Goal: Information Seeking & Learning: Find specific fact

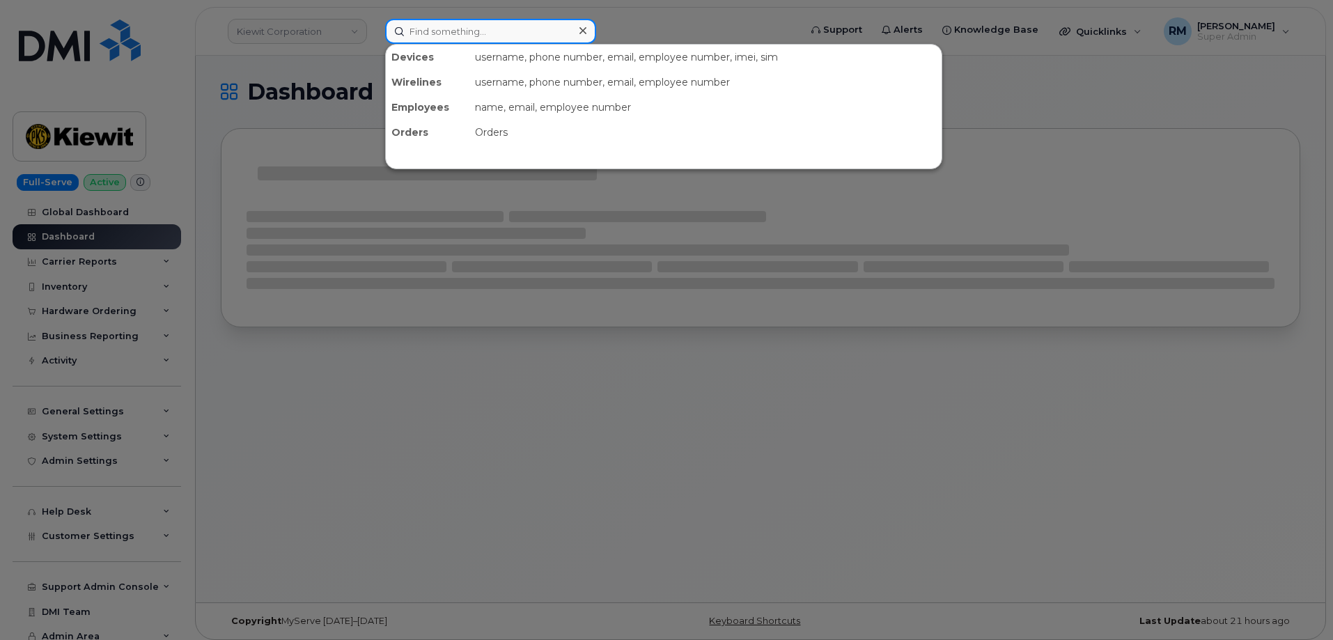
click at [430, 37] on input at bounding box center [490, 31] width 211 height 25
paste input "300557"
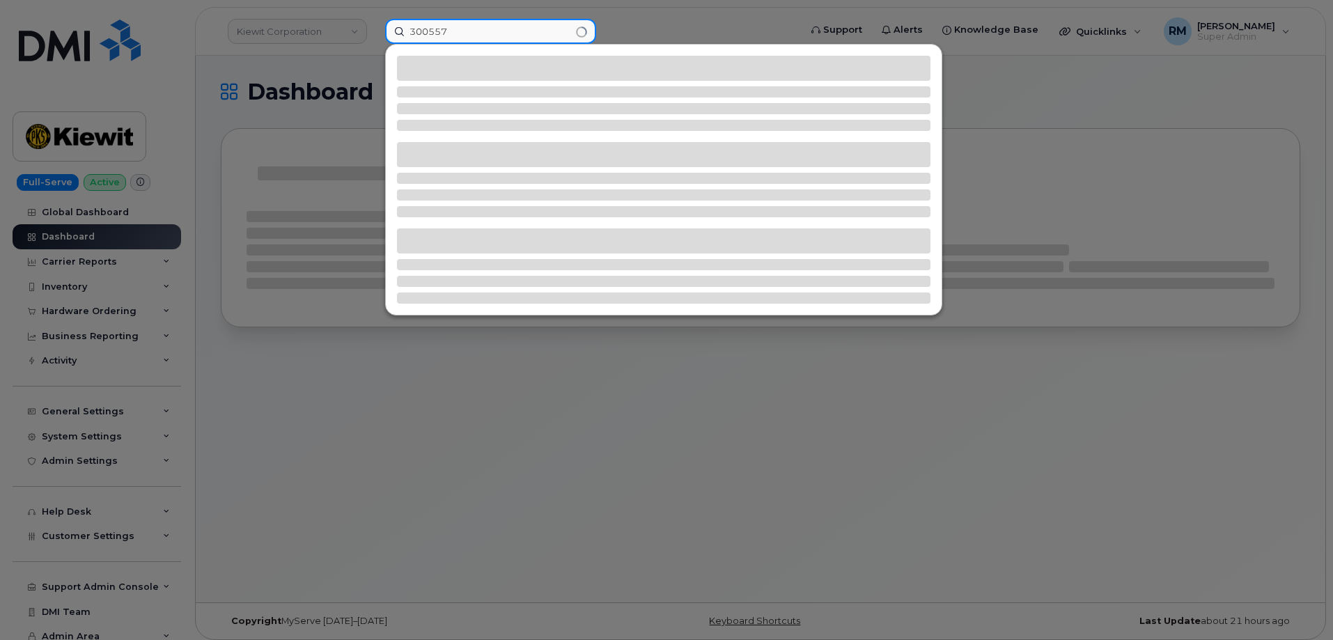
type input "300557"
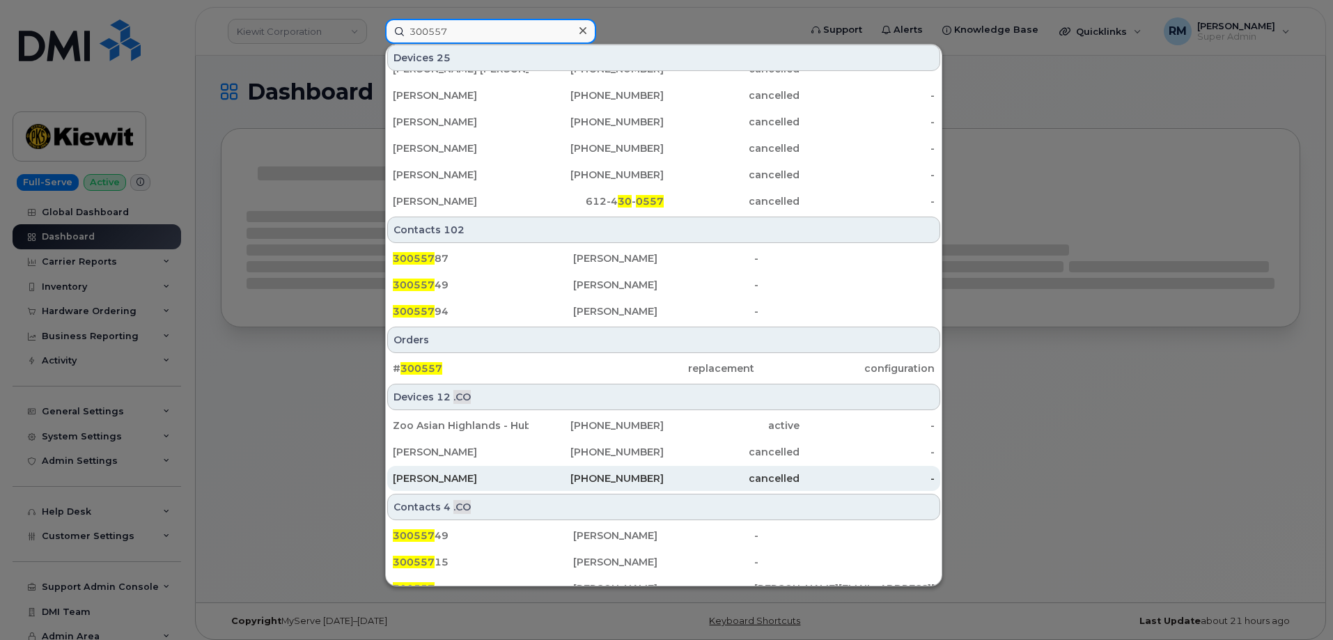
scroll to position [406, 0]
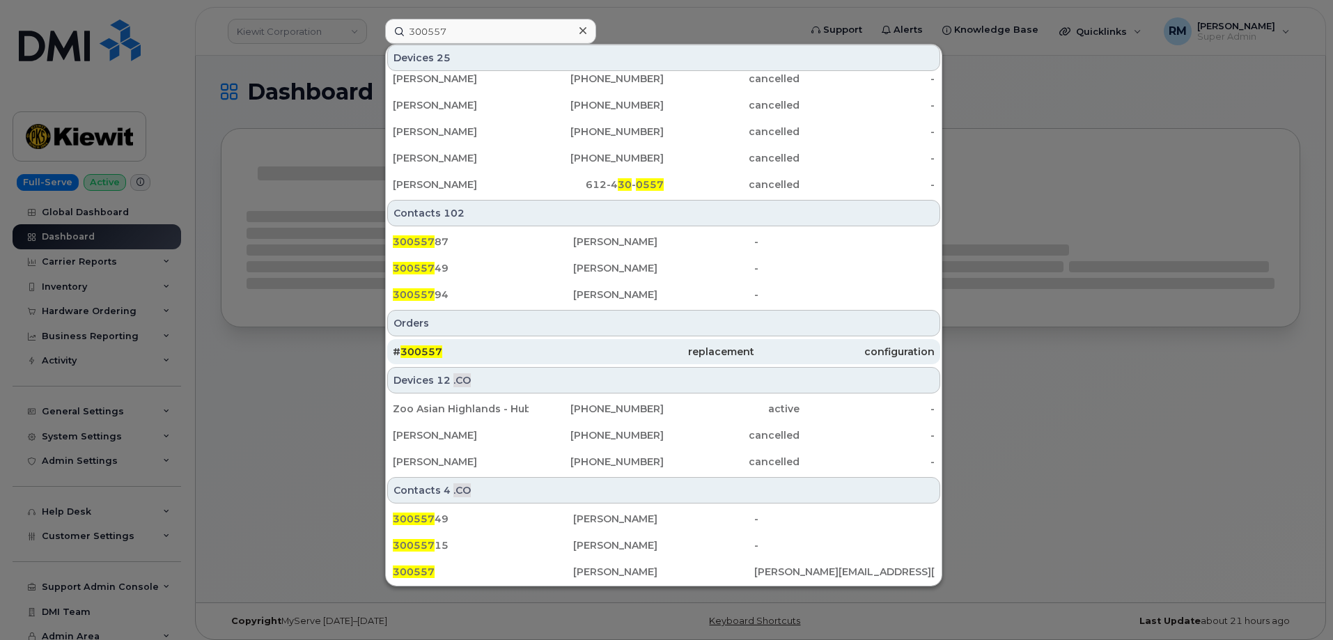
click at [420, 354] on span "300557" at bounding box center [422, 352] width 42 height 13
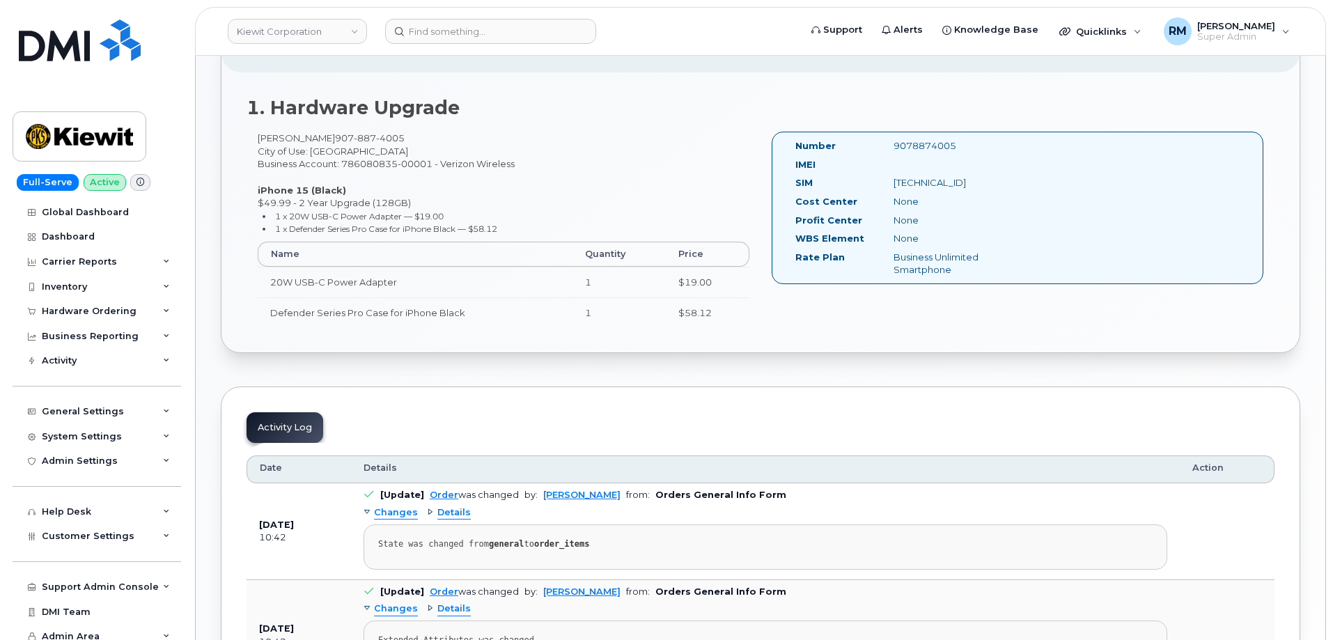
scroll to position [418, 0]
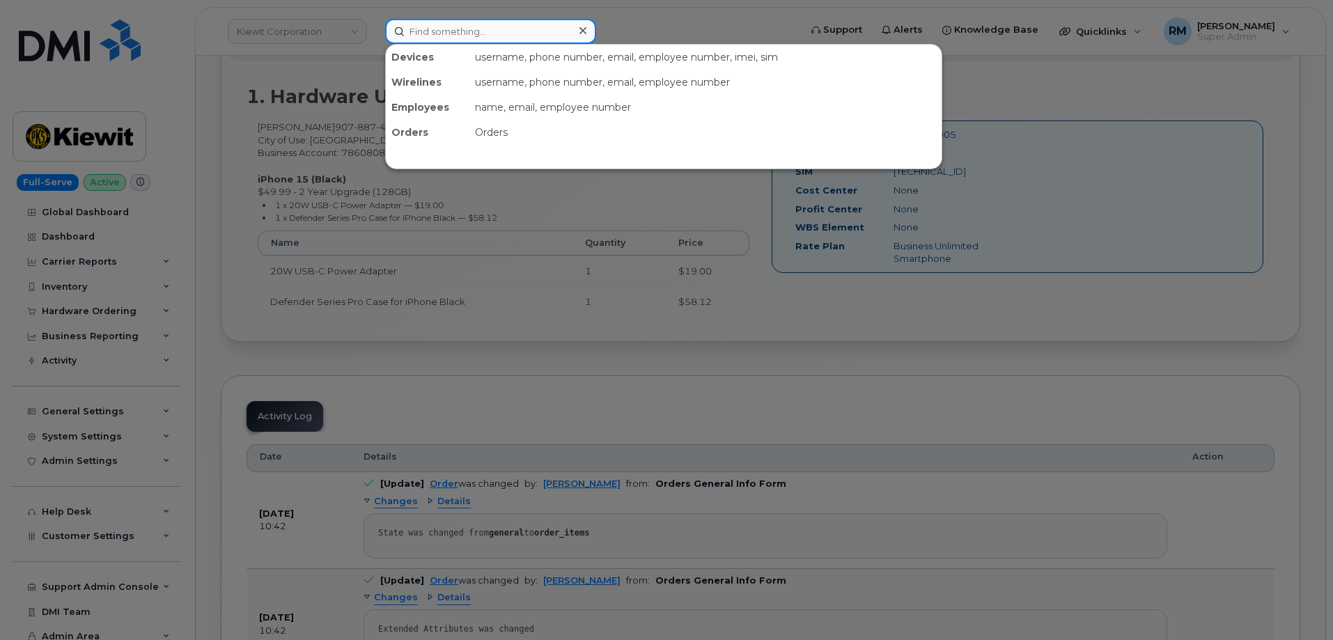
click at [411, 33] on input at bounding box center [490, 31] width 211 height 25
paste input "Pam Machac"
type input "Pam Machac"
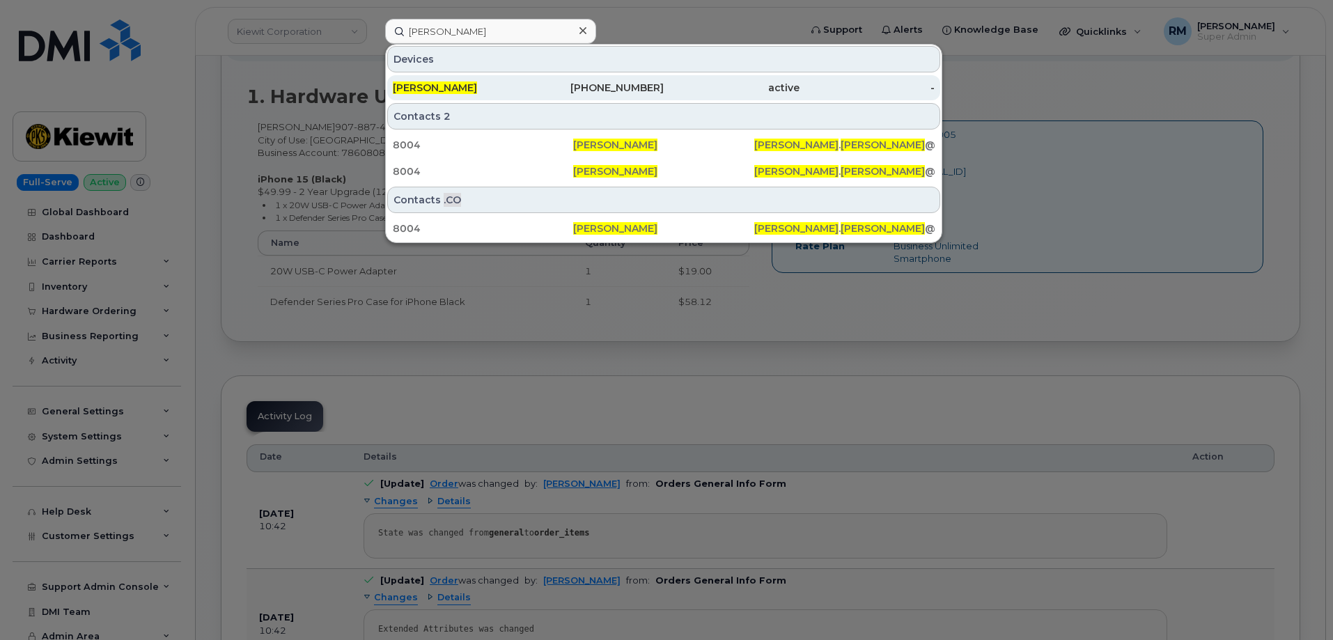
click at [440, 88] on span "Pam Machac" at bounding box center [435, 88] width 84 height 13
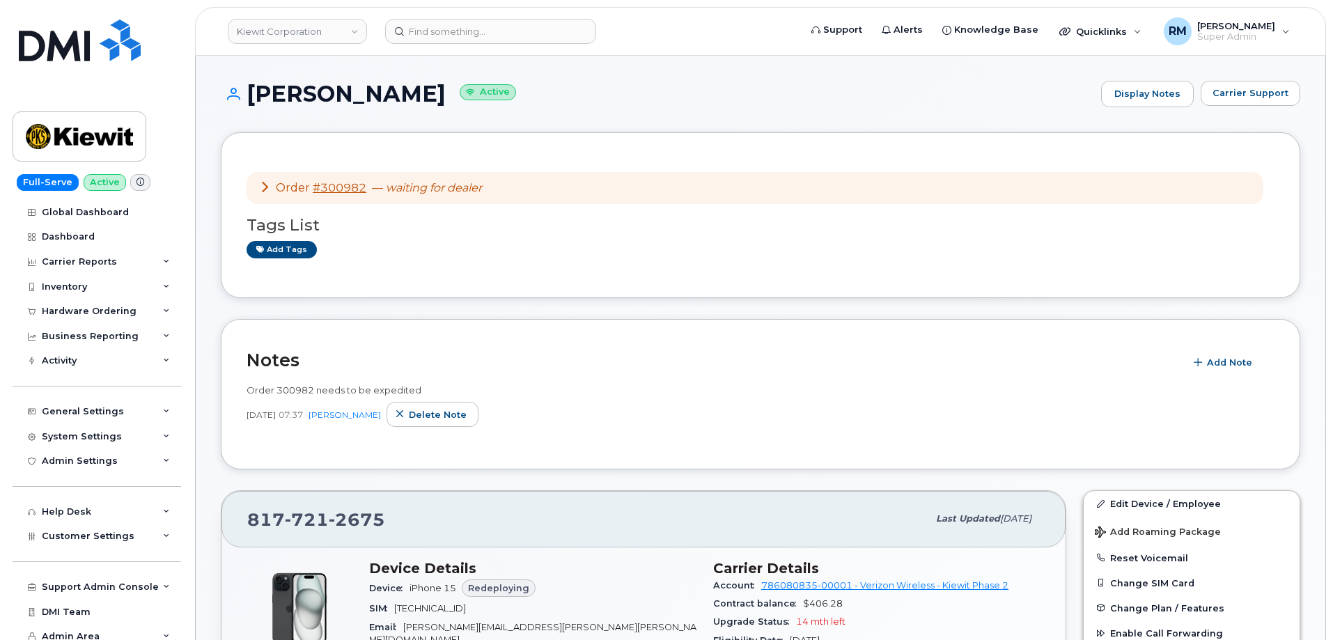
click at [265, 187] on icon at bounding box center [264, 186] width 11 height 11
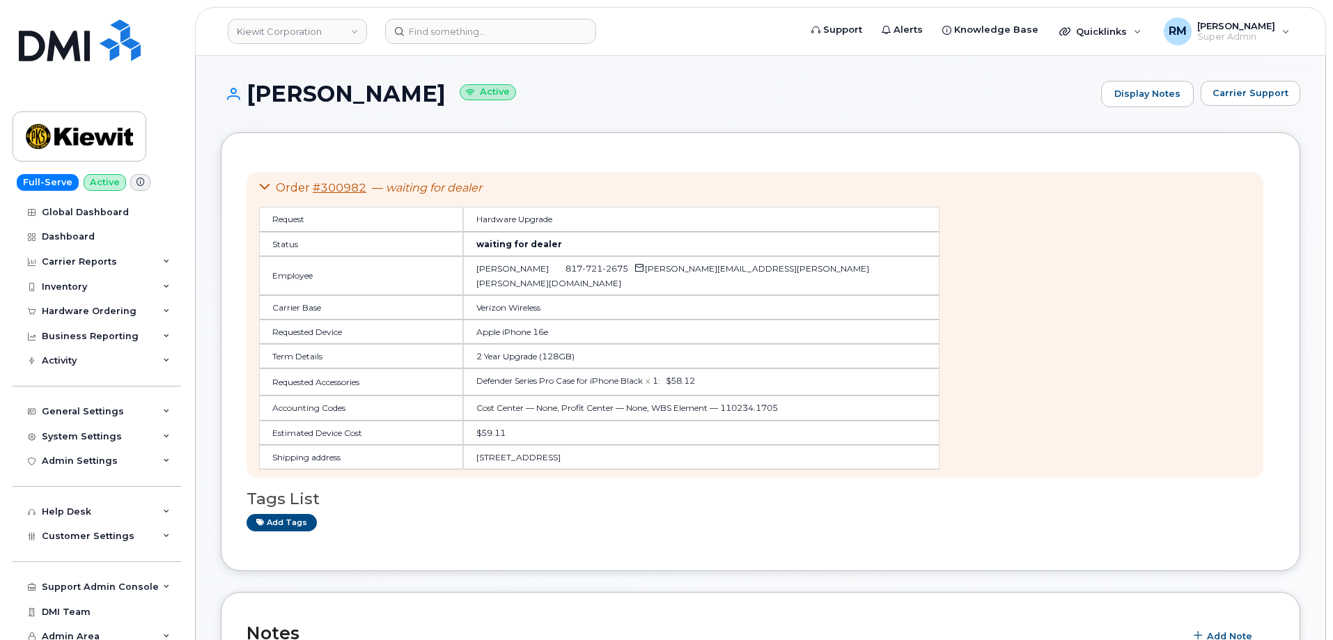
click at [265, 187] on icon at bounding box center [264, 186] width 11 height 11
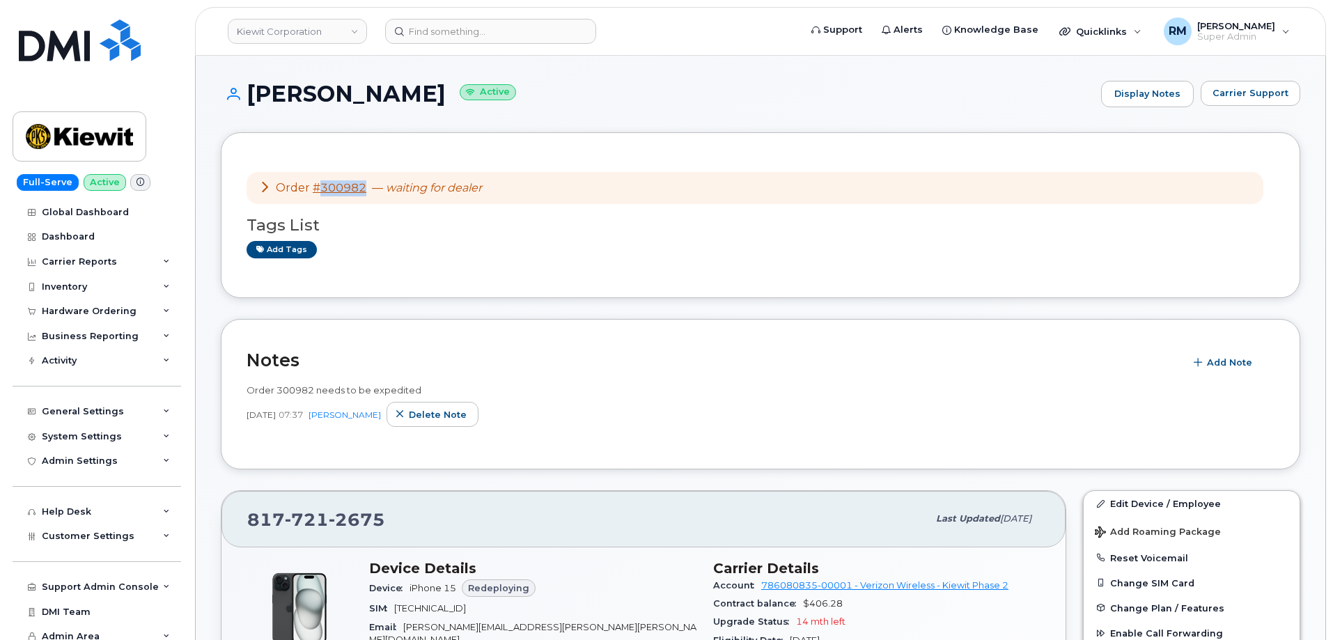
drag, startPoint x: 367, startPoint y: 191, endPoint x: 319, endPoint y: 190, distance: 48.1
click at [319, 190] on div "Order #300982 — waiting for dealer" at bounding box center [370, 188] width 223 height 16
copy link "300982"
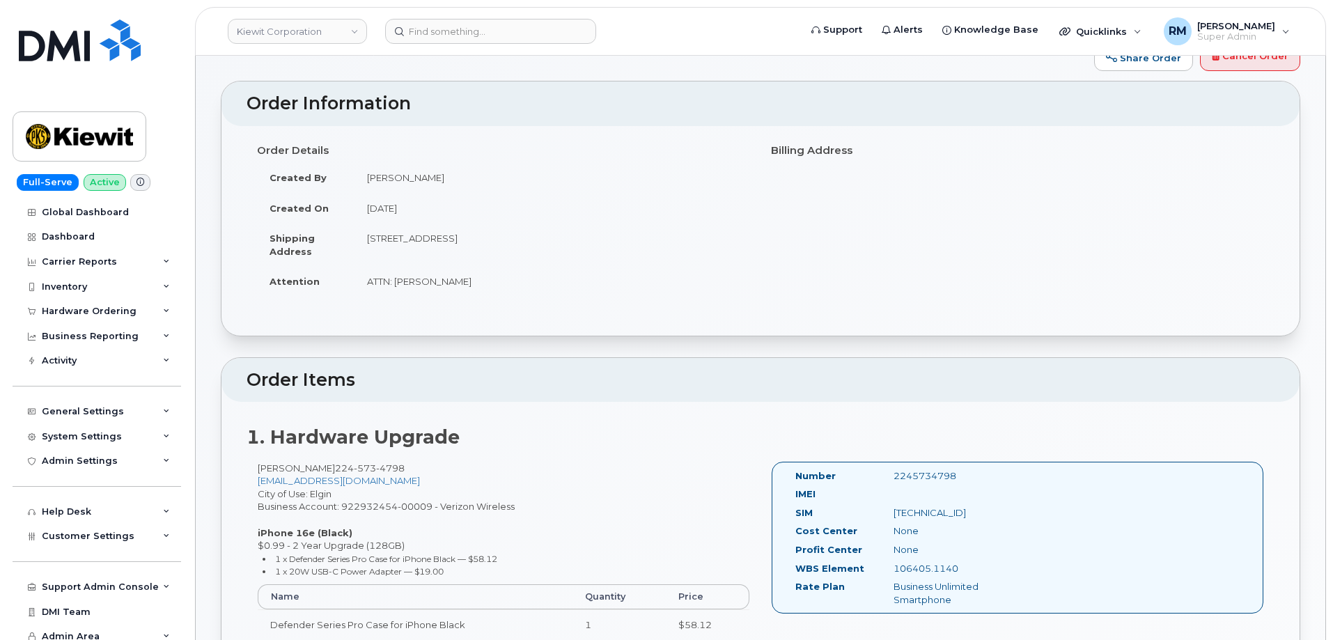
scroll to position [70, 0]
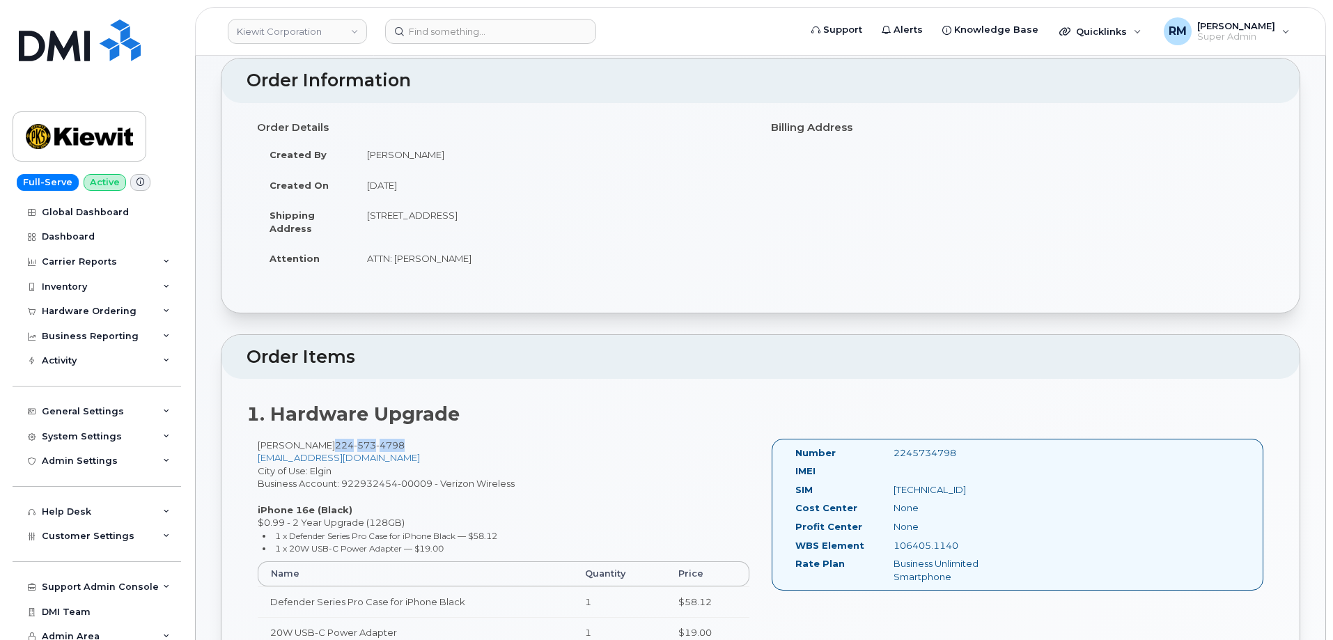
drag, startPoint x: 397, startPoint y: 445, endPoint x: 344, endPoint y: 449, distance: 53.1
click at [344, 449] on div "MAURICIO CANTU 224 573 4798 MCANTU@WEEKSMARINE.COM City of Use: Elgin Business …" at bounding box center [504, 549] width 514 height 221
copy span "224 573 4798"
click at [433, 40] on input at bounding box center [490, 31] width 211 height 25
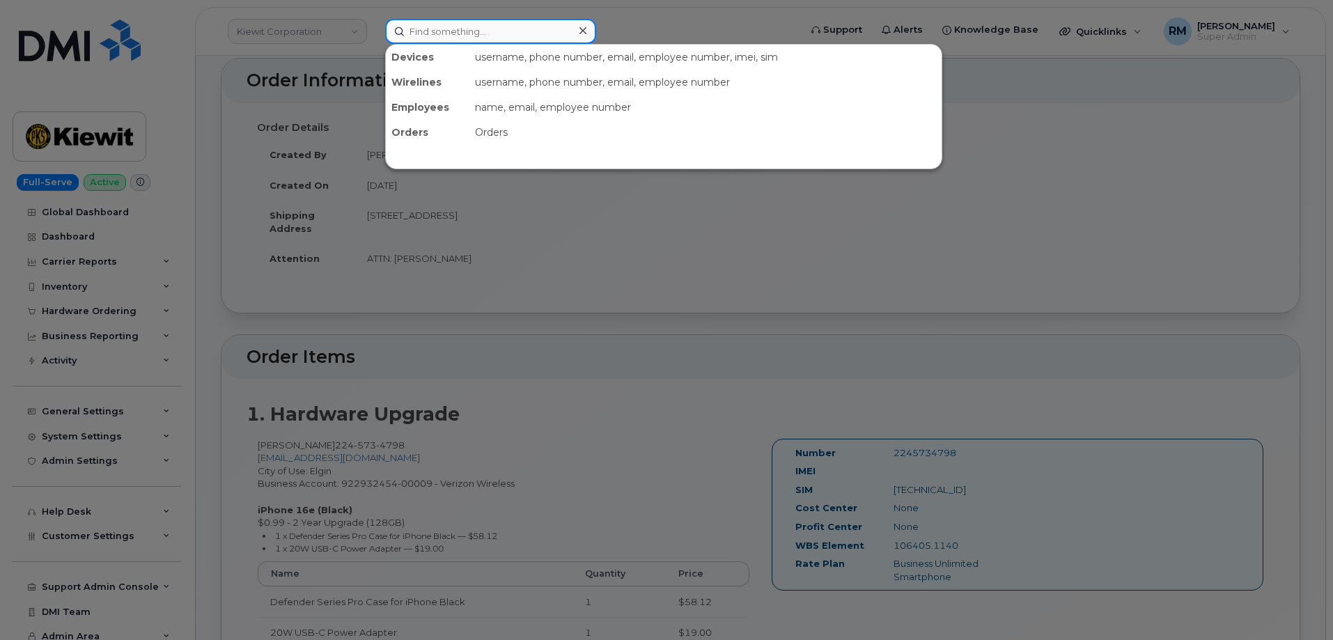
paste input "2245734798"
type input "2245734798"
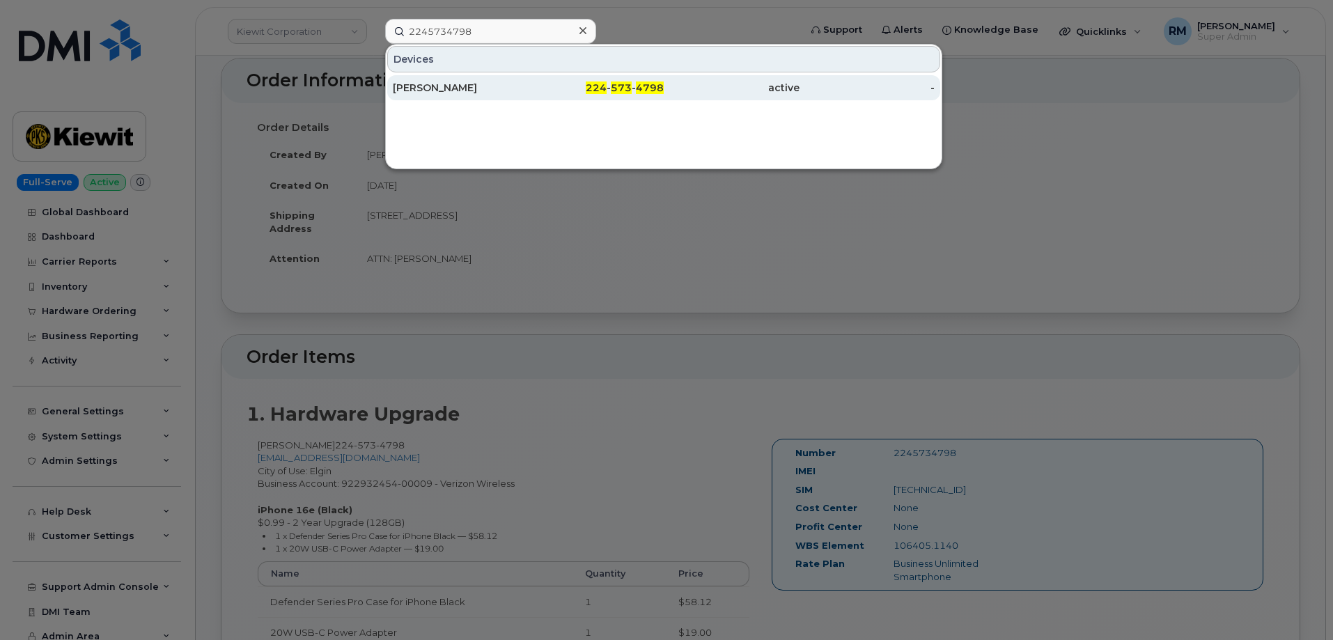
click at [455, 92] on div "MAURICIO CANTU" at bounding box center [461, 88] width 136 height 14
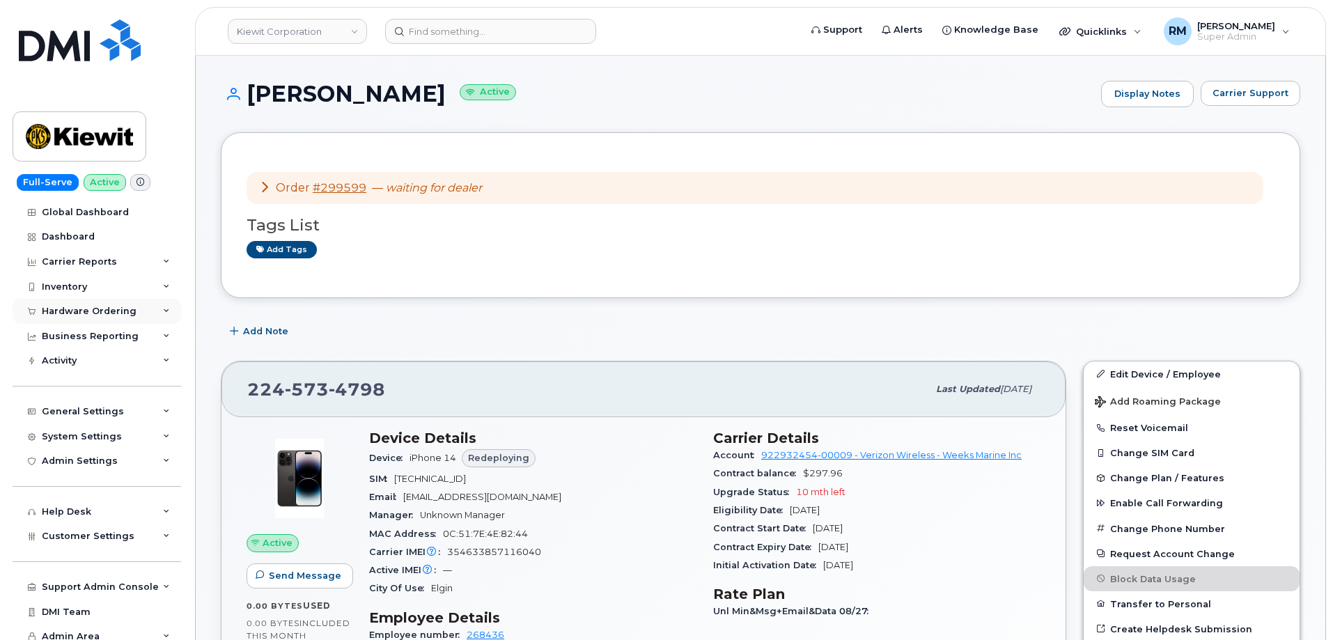
click at [64, 307] on div "Hardware Ordering" at bounding box center [89, 311] width 95 height 11
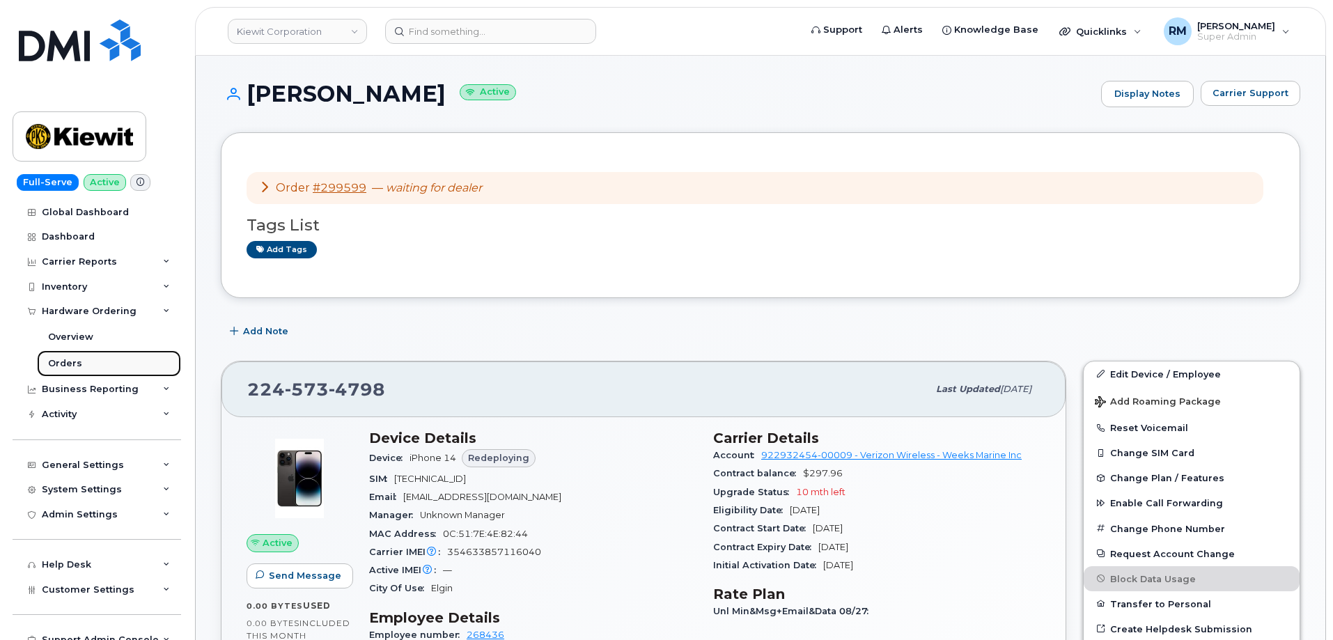
click at [71, 364] on div "Orders" at bounding box center [65, 363] width 34 height 13
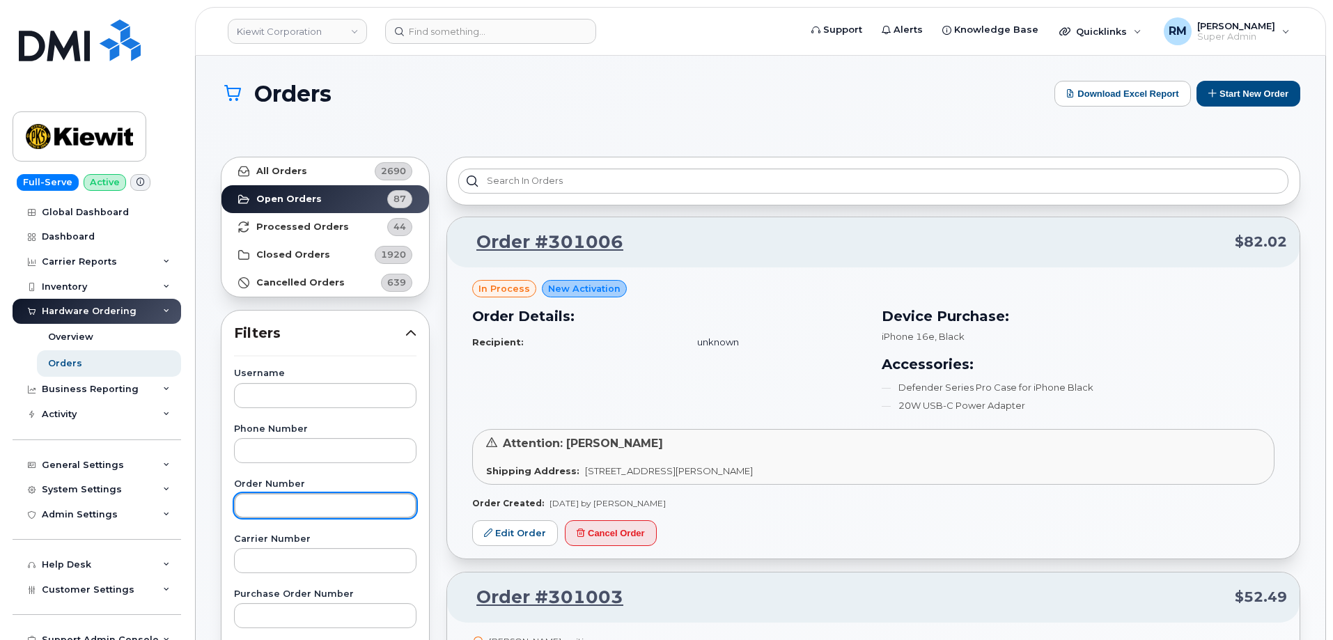
click at [261, 501] on input "text" at bounding box center [325, 505] width 183 height 25
paste input "299597"
type input "299597"
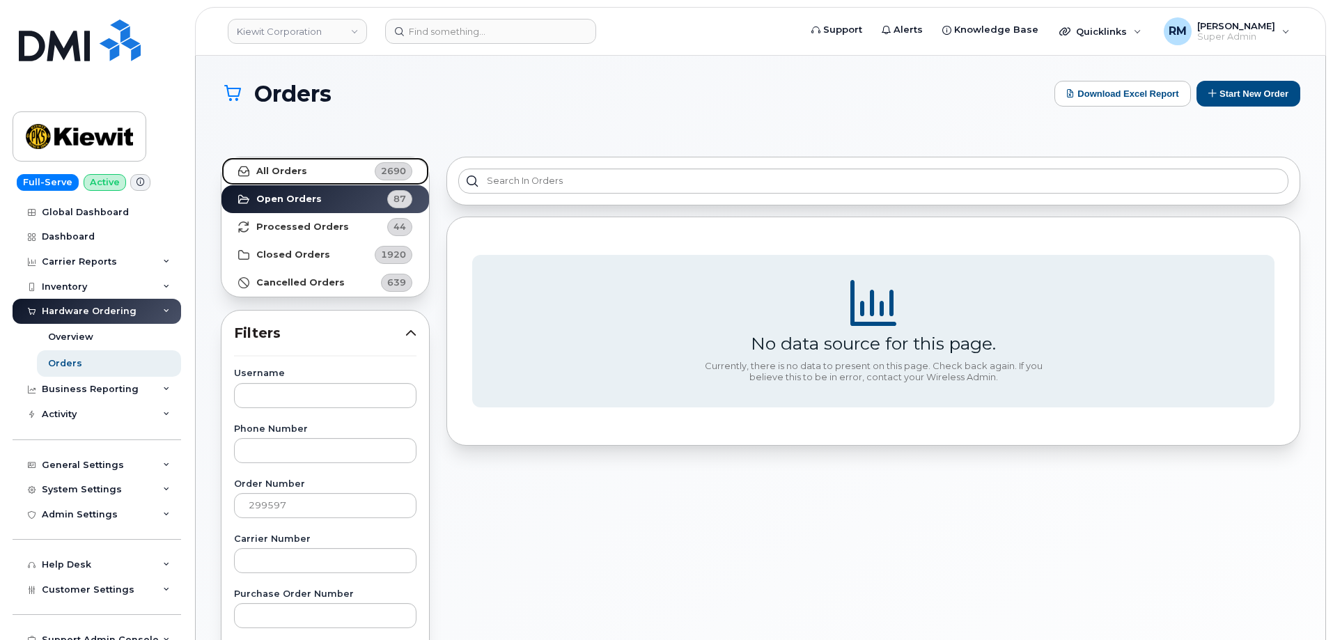
click at [288, 175] on strong "All Orders" at bounding box center [281, 171] width 51 height 11
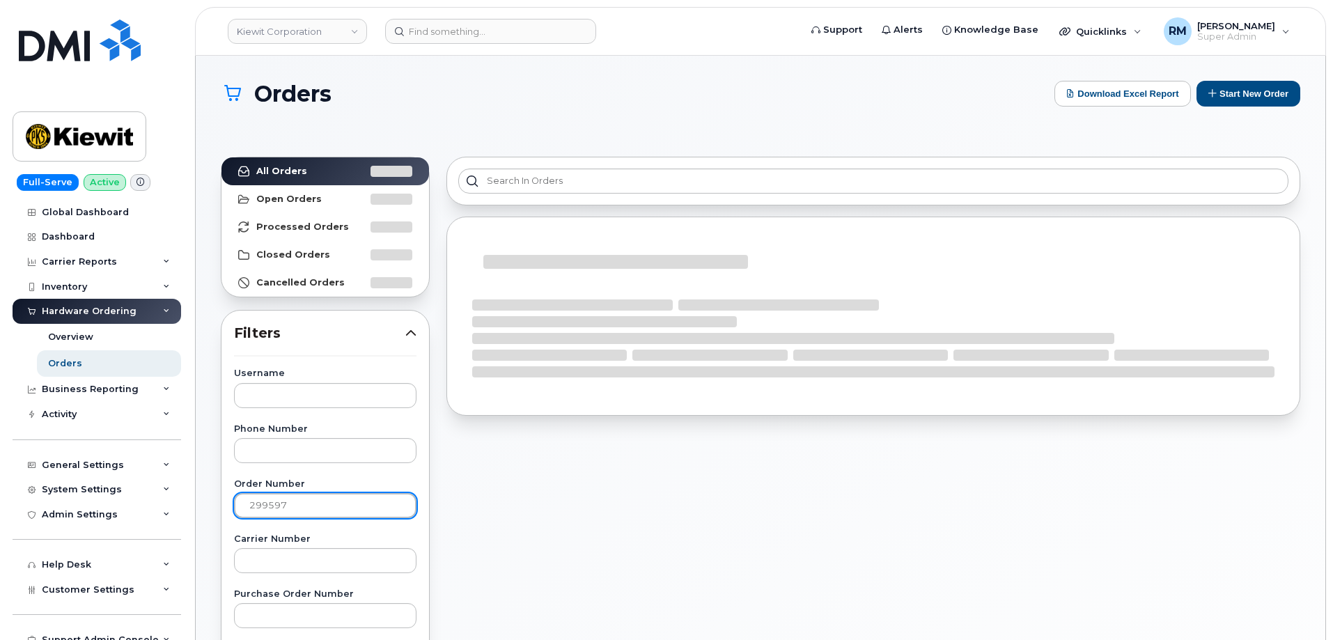
click at [284, 513] on input "299597" at bounding box center [325, 505] width 183 height 25
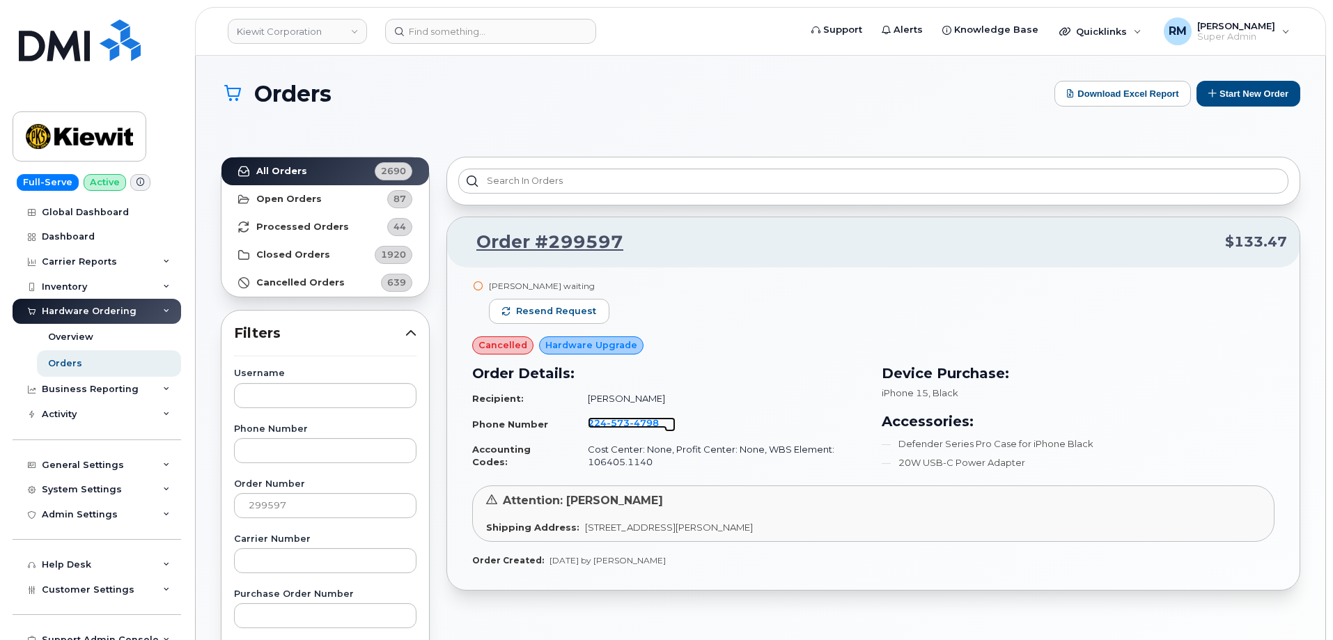
click at [610, 421] on span "573" at bounding box center [618, 422] width 23 height 11
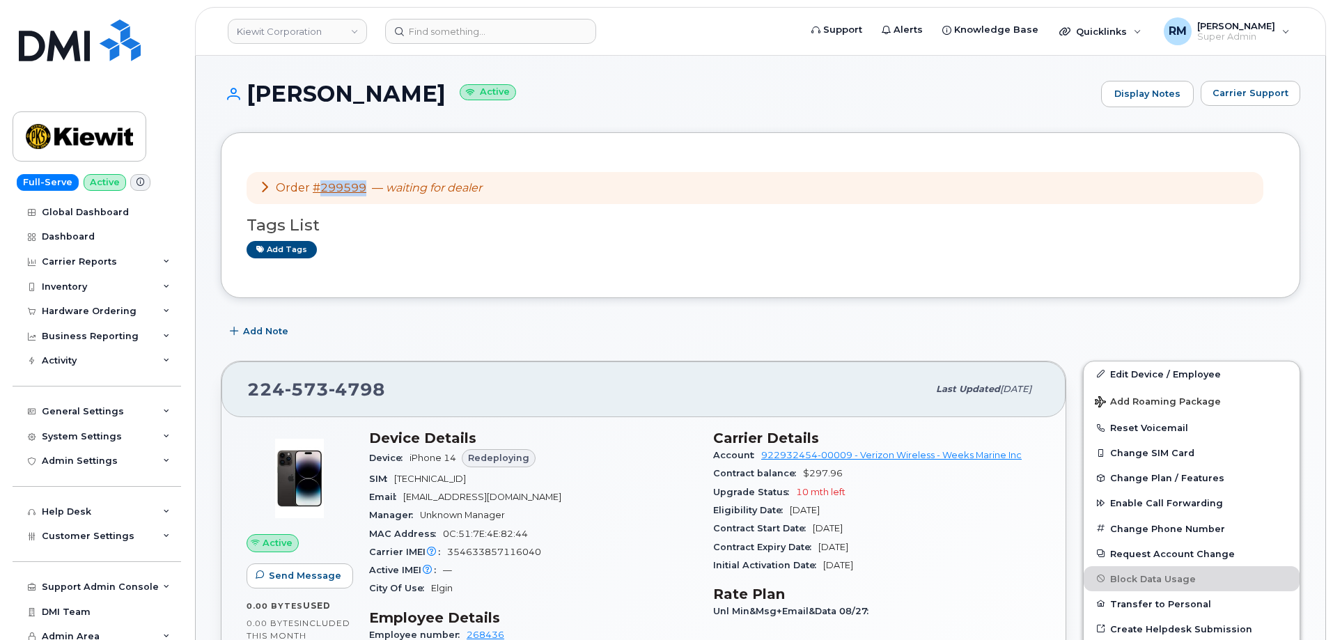
drag, startPoint x: 368, startPoint y: 187, endPoint x: 316, endPoint y: 192, distance: 52.5
click at [316, 192] on div "Order #299599 — waiting for dealer" at bounding box center [370, 188] width 223 height 16
copy link "299599"
click at [258, 192] on div "Order #299599 — waiting for dealer" at bounding box center [755, 188] width 1017 height 33
click at [265, 189] on icon at bounding box center [264, 186] width 11 height 11
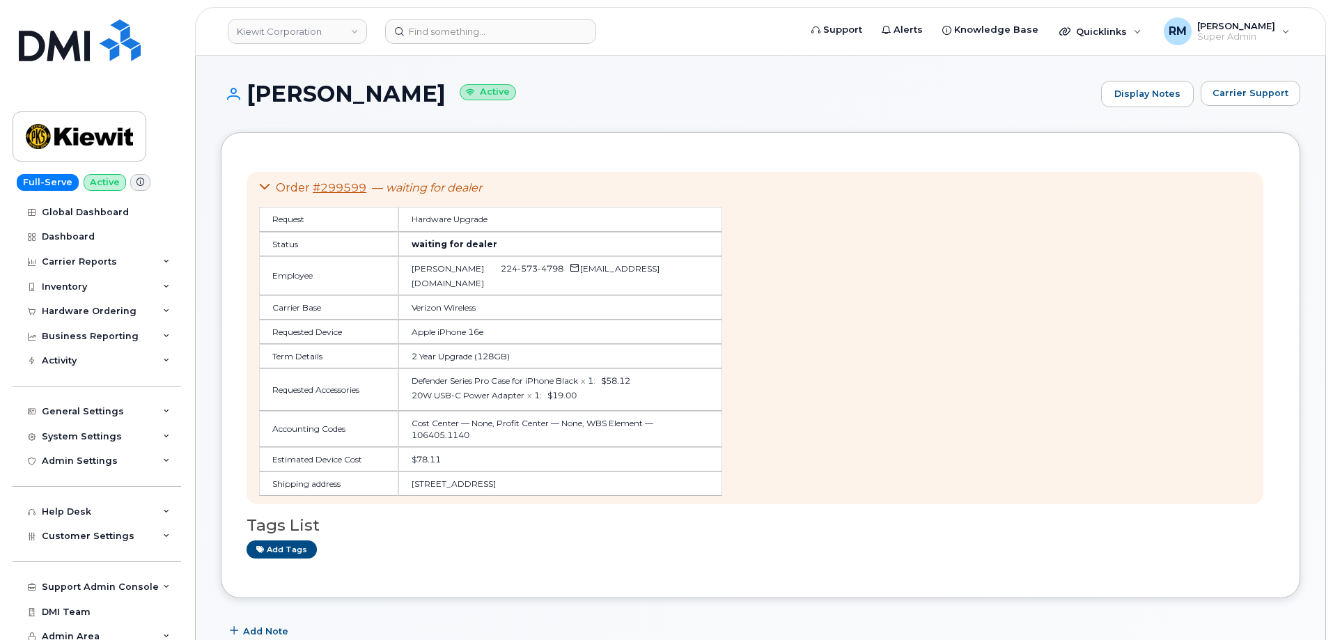
click at [265, 189] on icon at bounding box center [264, 186] width 11 height 11
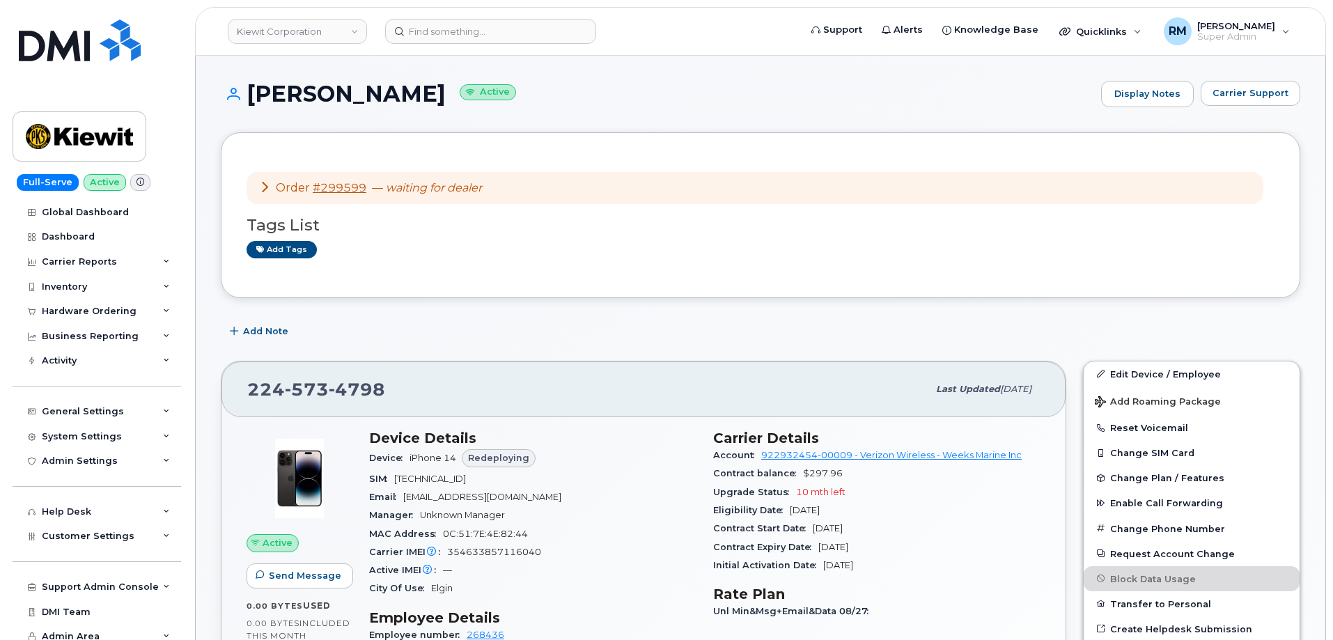
click at [265, 189] on icon at bounding box center [264, 186] width 11 height 11
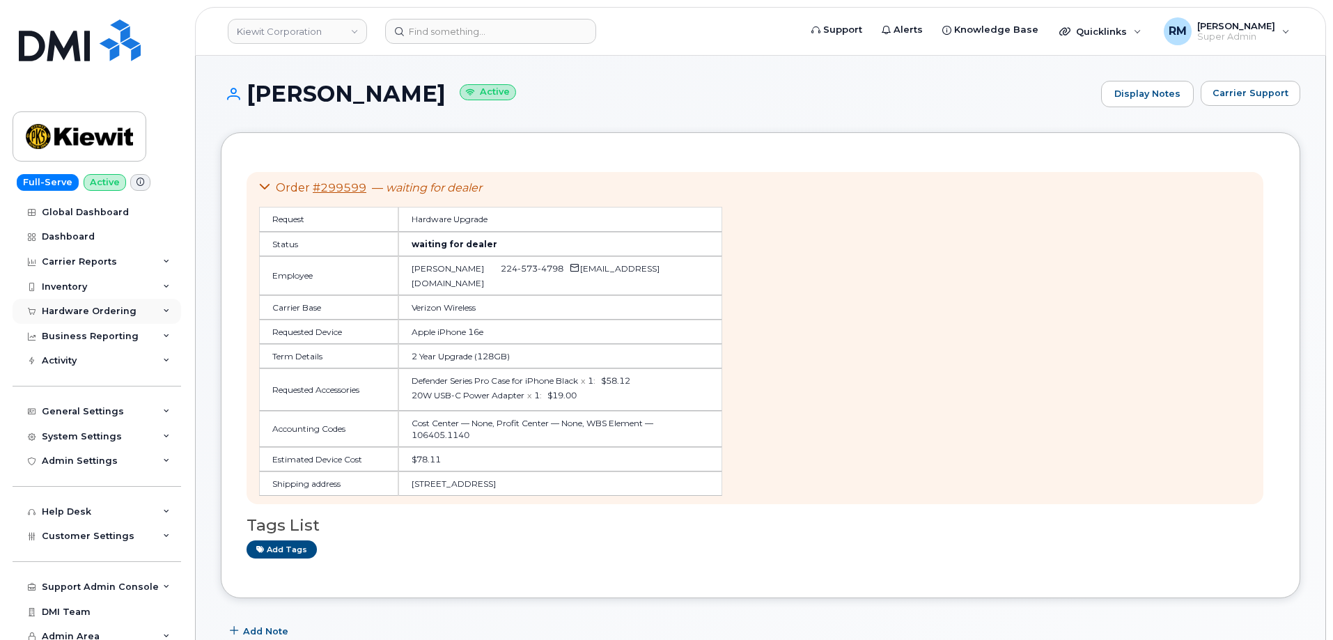
click at [82, 313] on div "Hardware Ordering" at bounding box center [89, 311] width 95 height 11
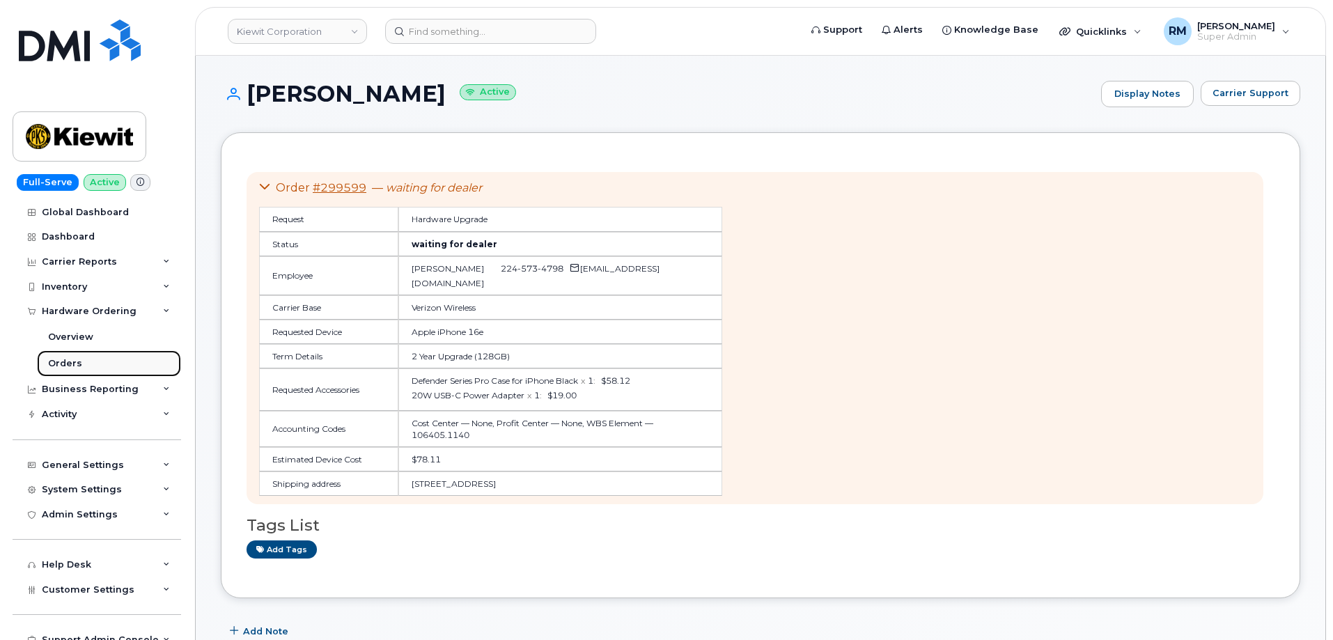
click at [62, 357] on link "Orders" at bounding box center [109, 363] width 144 height 26
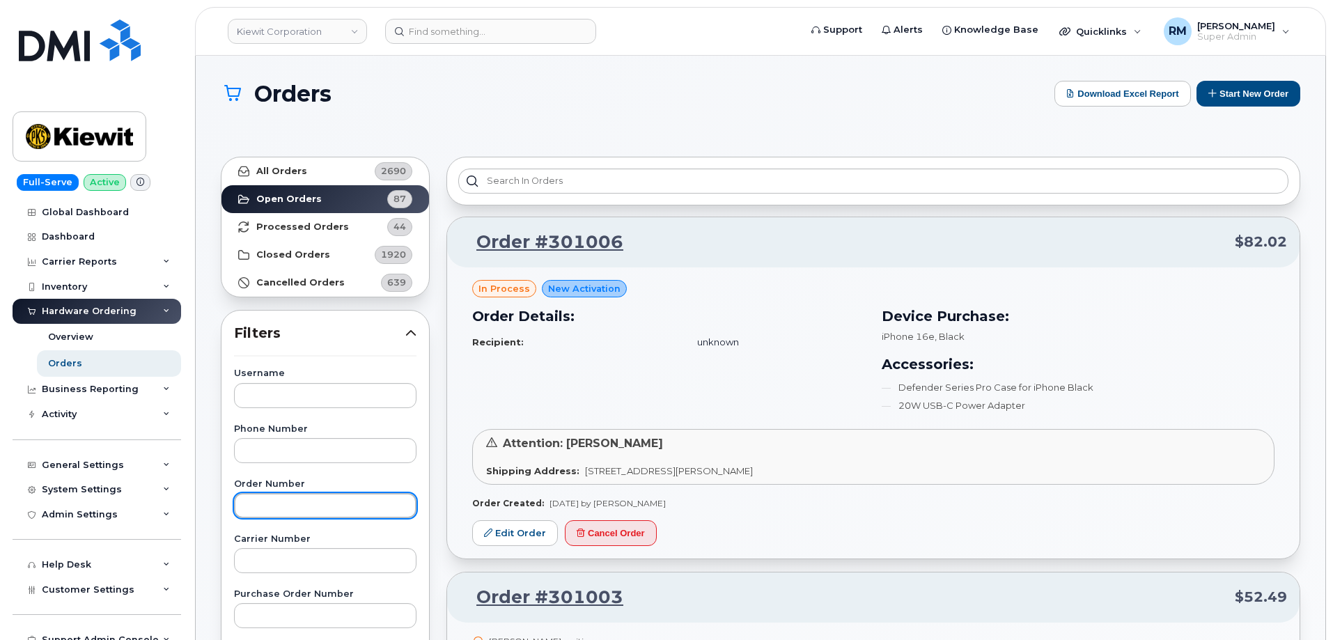
click at [268, 509] on input "text" at bounding box center [325, 505] width 183 height 25
paste input "299597"
type input "299597"
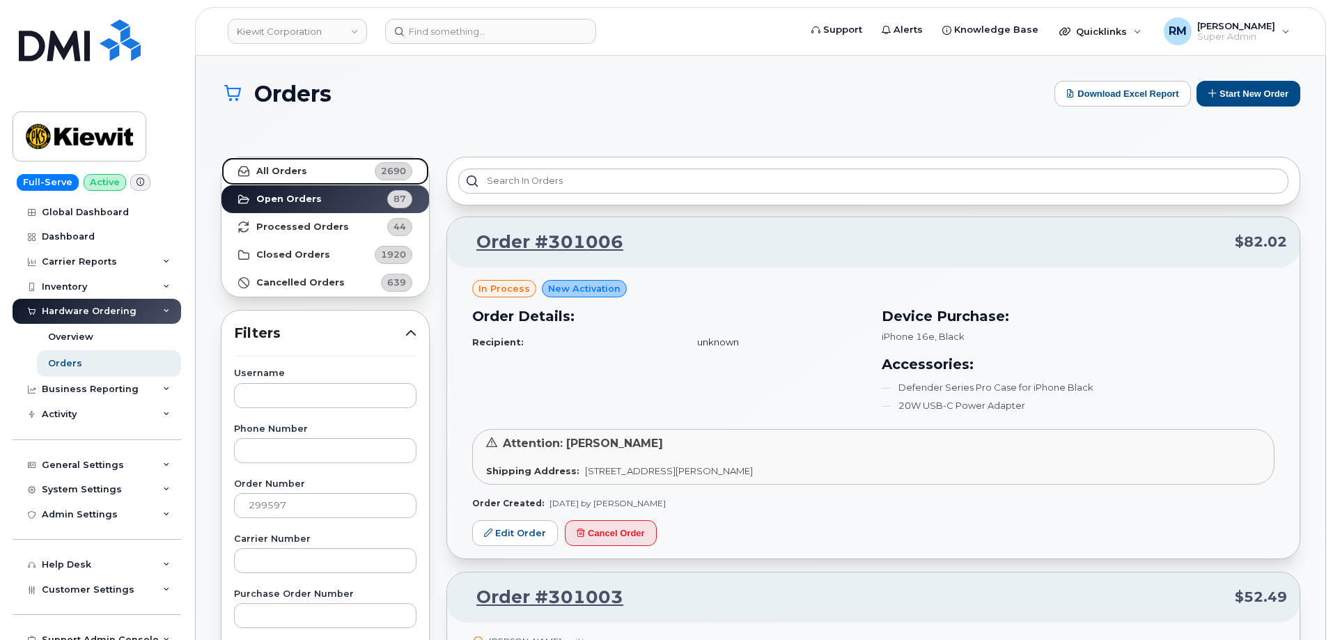
click at [288, 164] on link "All Orders 2690" at bounding box center [326, 171] width 208 height 28
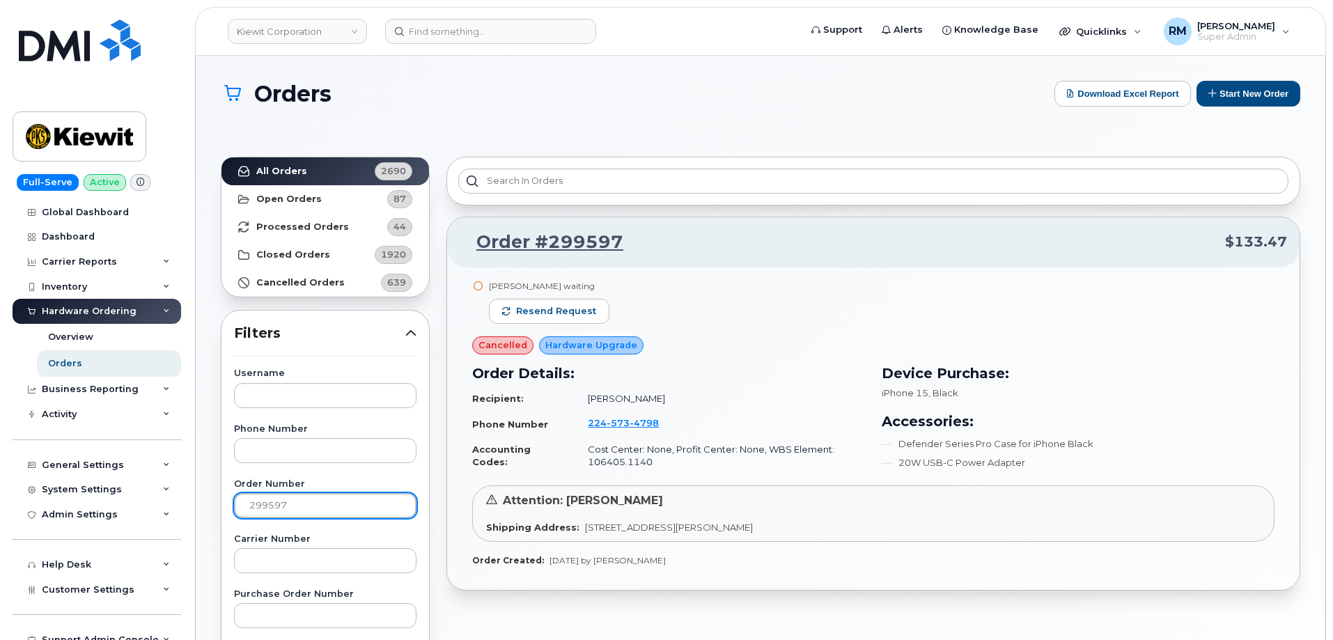
click at [307, 506] on input "299597" at bounding box center [325, 505] width 183 height 25
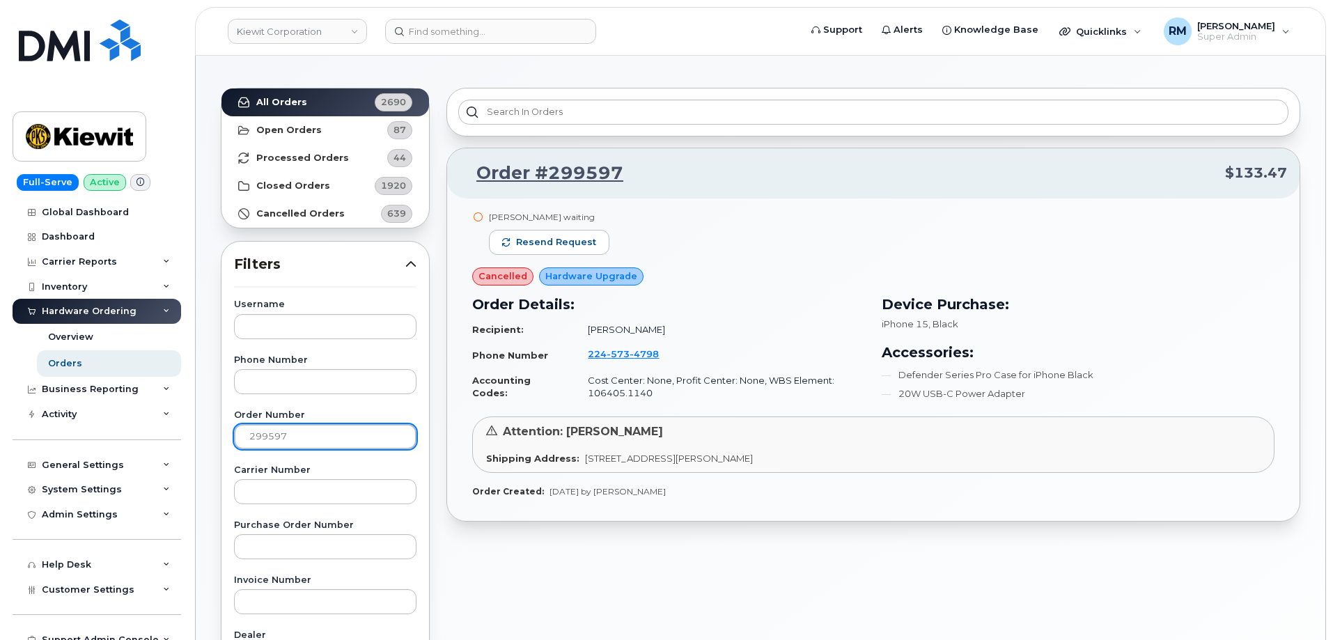
scroll to position [70, 0]
click at [538, 173] on link "Order #299597" at bounding box center [542, 172] width 164 height 25
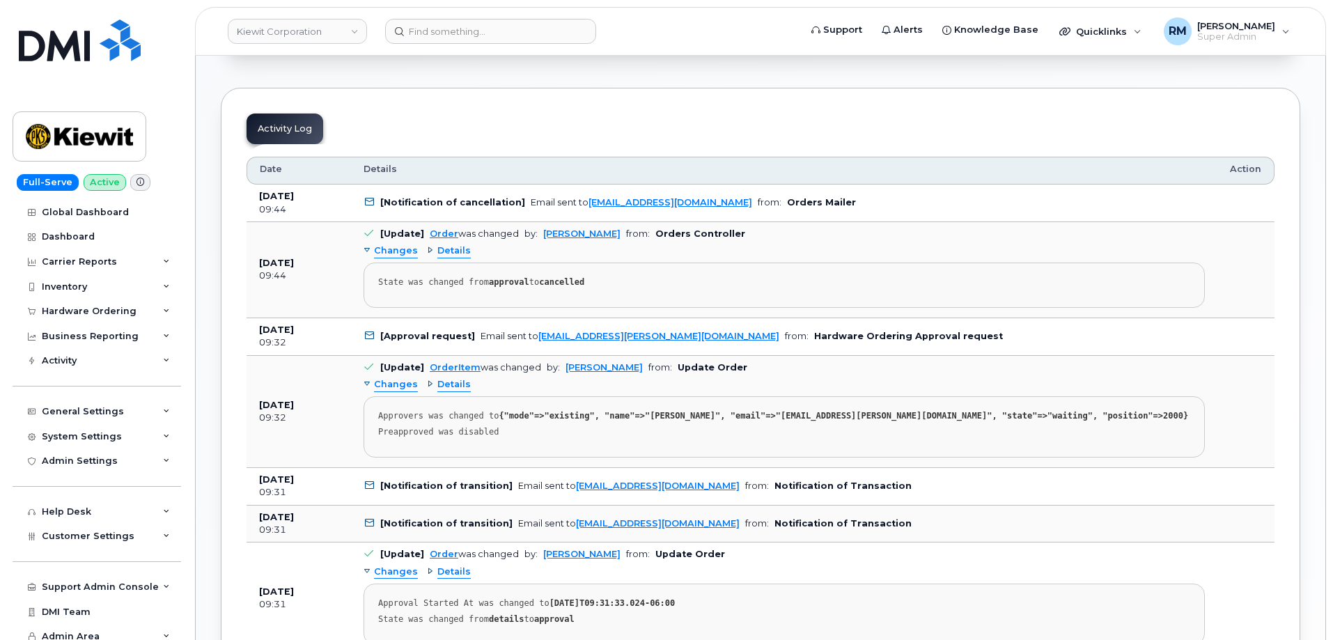
scroll to position [697, 0]
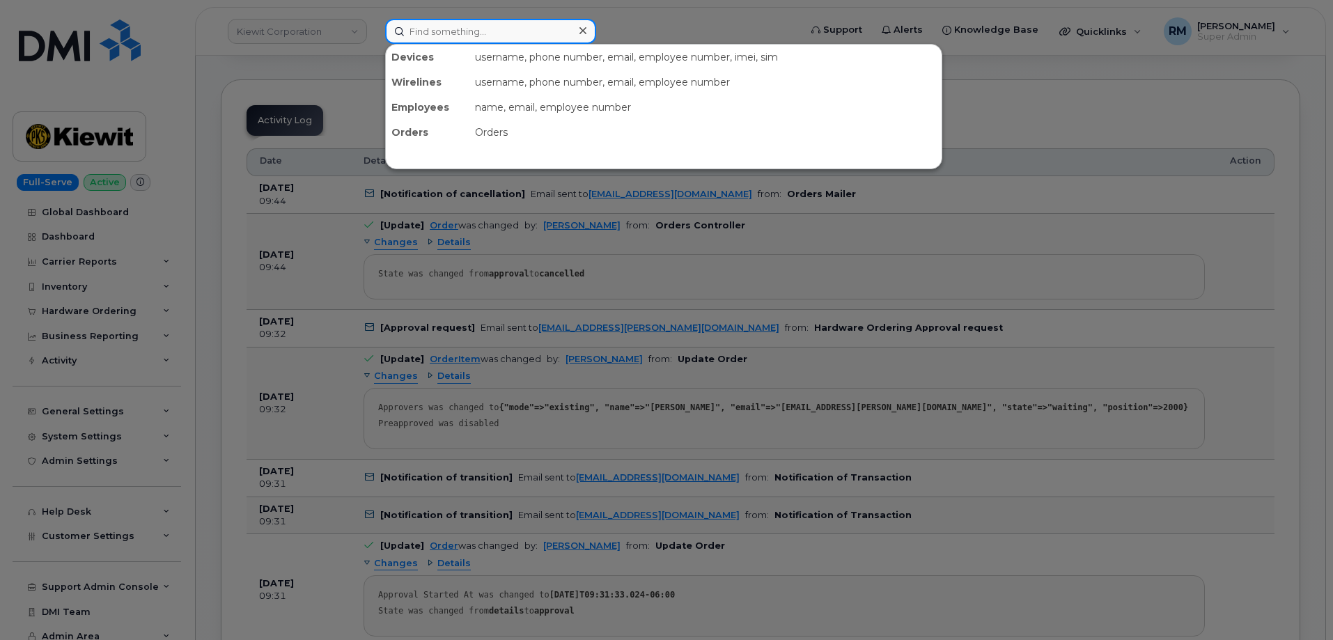
click at [426, 32] on input at bounding box center [490, 31] width 211 height 25
paste input "299017"
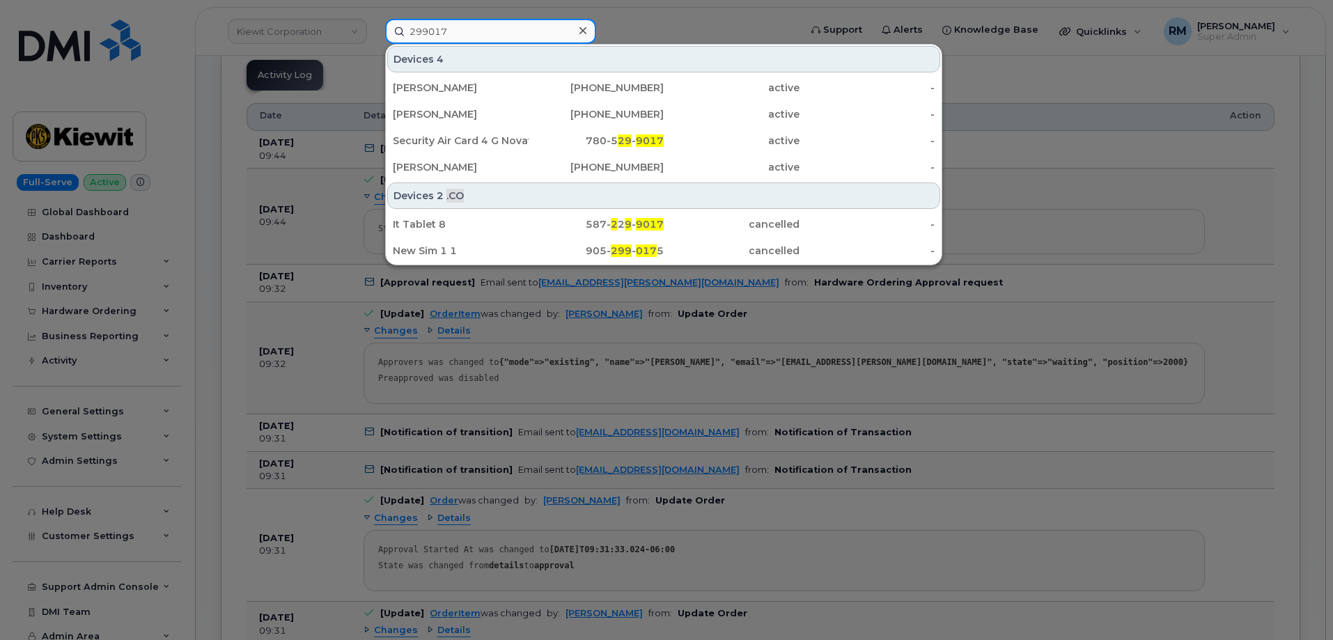
scroll to position [766, 0]
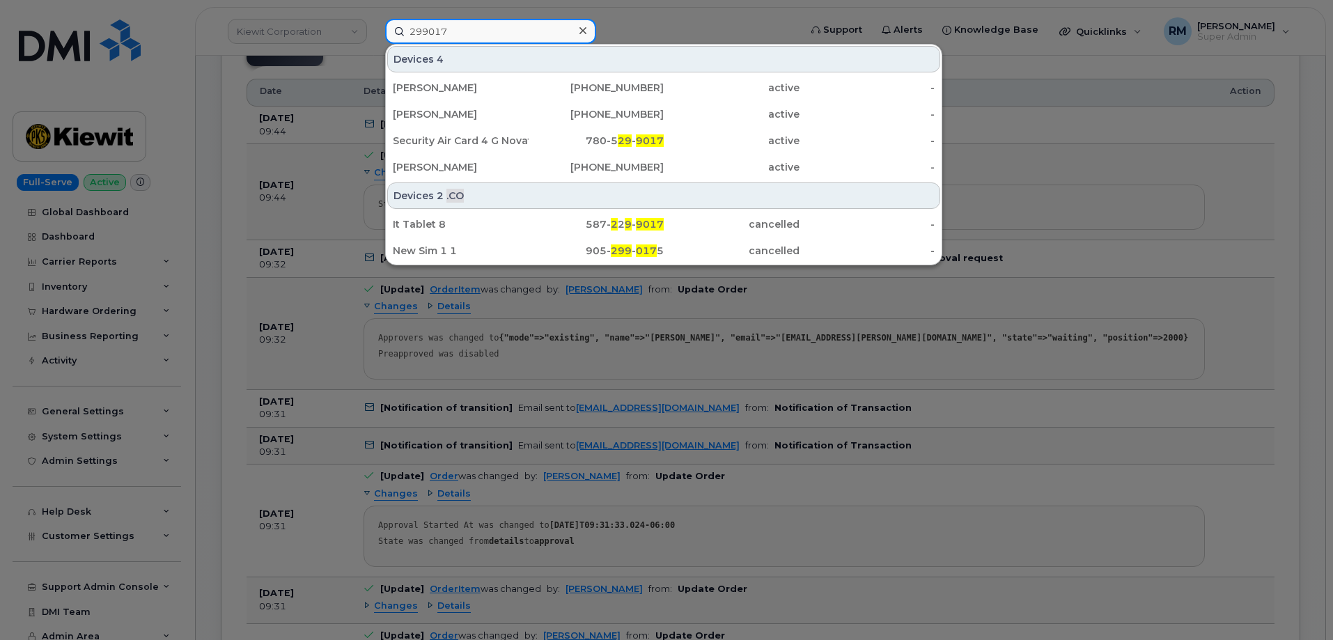
click at [471, 35] on input "299017" at bounding box center [490, 31] width 211 height 25
type input "299017"
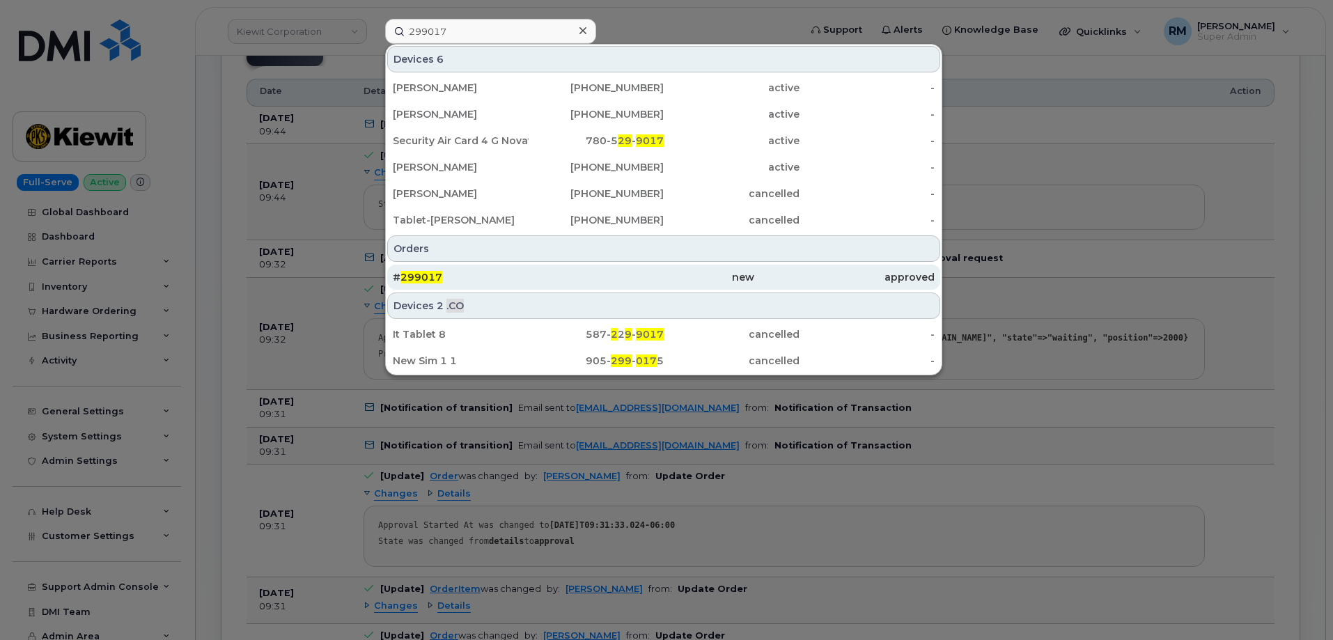
click at [433, 277] on span "299017" at bounding box center [422, 277] width 42 height 13
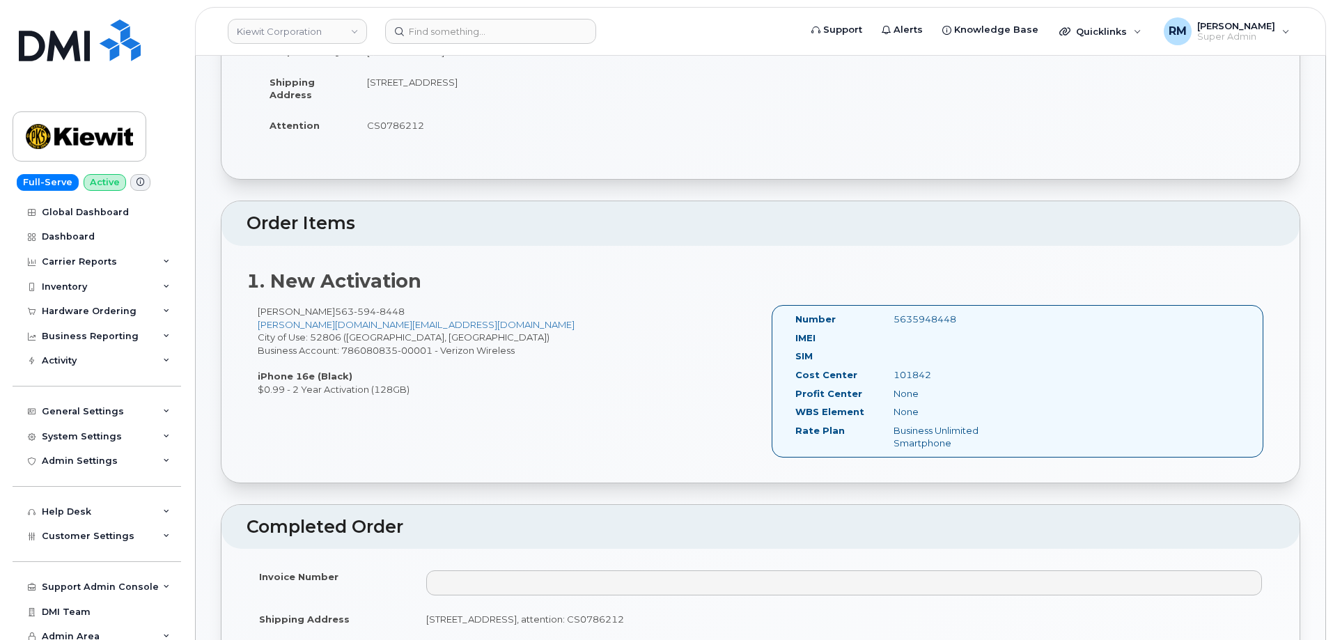
scroll to position [209, 0]
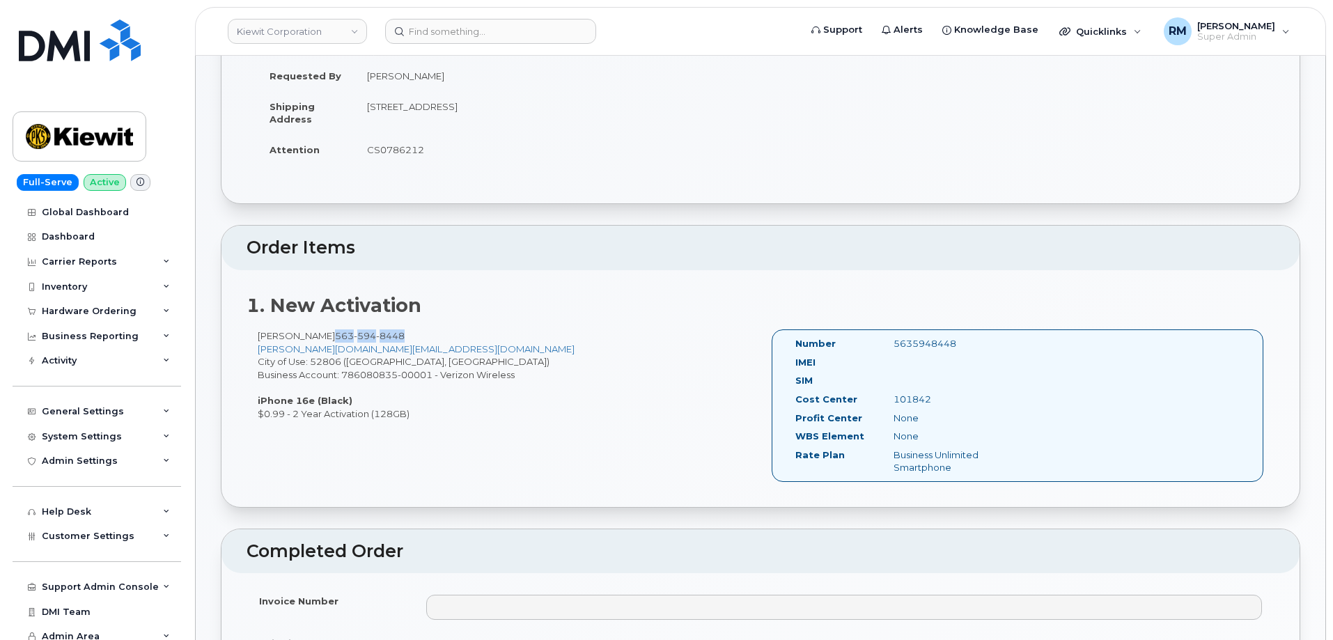
drag, startPoint x: 412, startPoint y: 332, endPoint x: 339, endPoint y: 335, distance: 73.2
click at [339, 335] on div "Tanner Hamburg 563 594 8448 tanner.hamburg@continental-fire.com City of Use: 52…" at bounding box center [504, 375] width 514 height 91
copy span "563 594 8448"
click at [426, 19] on header "Kiewit Corporation Support Alerts Knowledge Base Quicklinks Suspend / Cancel De…" at bounding box center [760, 31] width 1131 height 49
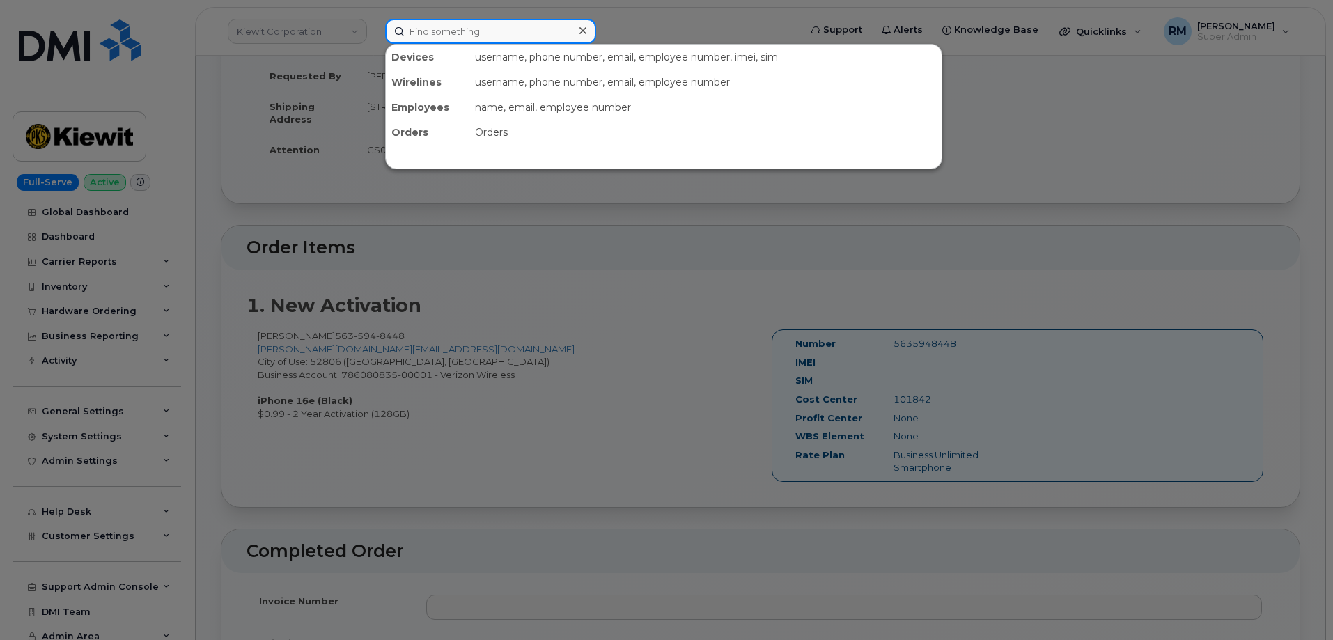
click at [421, 31] on input at bounding box center [490, 31] width 211 height 25
paste input "5635948448"
type input "5635948448"
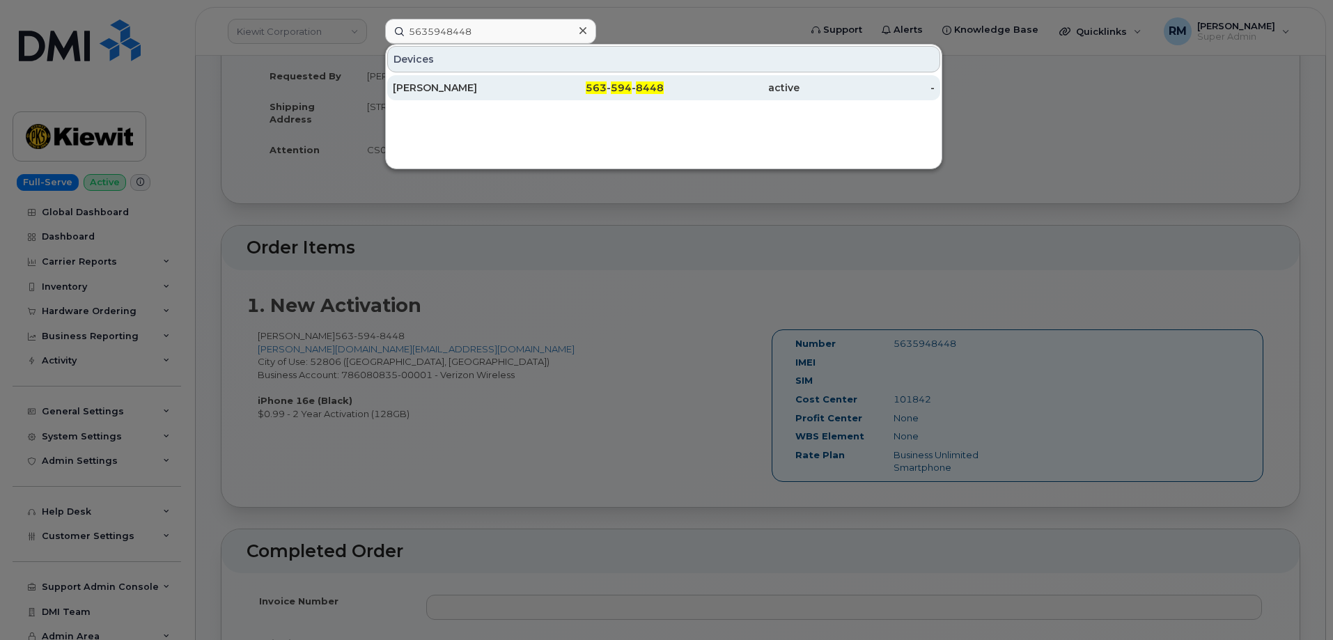
click at [467, 92] on div "Tanner Hamburg" at bounding box center [461, 88] width 136 height 14
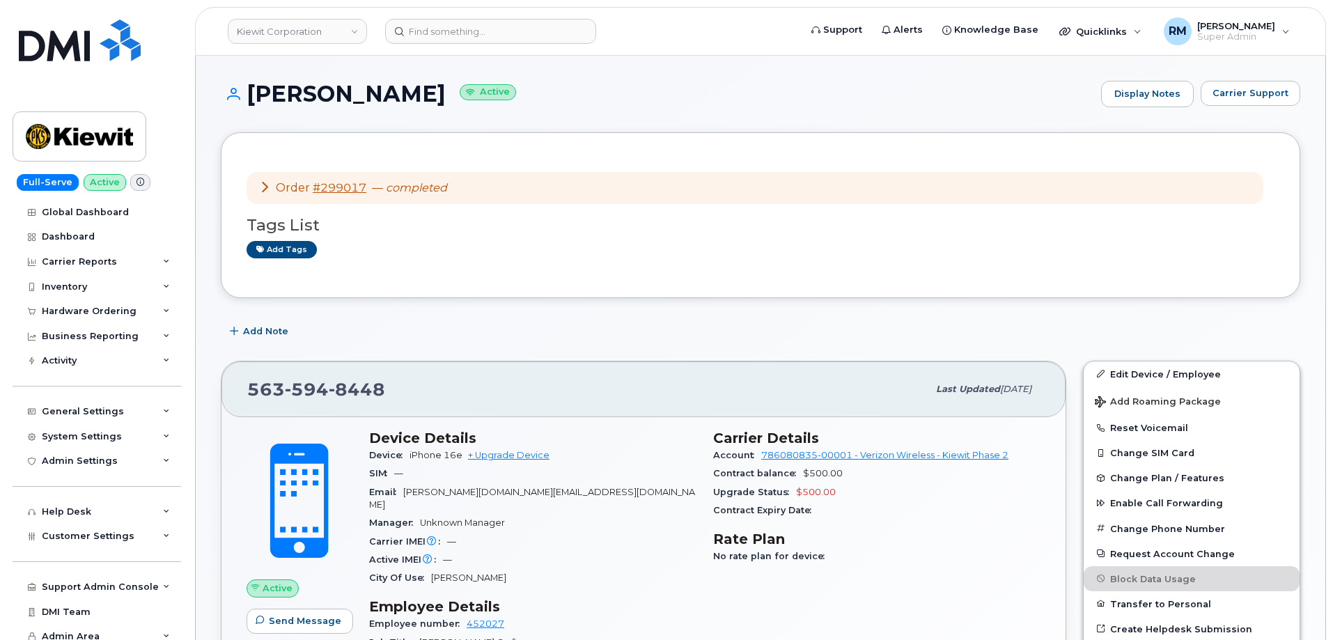
click at [262, 186] on icon at bounding box center [264, 186] width 11 height 11
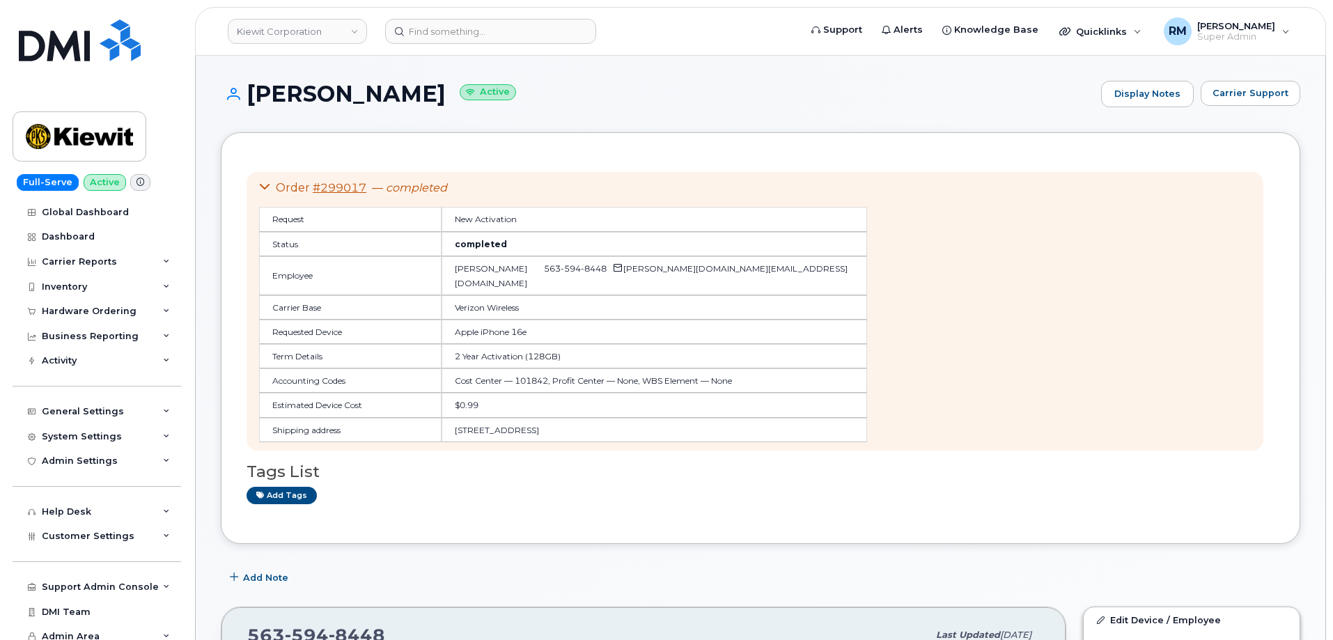
click at [262, 186] on icon at bounding box center [264, 186] width 11 height 11
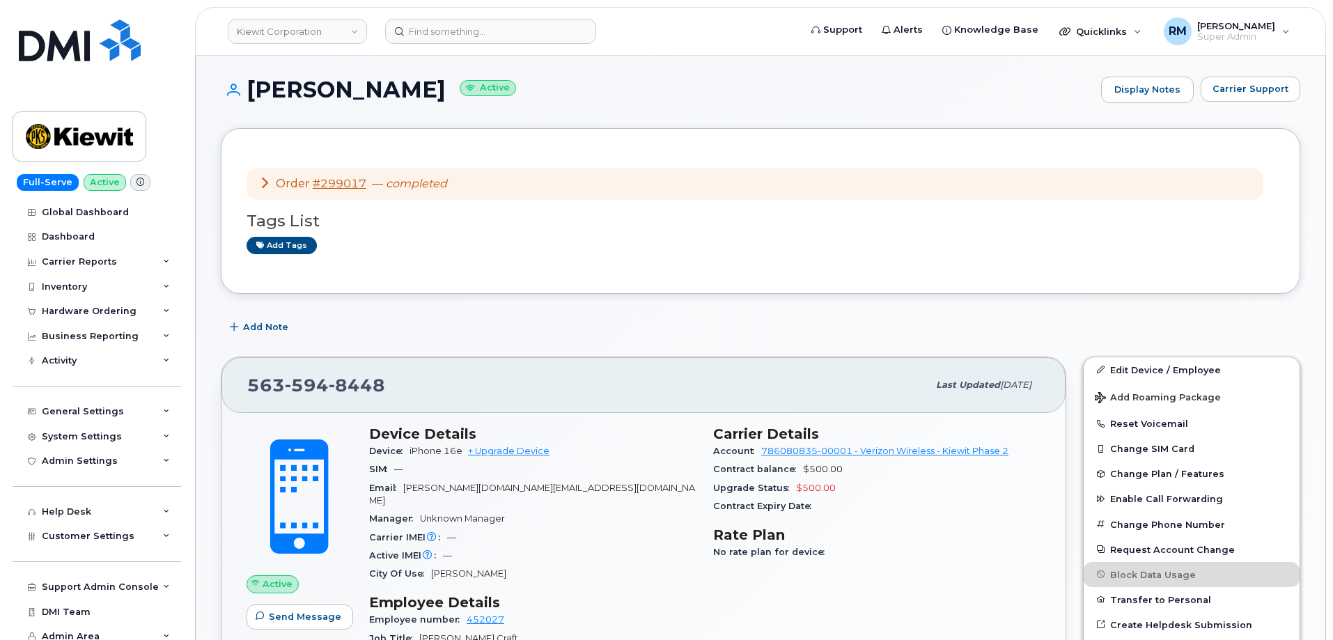
scroll to position [70, 0]
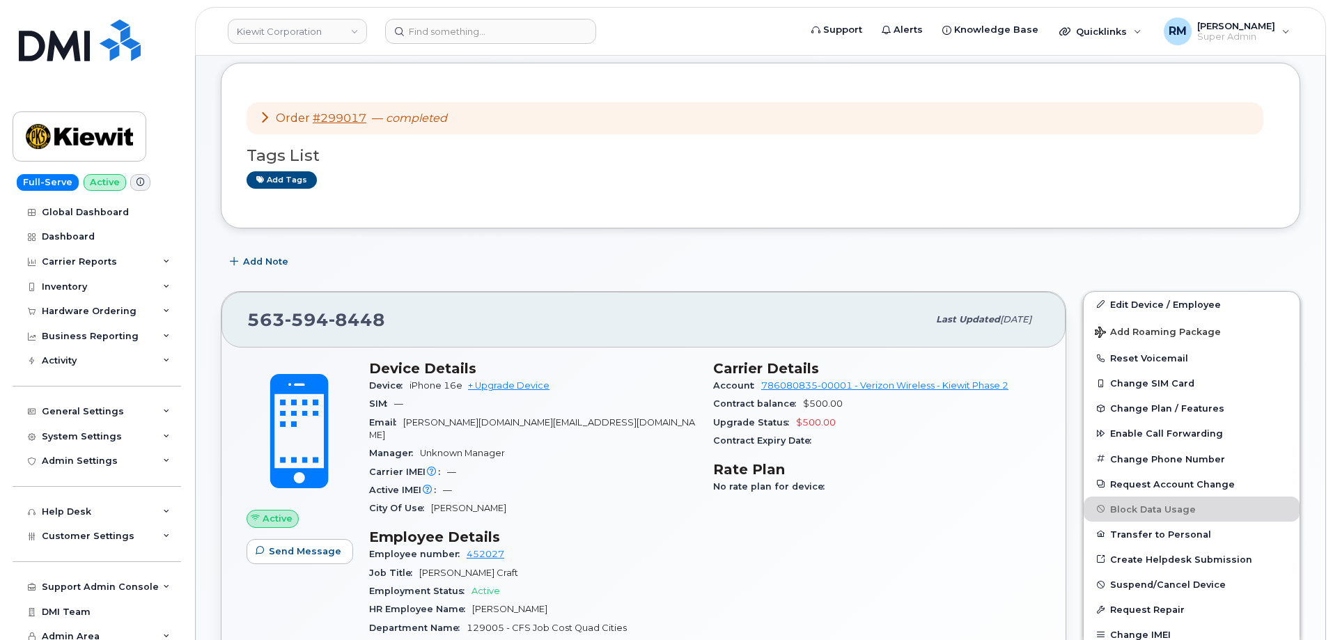
click at [265, 120] on icon at bounding box center [264, 116] width 11 height 11
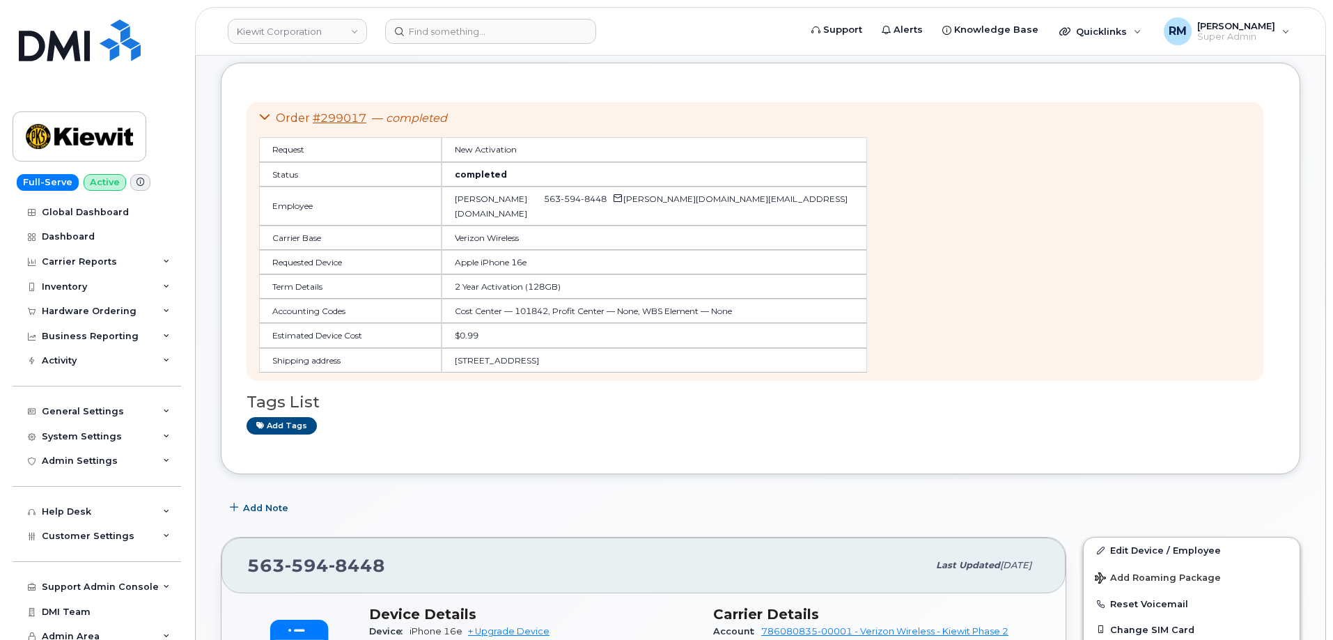
click at [265, 119] on icon at bounding box center [264, 116] width 11 height 11
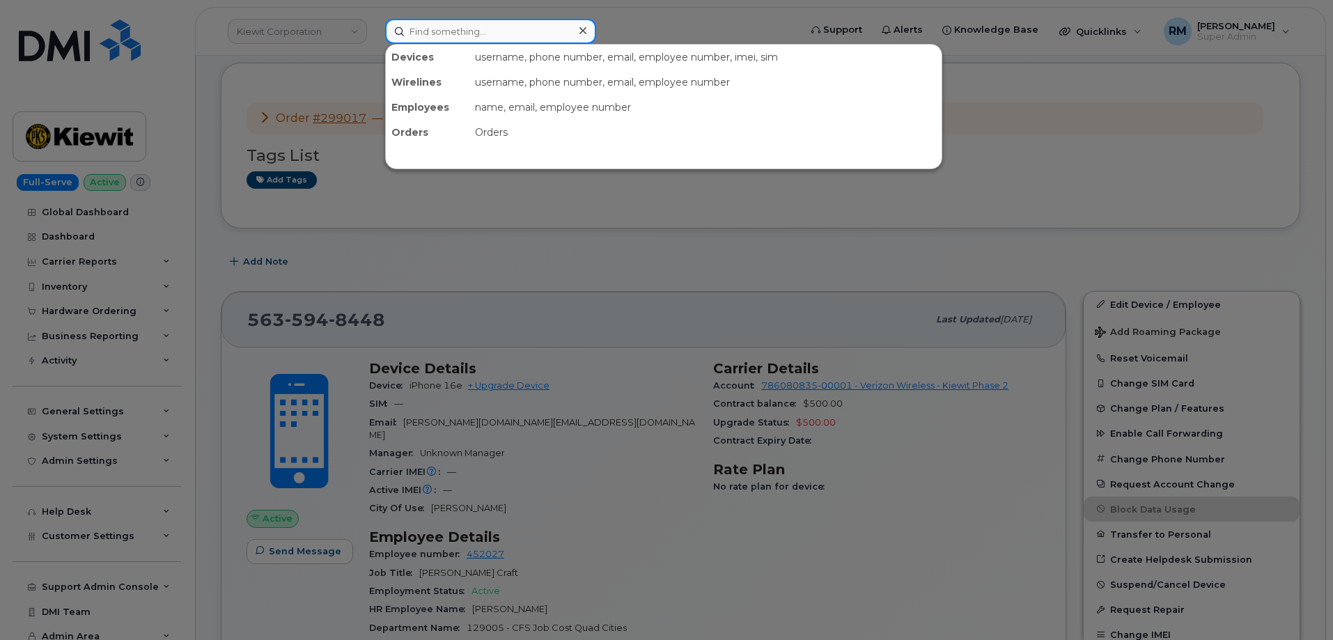
click at [423, 29] on input at bounding box center [490, 31] width 211 height 25
paste input "563-468-0979"
type input "563-468-0979"
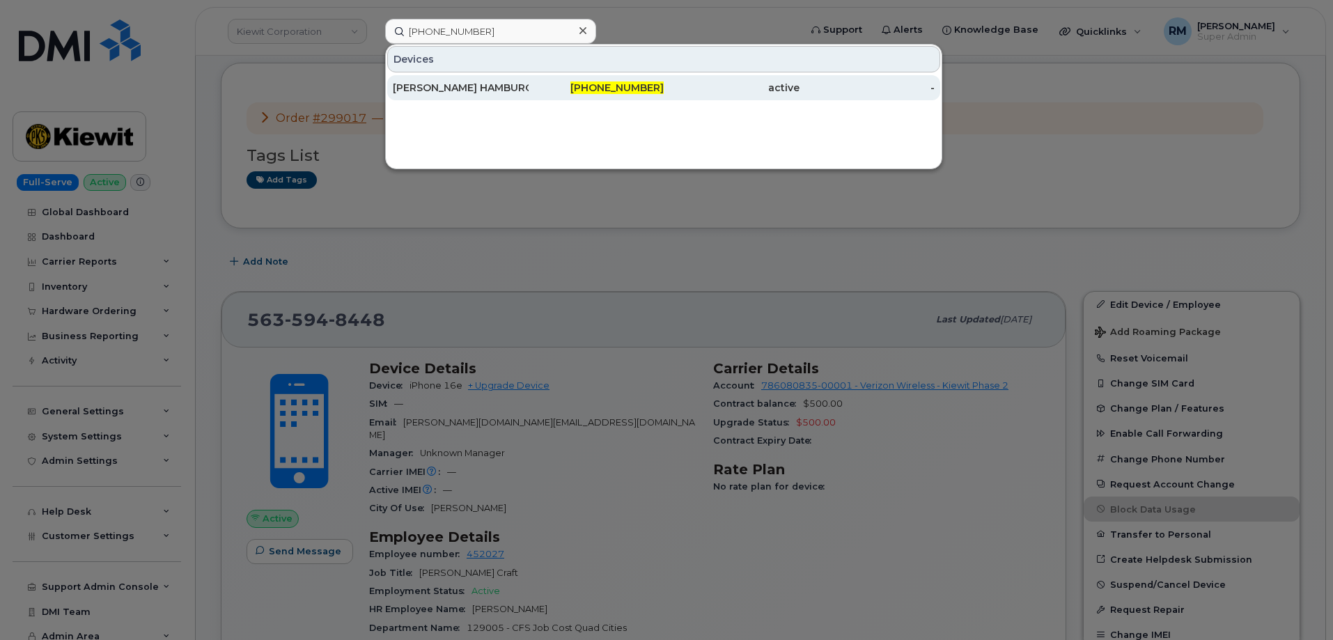
click at [440, 97] on div "[PERSON_NAME] HAMBURG" at bounding box center [461, 87] width 136 height 25
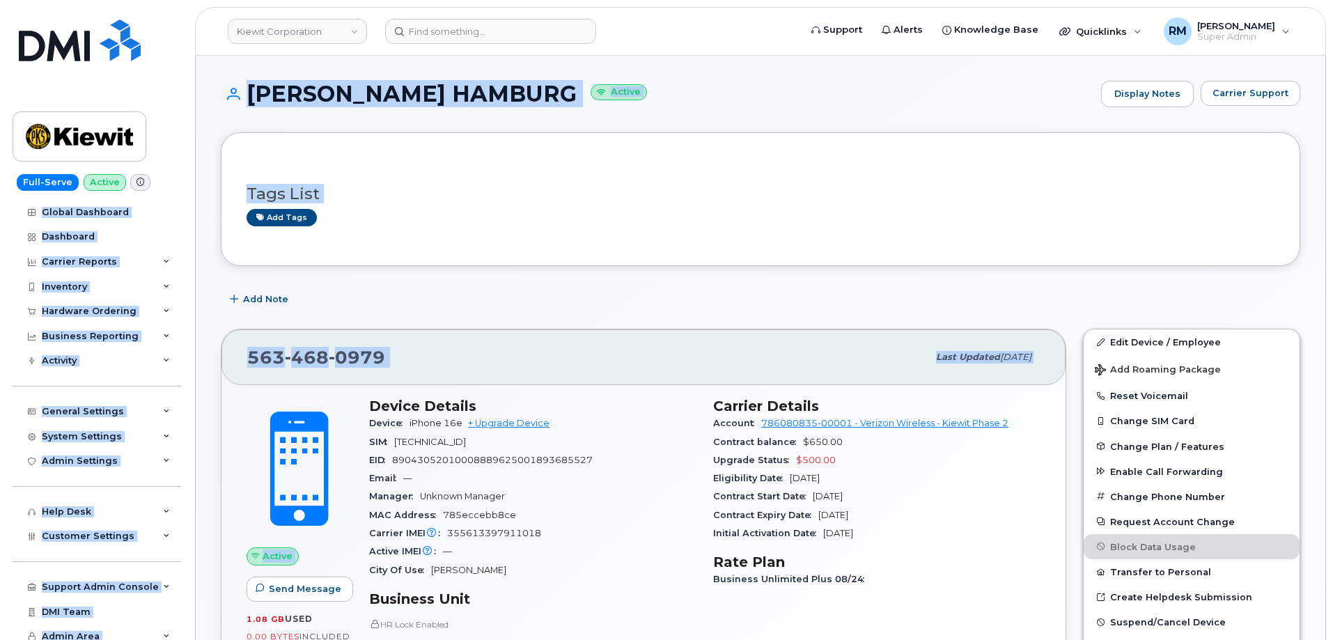
scroll to position [125, 0]
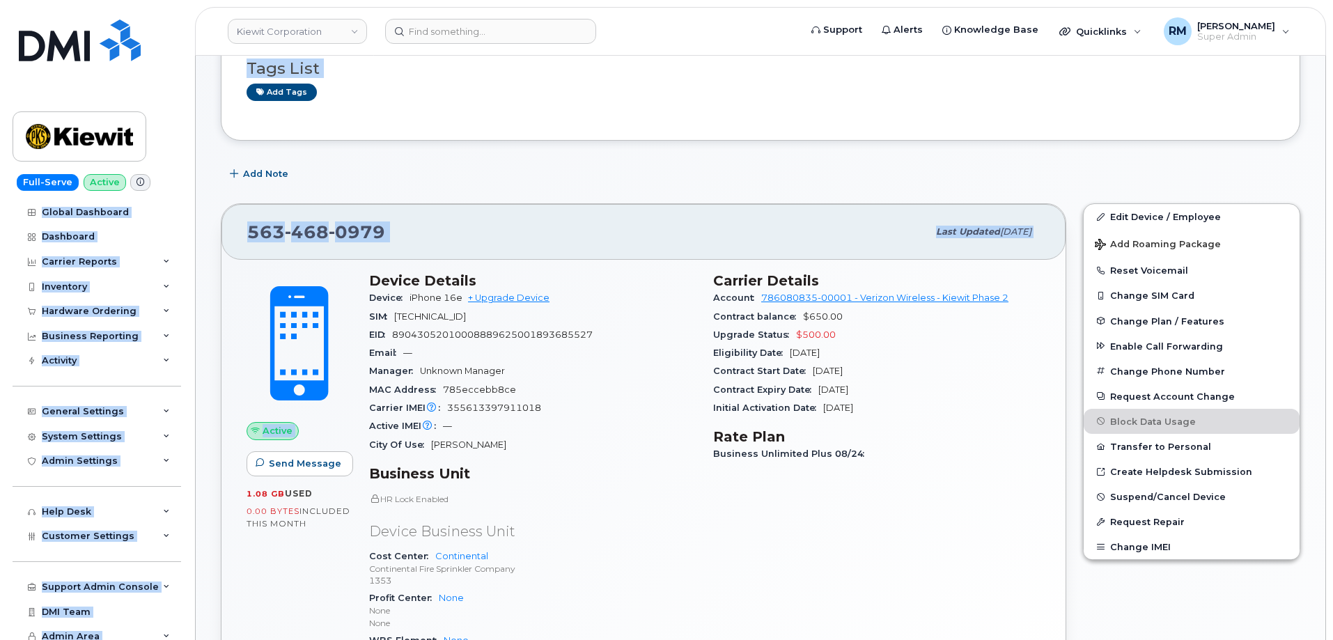
drag, startPoint x: 195, startPoint y: 255, endPoint x: 308, endPoint y: 667, distance: 427.6
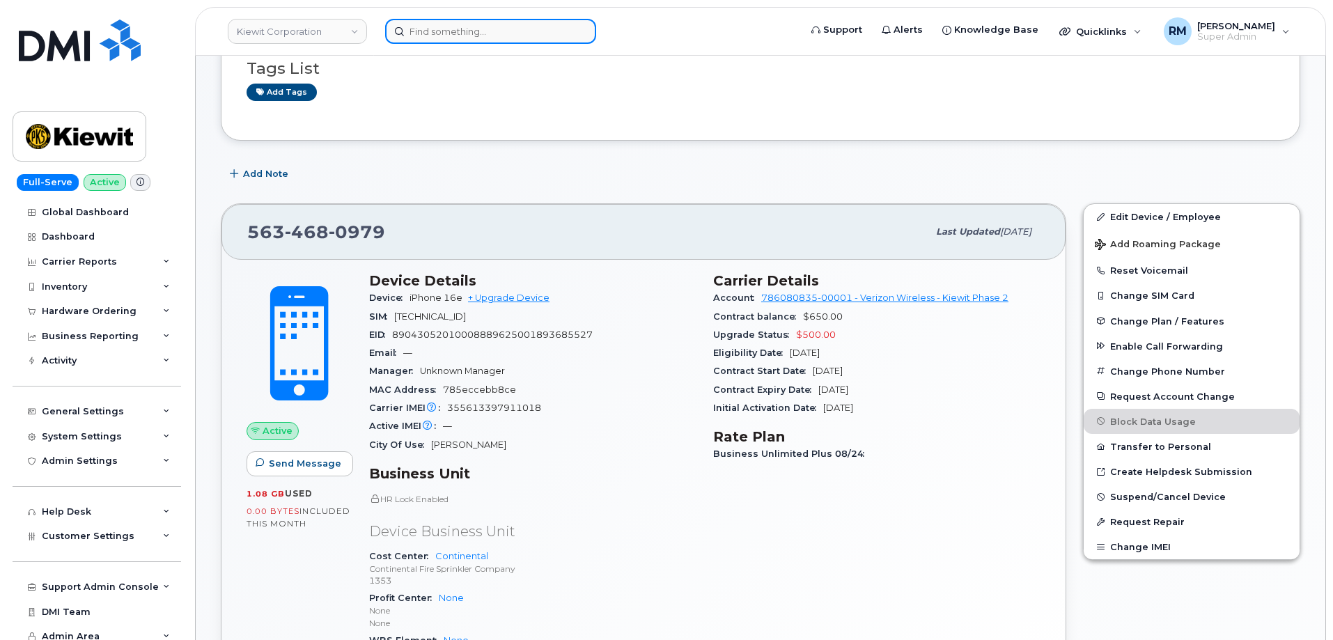
click at [451, 29] on input at bounding box center [490, 31] width 211 height 25
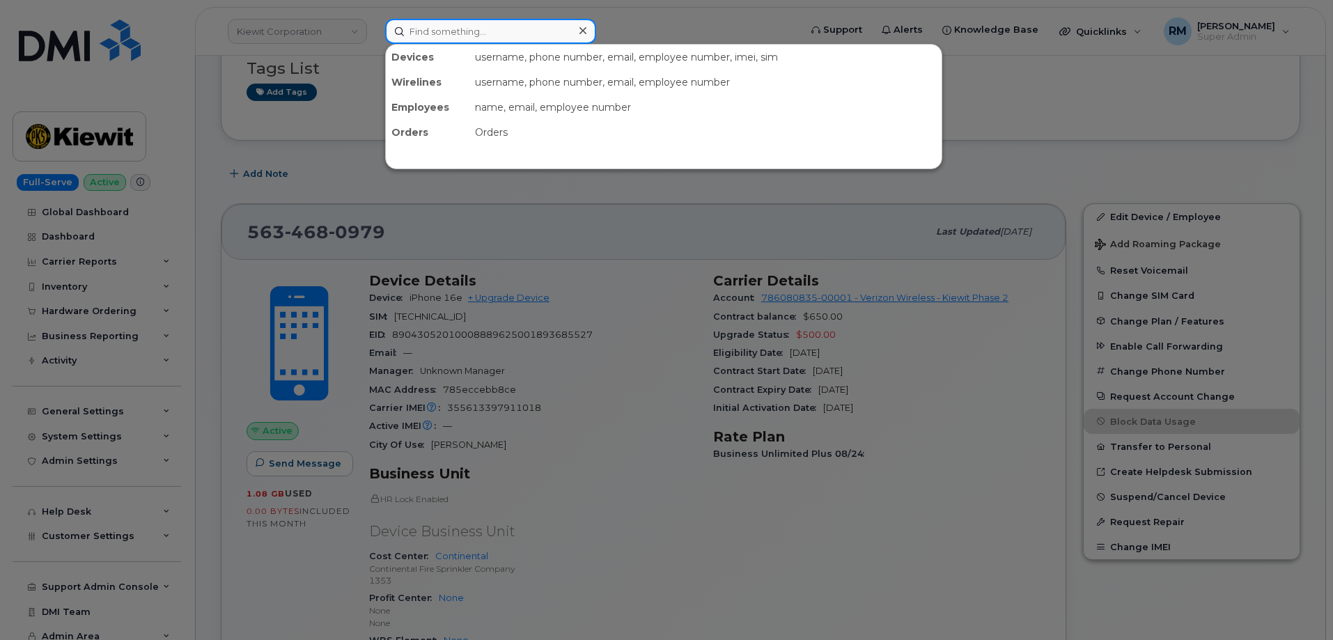
paste input "563-468-0979"
type input "563-468-0979"
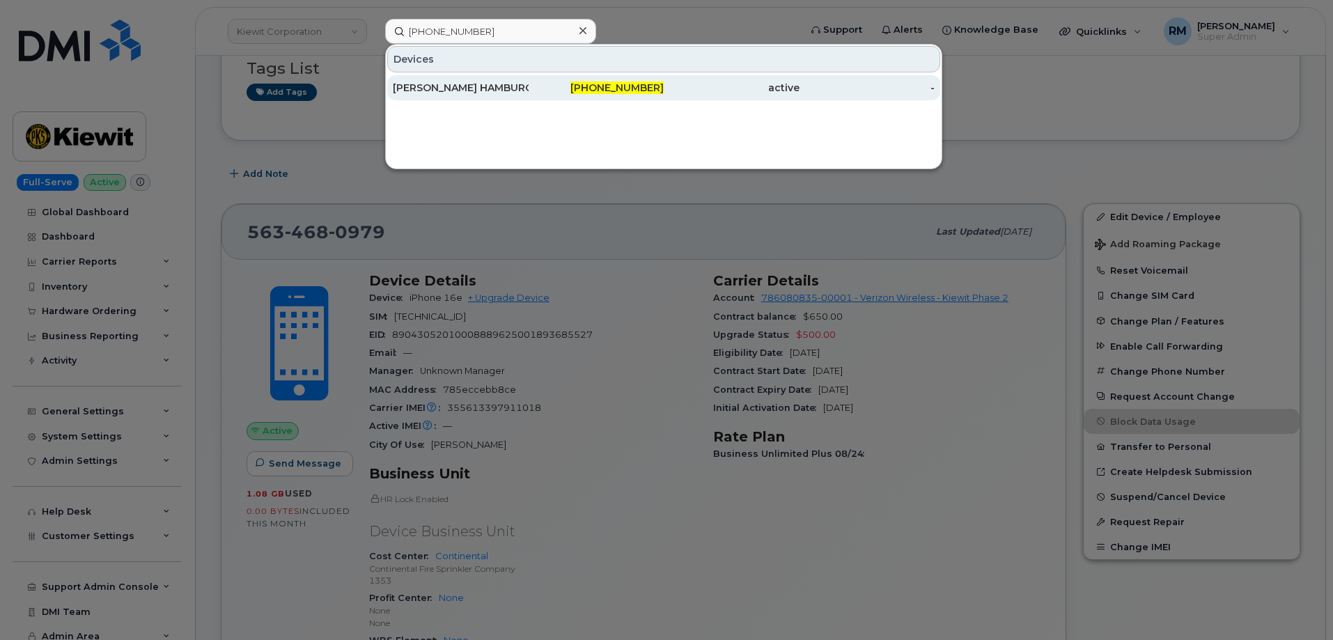
click at [476, 85] on div "TANNER HAMBURG" at bounding box center [461, 88] width 136 height 14
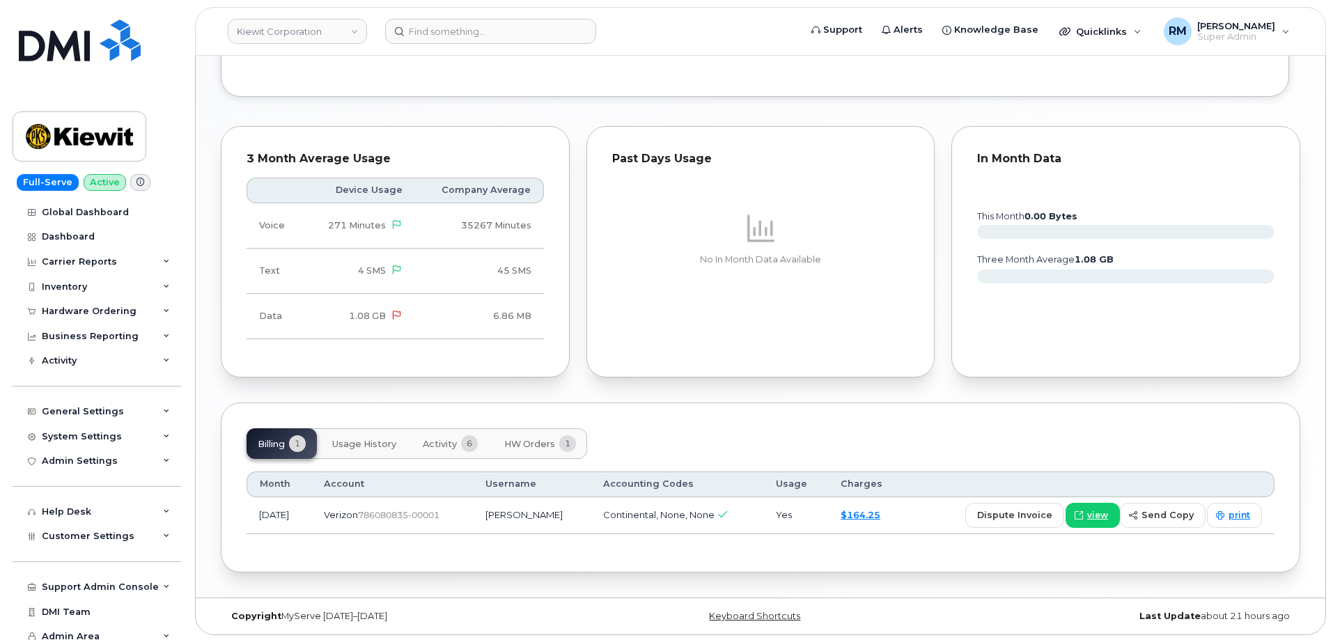
scroll to position [1047, 0]
click at [535, 441] on span "HW Orders" at bounding box center [529, 442] width 51 height 11
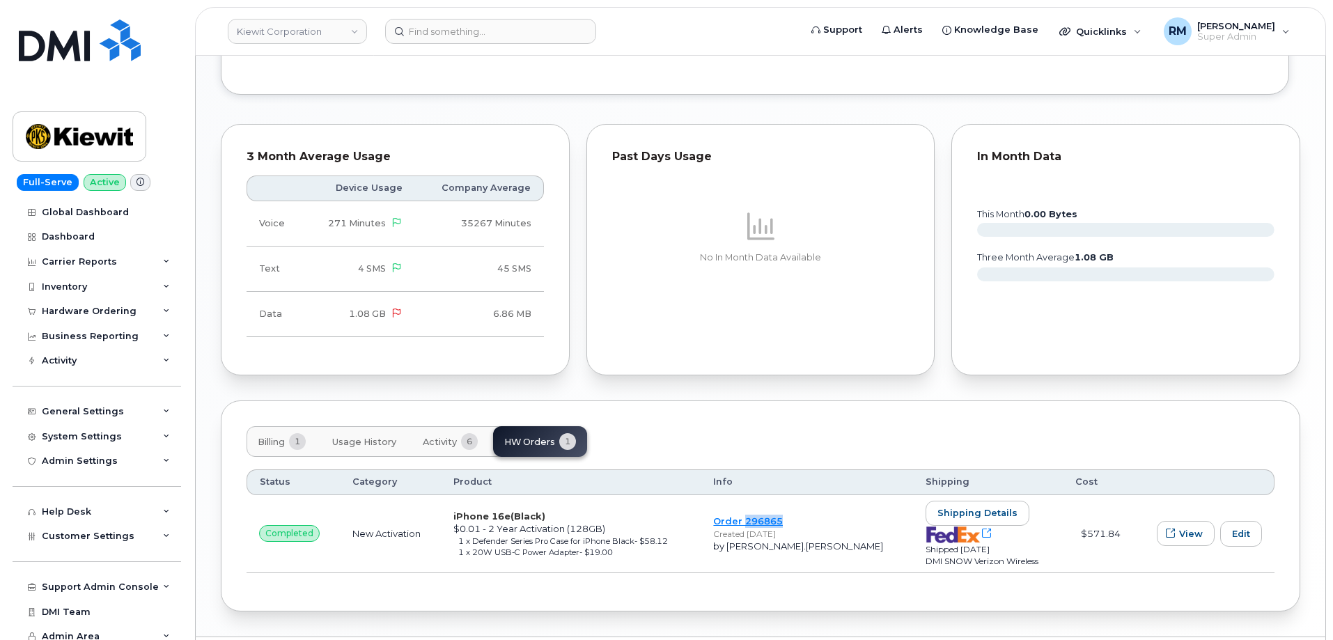
drag, startPoint x: 833, startPoint y: 522, endPoint x: 788, endPoint y: 524, distance: 45.3
click at [788, 524] on td "Order 296865 Created Jul 28, 2025 by Alicia.Bailey" at bounding box center [807, 534] width 212 height 78
copy link "296865"
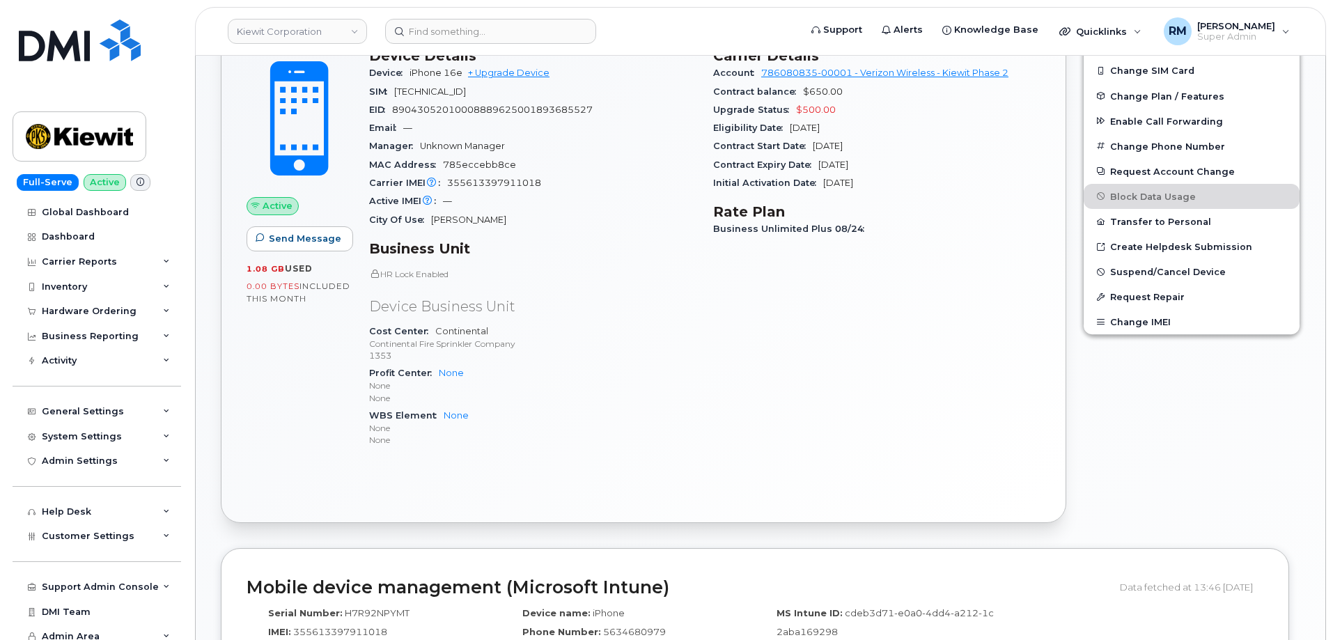
scroll to position [2, 0]
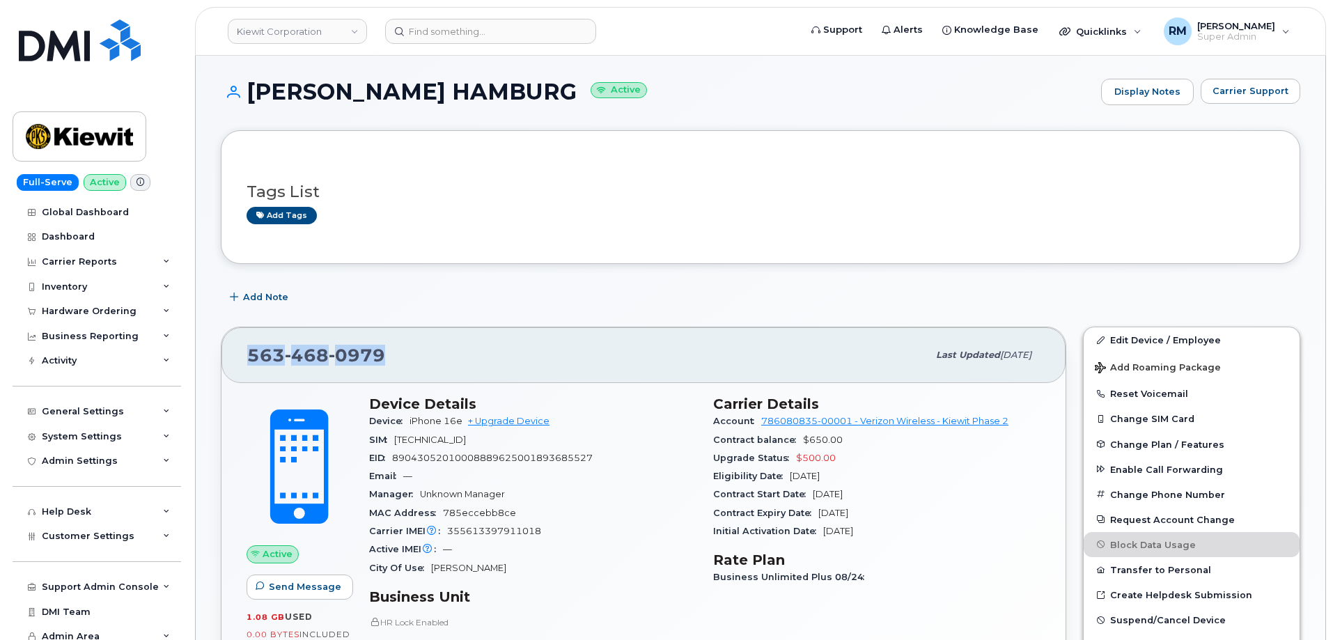
drag, startPoint x: 302, startPoint y: 354, endPoint x: 242, endPoint y: 357, distance: 60.7
click at [242, 357] on div "563 468 0979 Last updated Sep 06, 2025" at bounding box center [644, 355] width 844 height 56
copy span "563 468 0979"
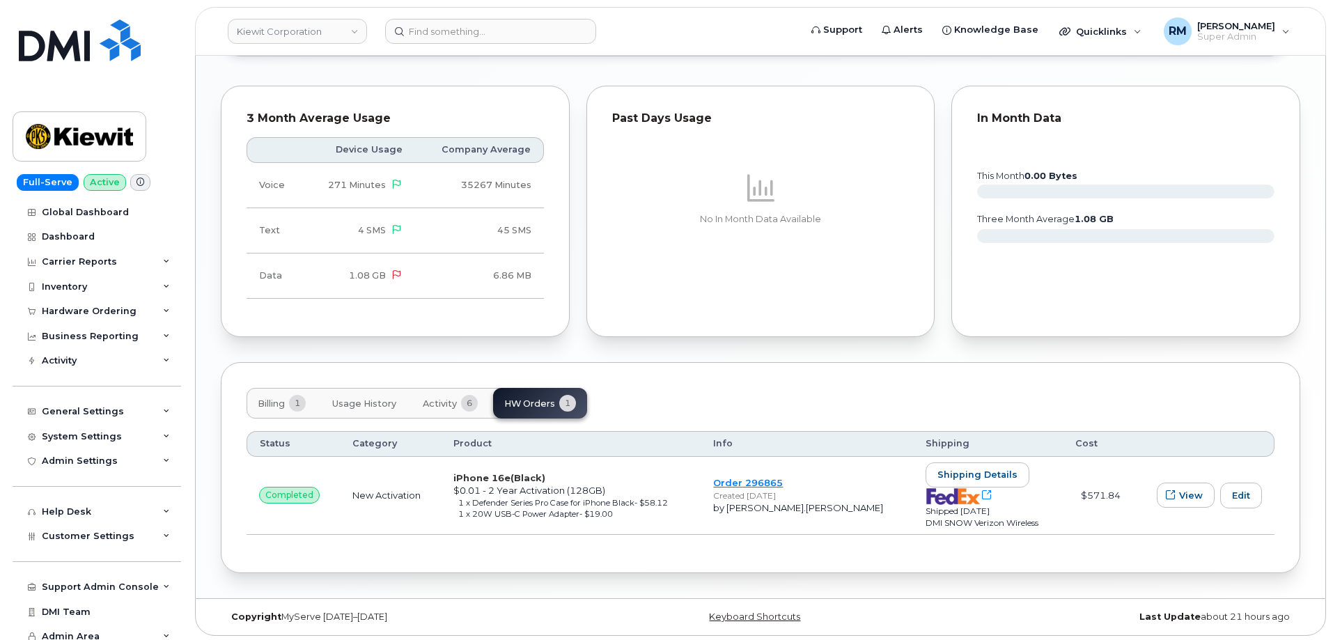
scroll to position [1088, 0]
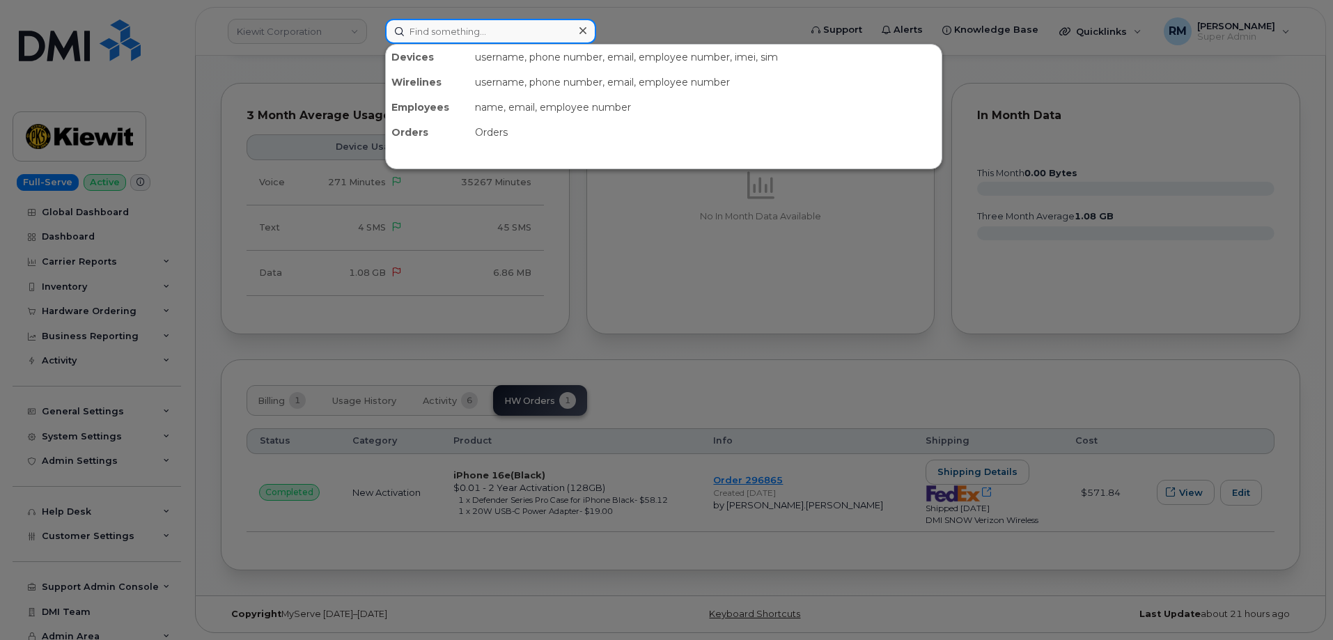
click at [483, 30] on input at bounding box center [490, 31] width 211 height 25
paste input "[PERSON_NAME]"
type input "[PERSON_NAME]"
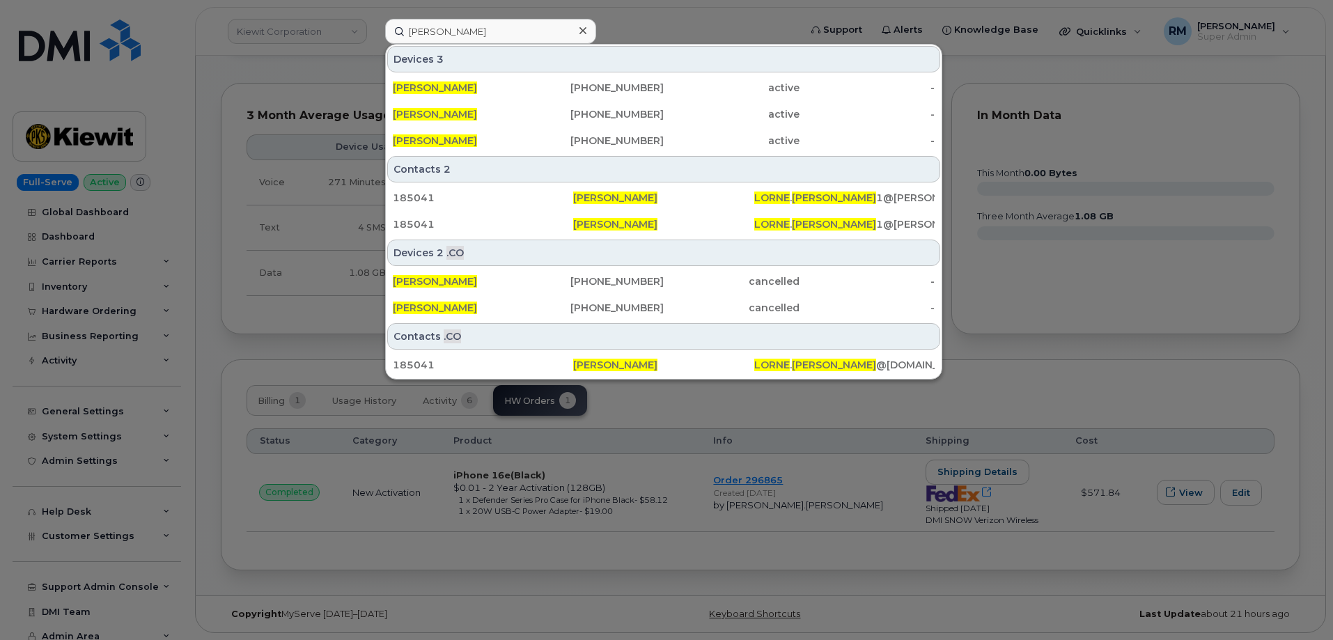
click at [437, 91] on span "[PERSON_NAME]" at bounding box center [435, 88] width 84 height 13
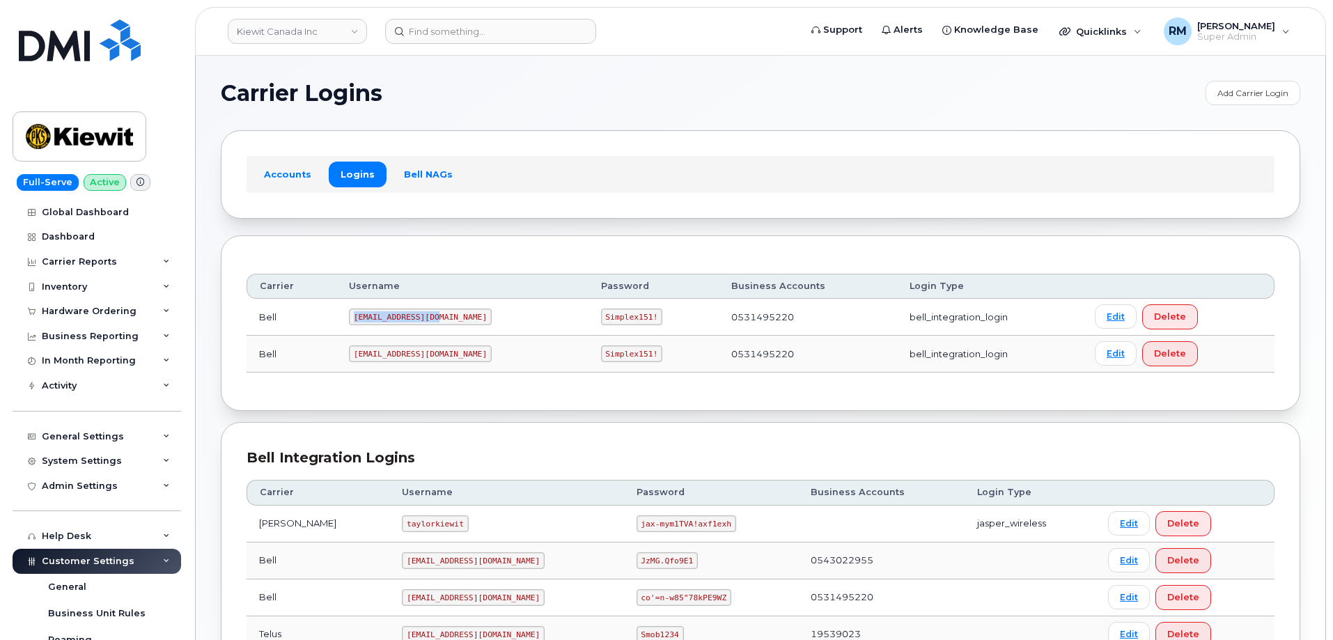
drag, startPoint x: 357, startPoint y: 318, endPoint x: 495, endPoint y: 287, distance: 141.4
click at [458, 319] on td "[EMAIL_ADDRESS][DOMAIN_NAME]" at bounding box center [462, 317] width 252 height 37
copy code "[EMAIL_ADDRESS][DOMAIN_NAME]"
drag, startPoint x: 557, startPoint y: 318, endPoint x: 612, endPoint y: 313, distance: 55.9
click at [612, 313] on td "Simplex151!" at bounding box center [654, 317] width 130 height 37
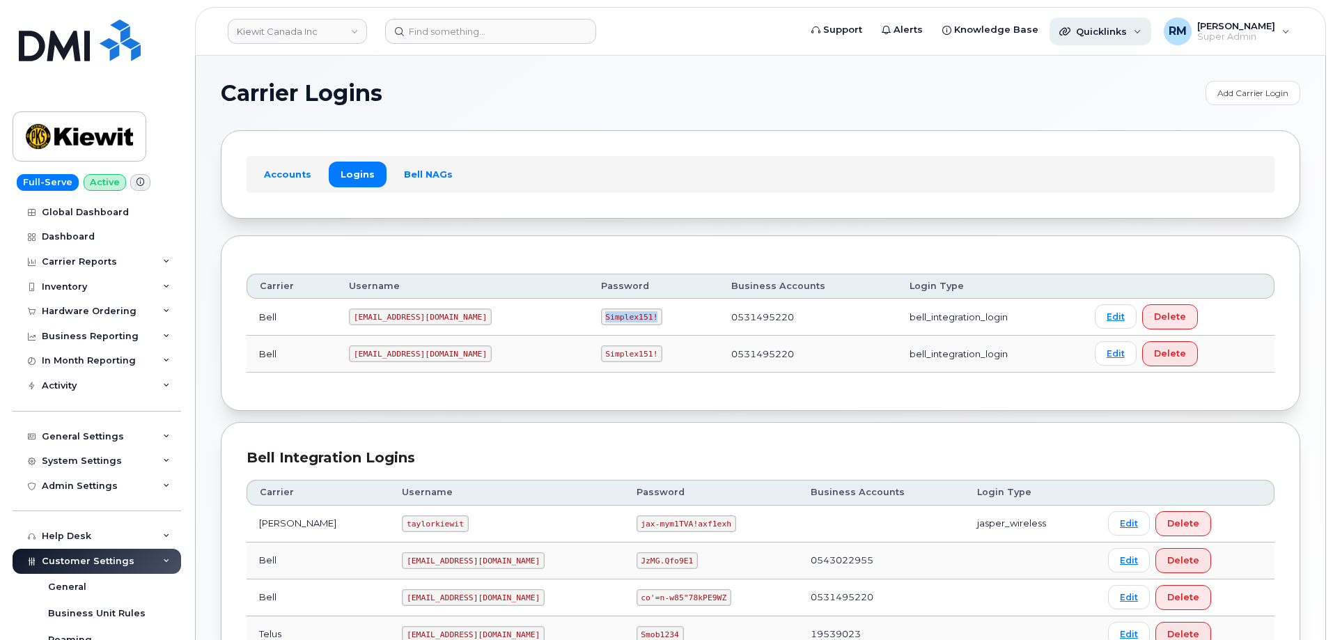
copy code "Simplex151!"
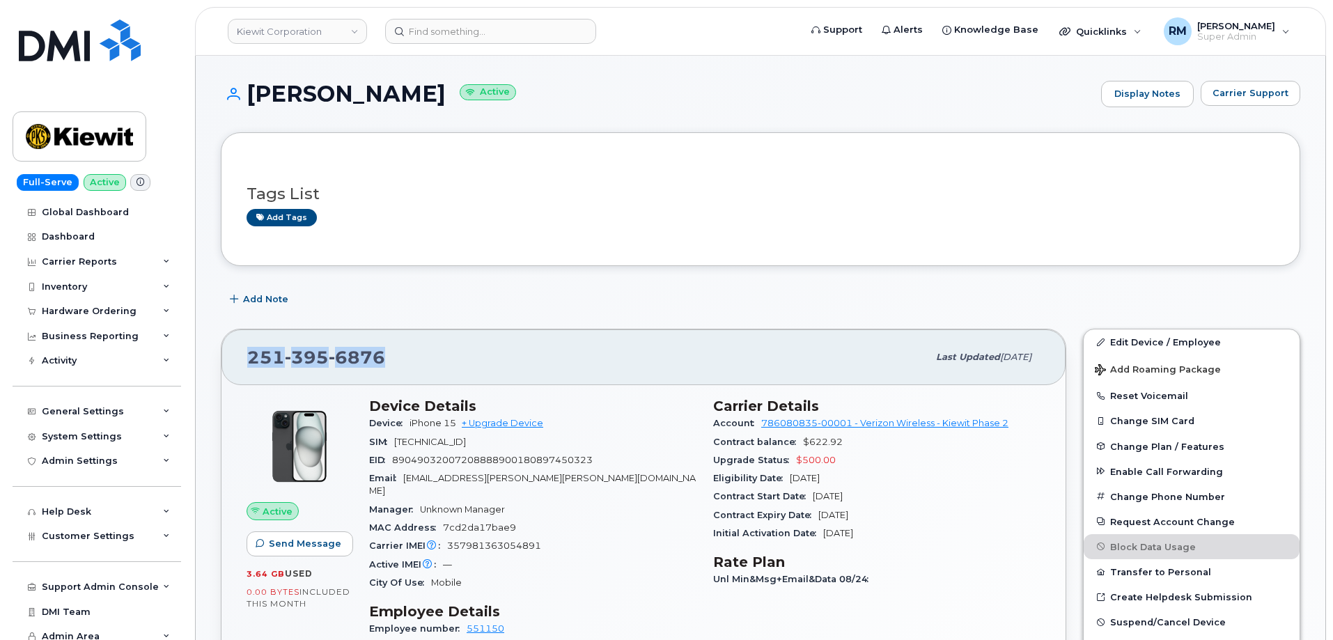
drag, startPoint x: 393, startPoint y: 359, endPoint x: 234, endPoint y: 359, distance: 158.8
click at [234, 359] on div "[PHONE_NUMBER] Last updated [DATE]" at bounding box center [644, 358] width 844 height 56
copy span "[PHONE_NUMBER]"
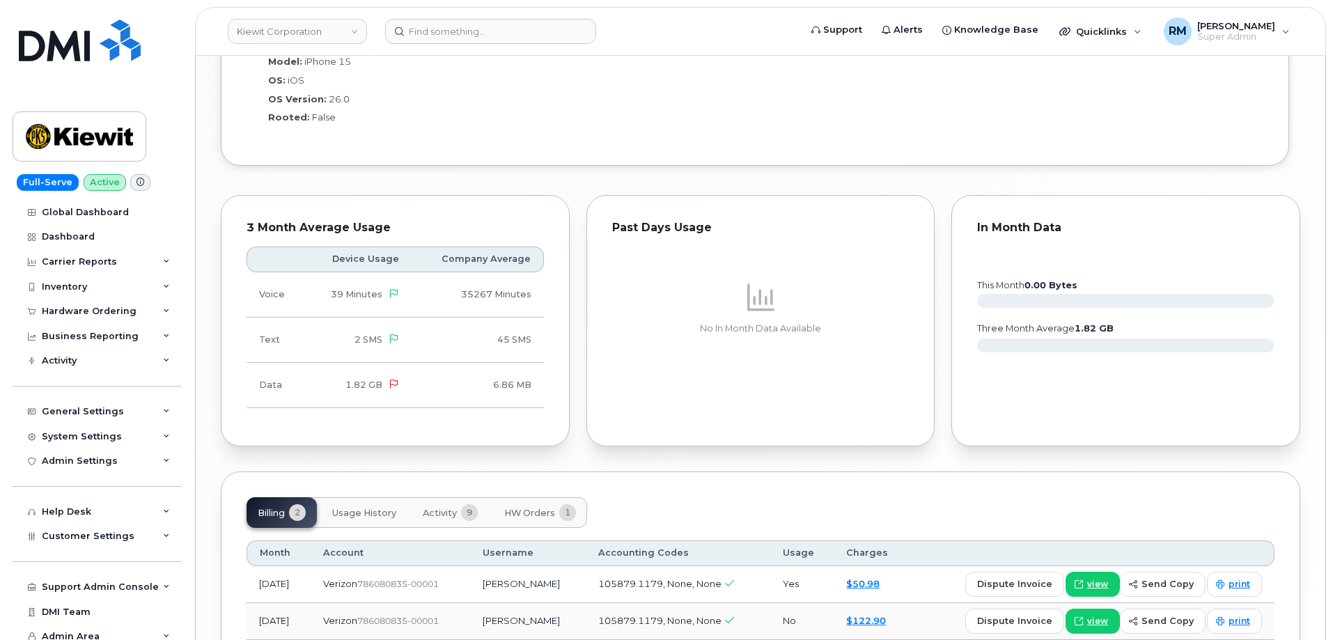
scroll to position [1221, 0]
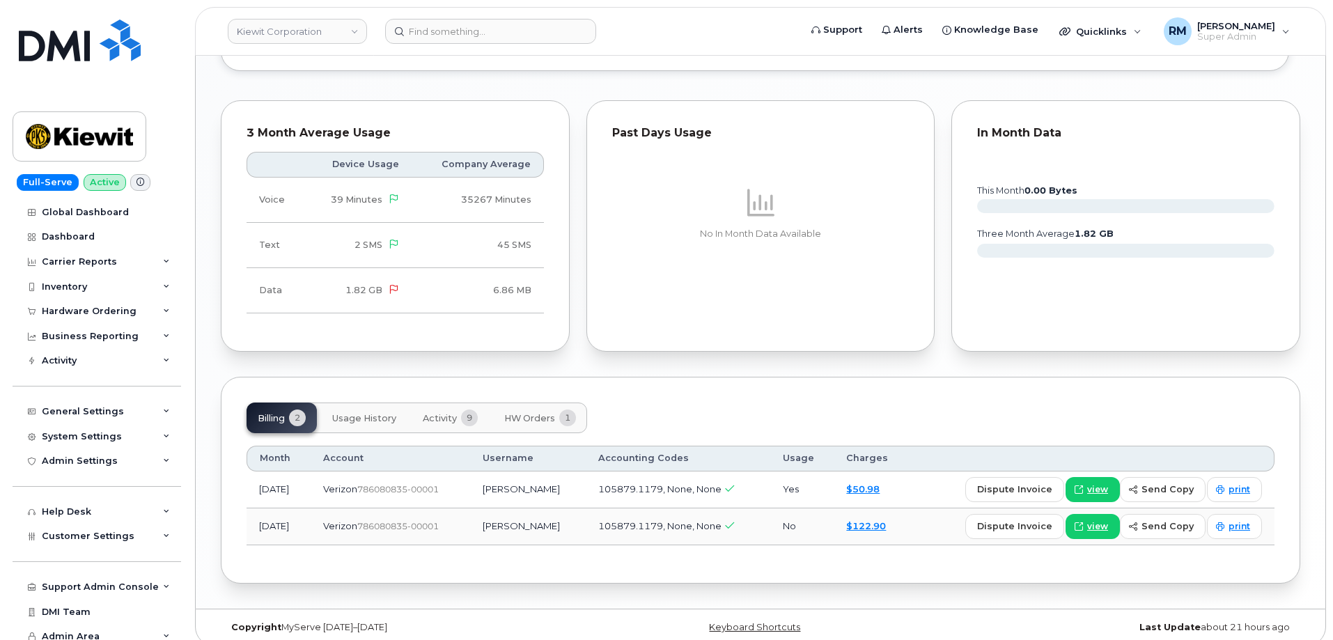
click at [520, 413] on span "HW Orders" at bounding box center [529, 418] width 51 height 11
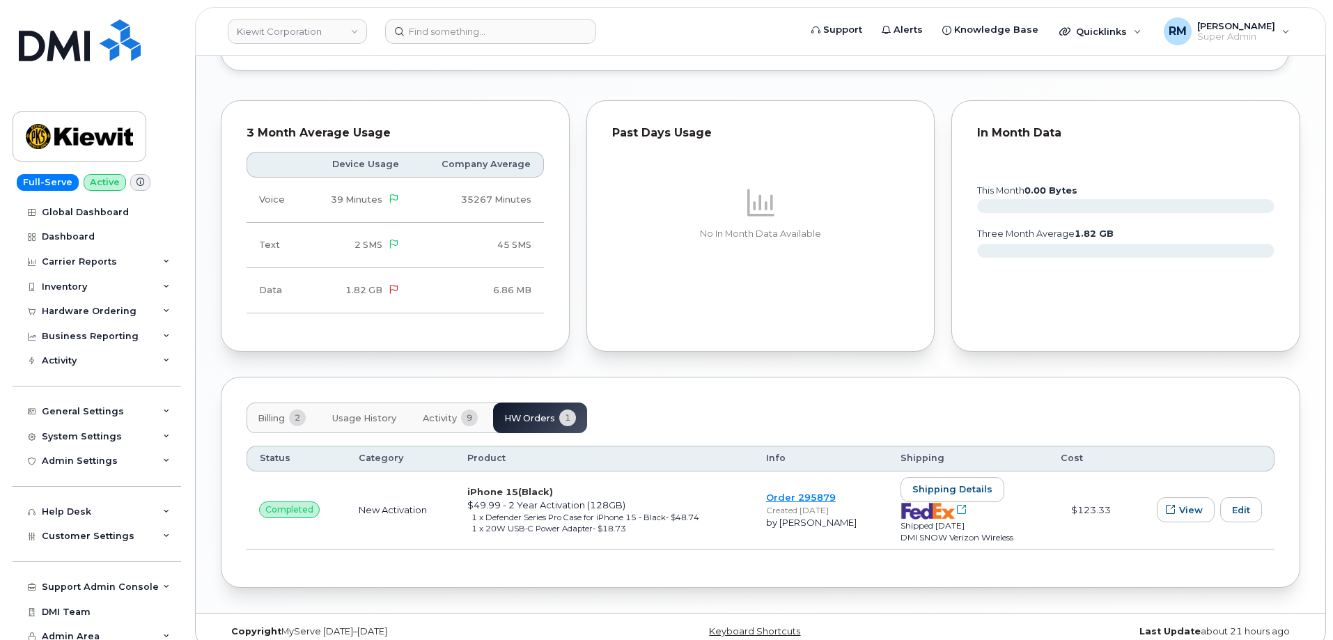
scroll to position [1226, 0]
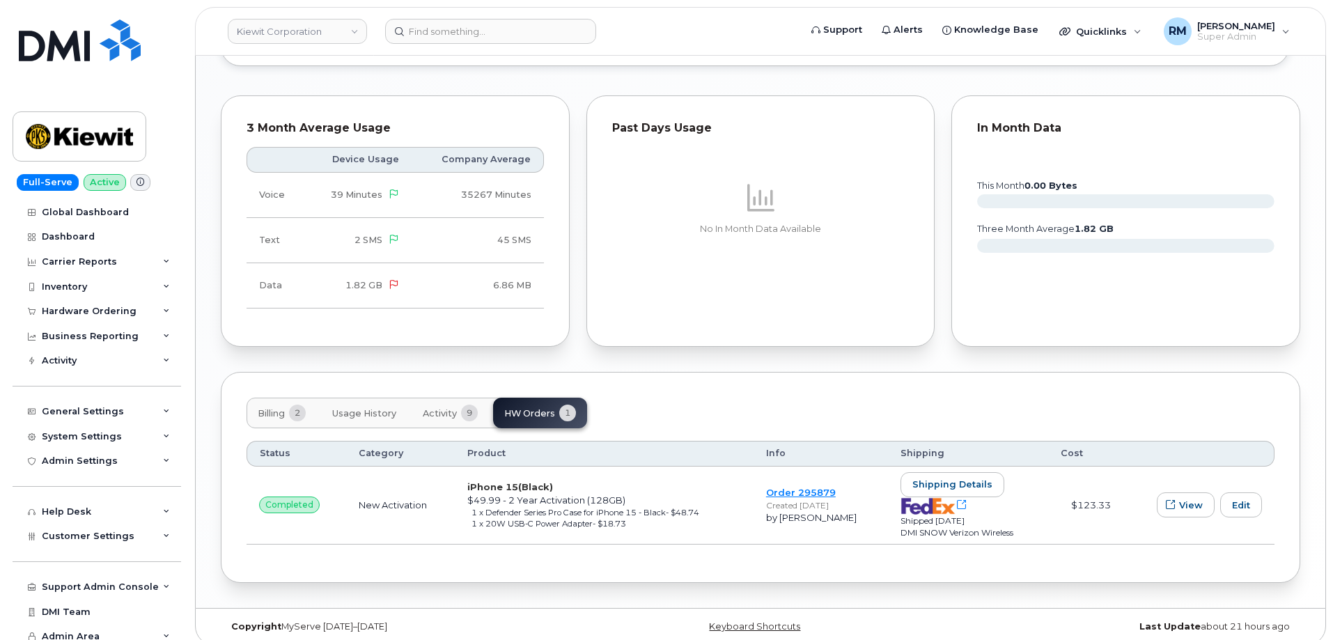
click at [437, 398] on button "Activity 9" at bounding box center [450, 413] width 77 height 31
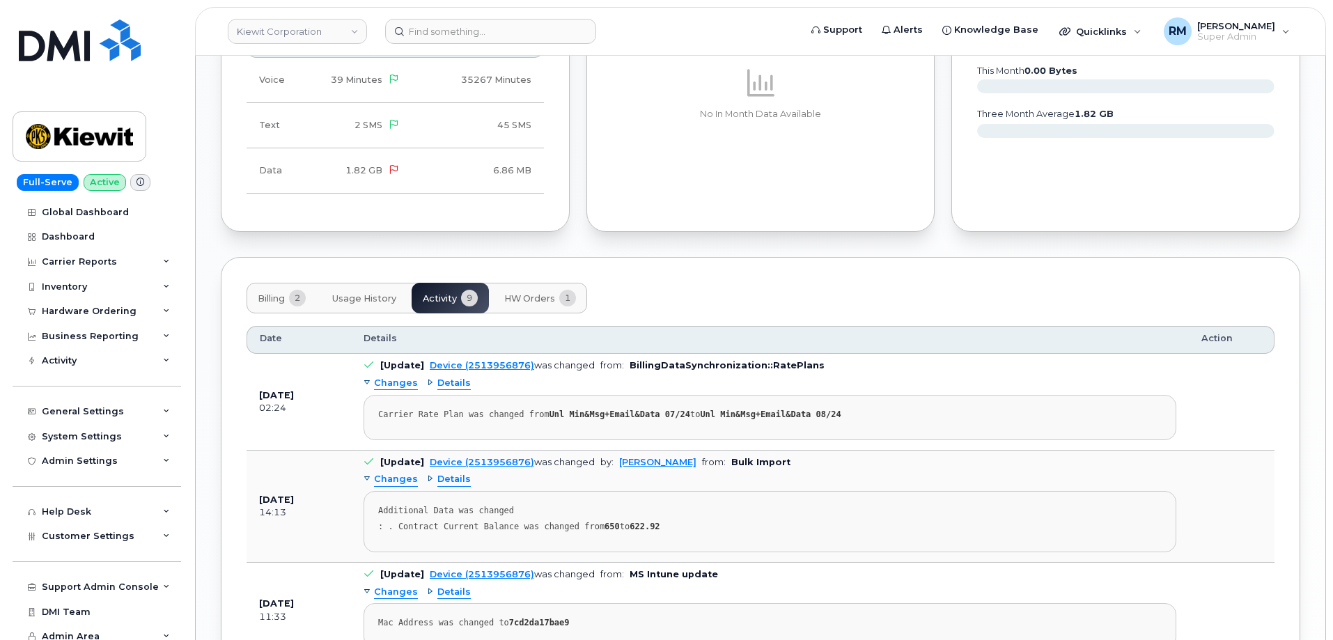
scroll to position [1365, 0]
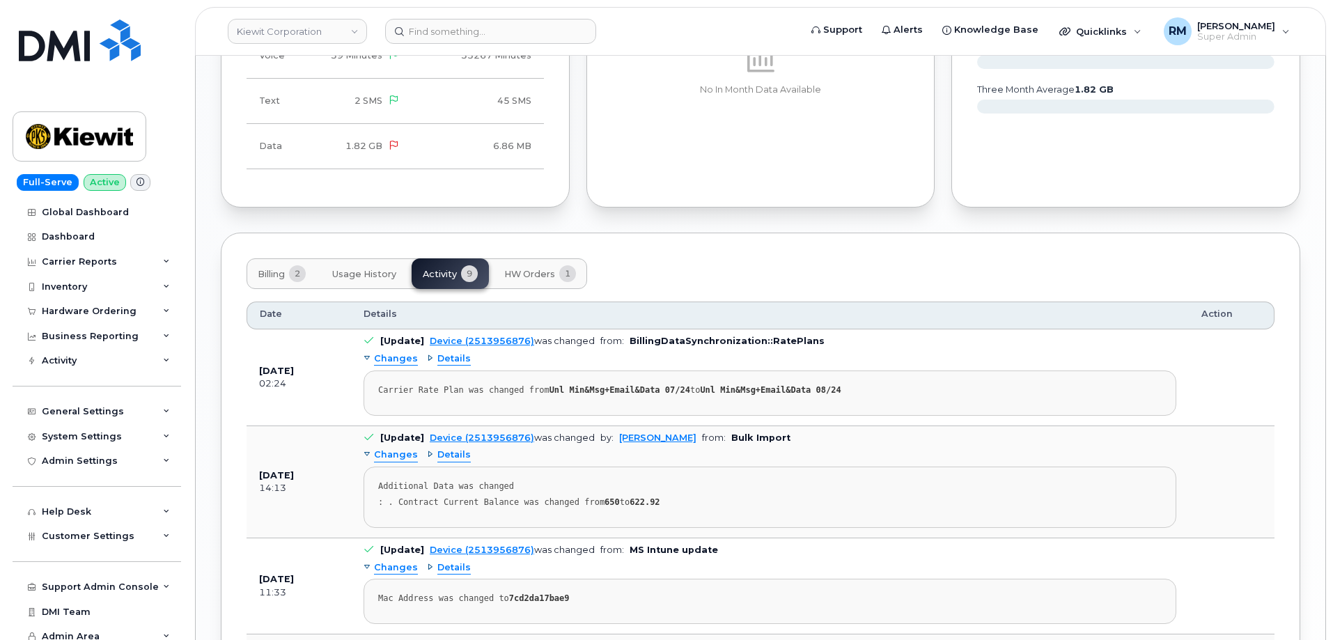
click at [395, 449] on span "Changes" at bounding box center [396, 455] width 44 height 13
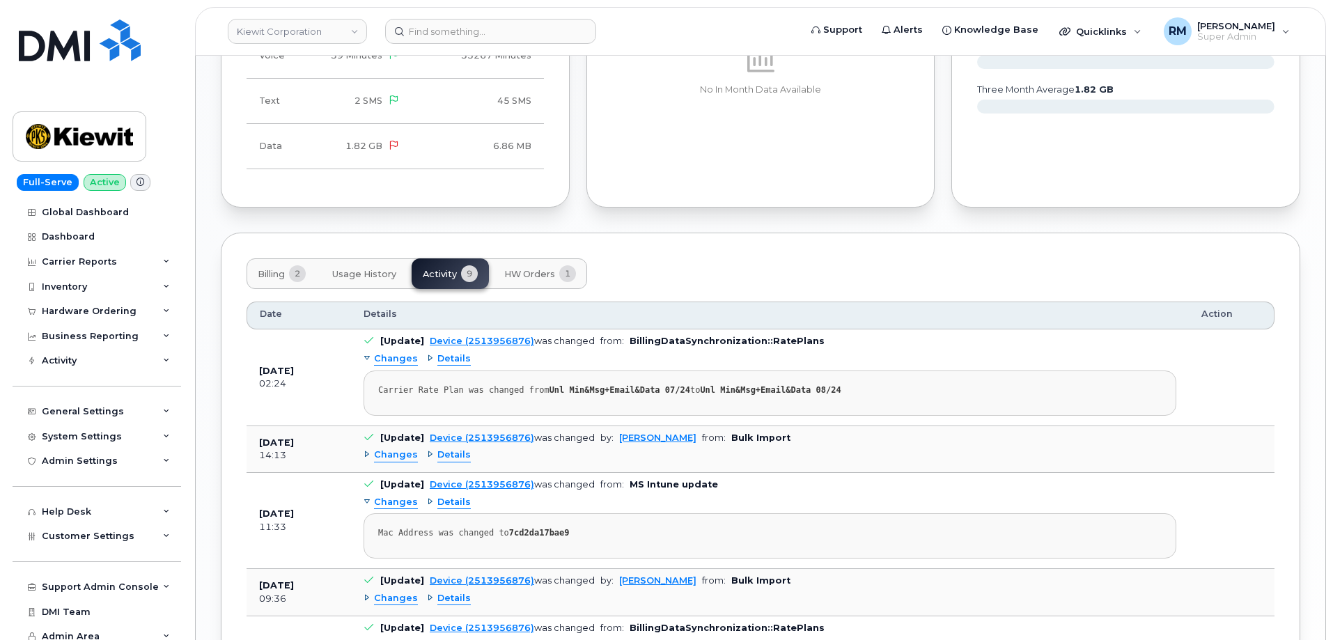
click at [395, 449] on span "Changes" at bounding box center [396, 455] width 44 height 13
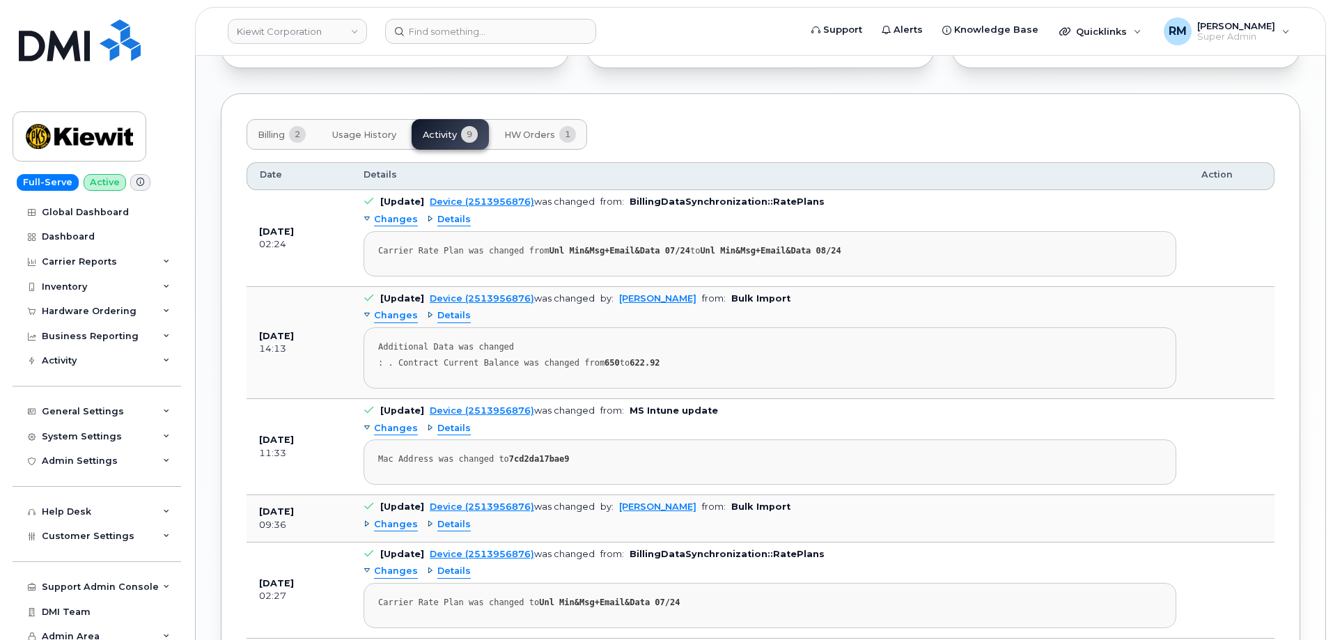
scroll to position [1574, 0]
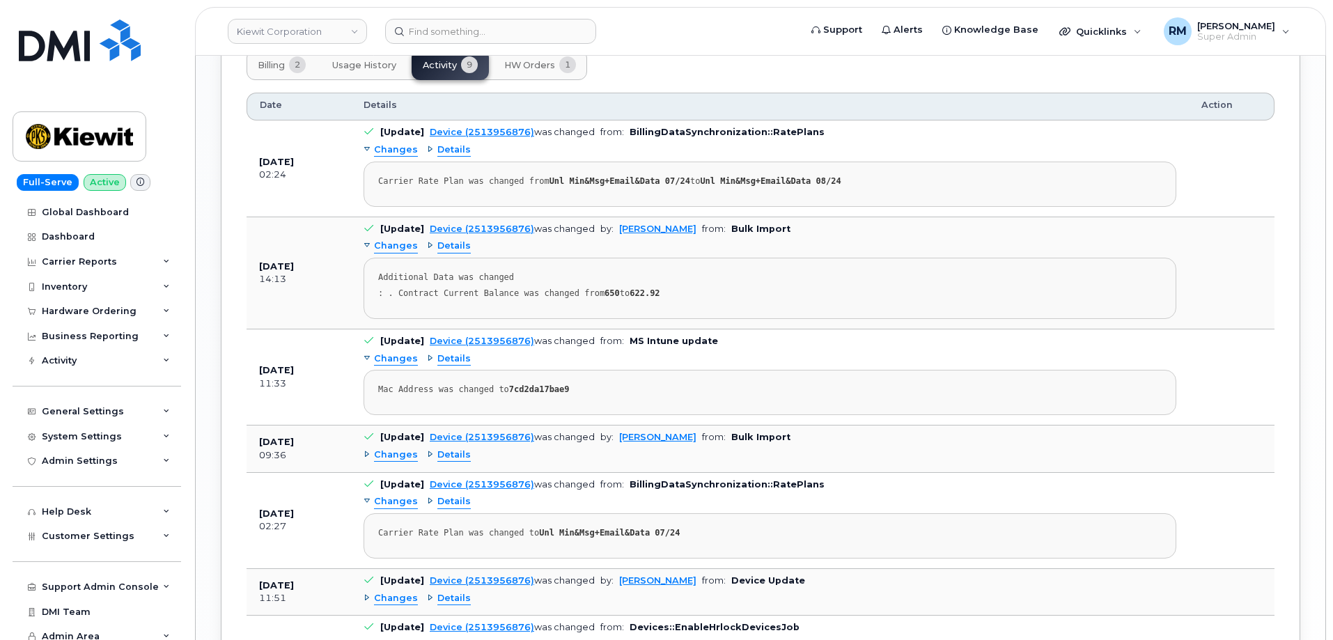
click at [384, 449] on span "Changes" at bounding box center [396, 455] width 44 height 13
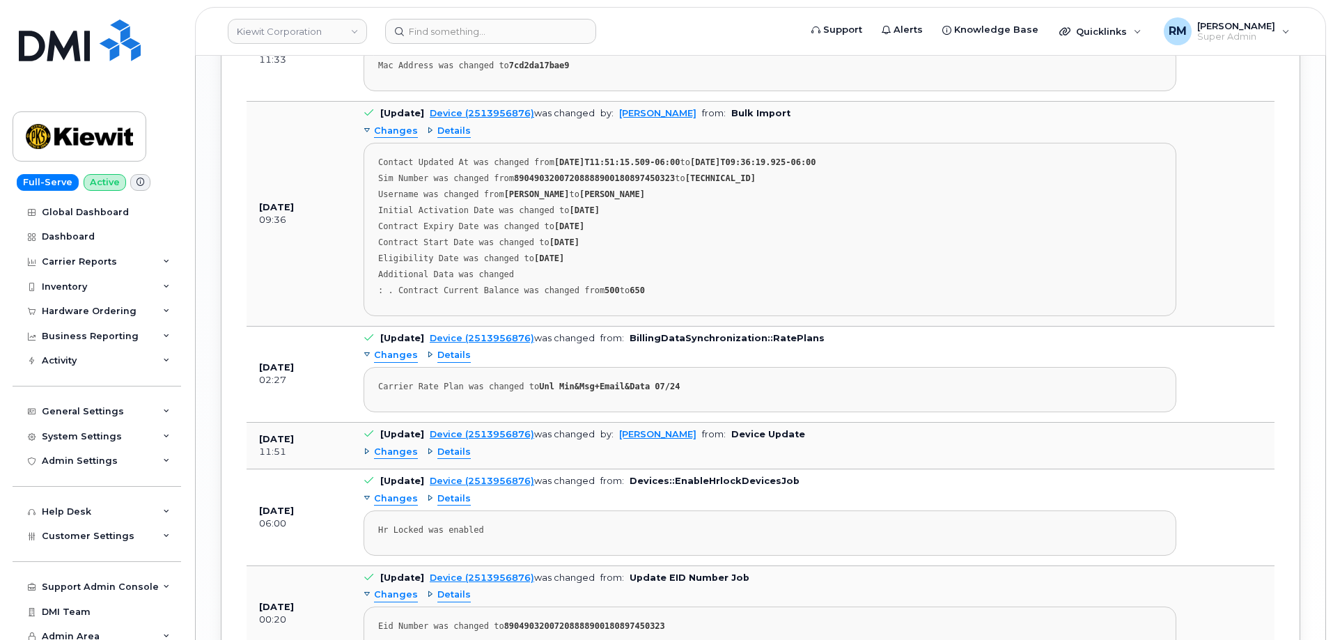
scroll to position [1923, 0]
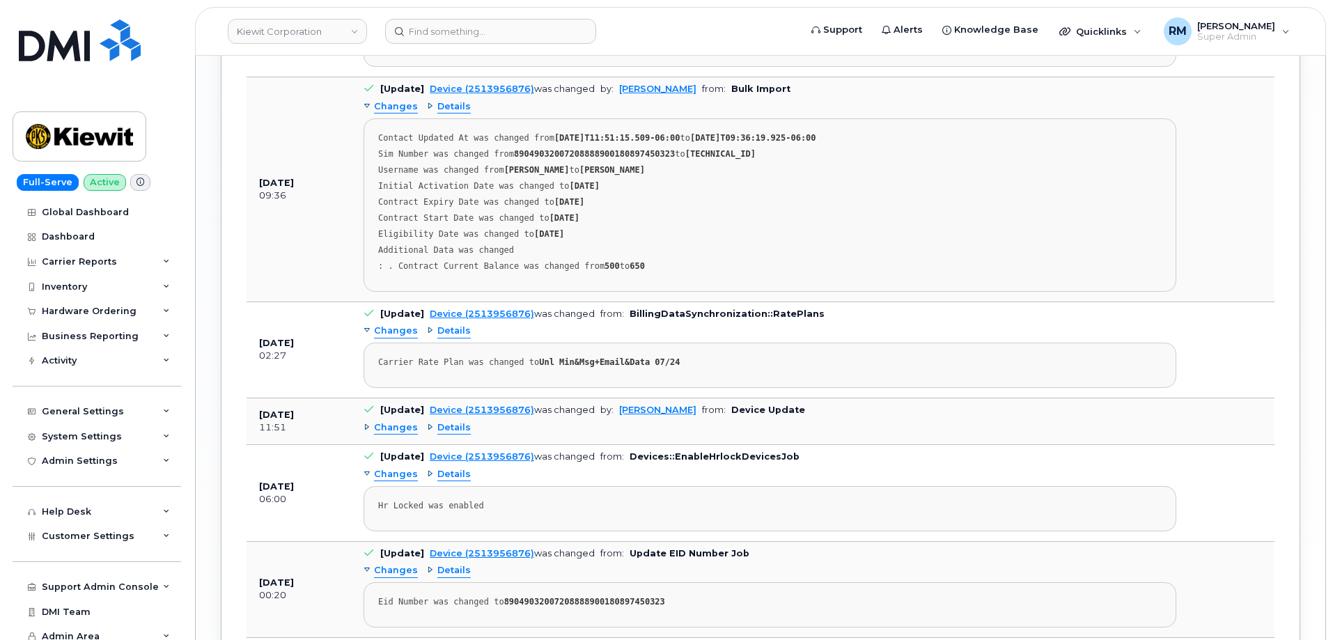
click at [378, 421] on span "Changes" at bounding box center [396, 427] width 44 height 13
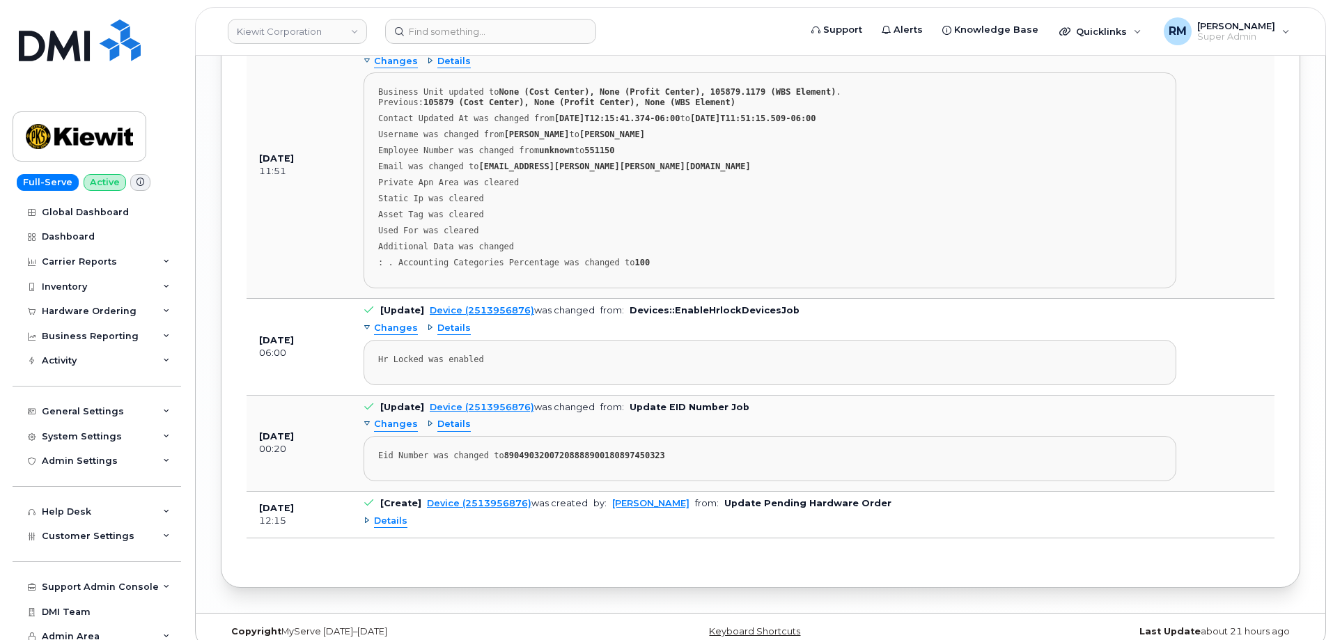
scroll to position [2294, 0]
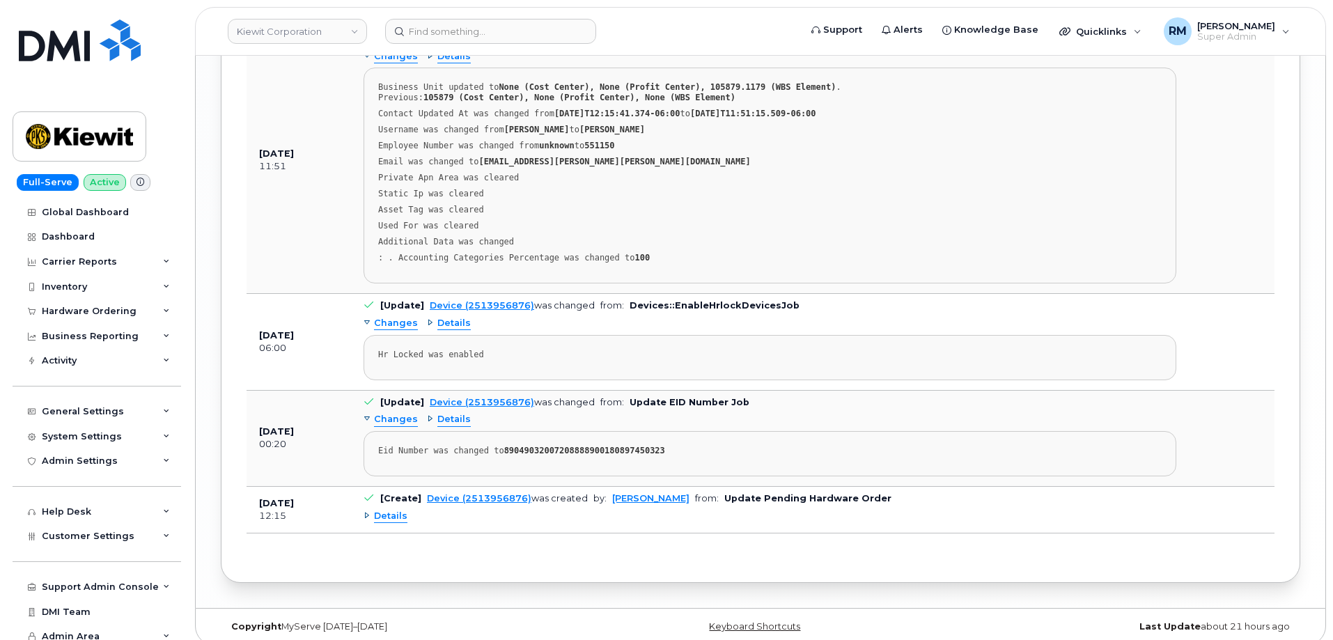
click at [392, 510] on span "Details" at bounding box center [390, 516] width 33 height 13
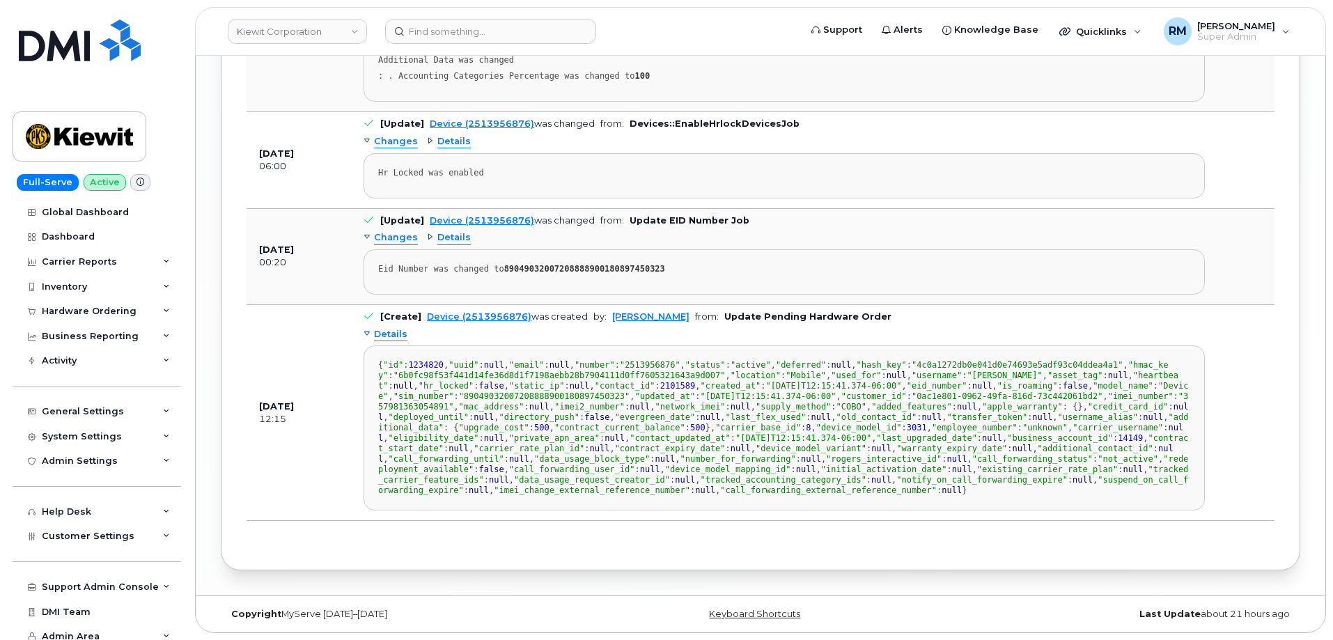
scroll to position [2716, 0]
click at [482, 26] on input at bounding box center [490, 31] width 211 height 25
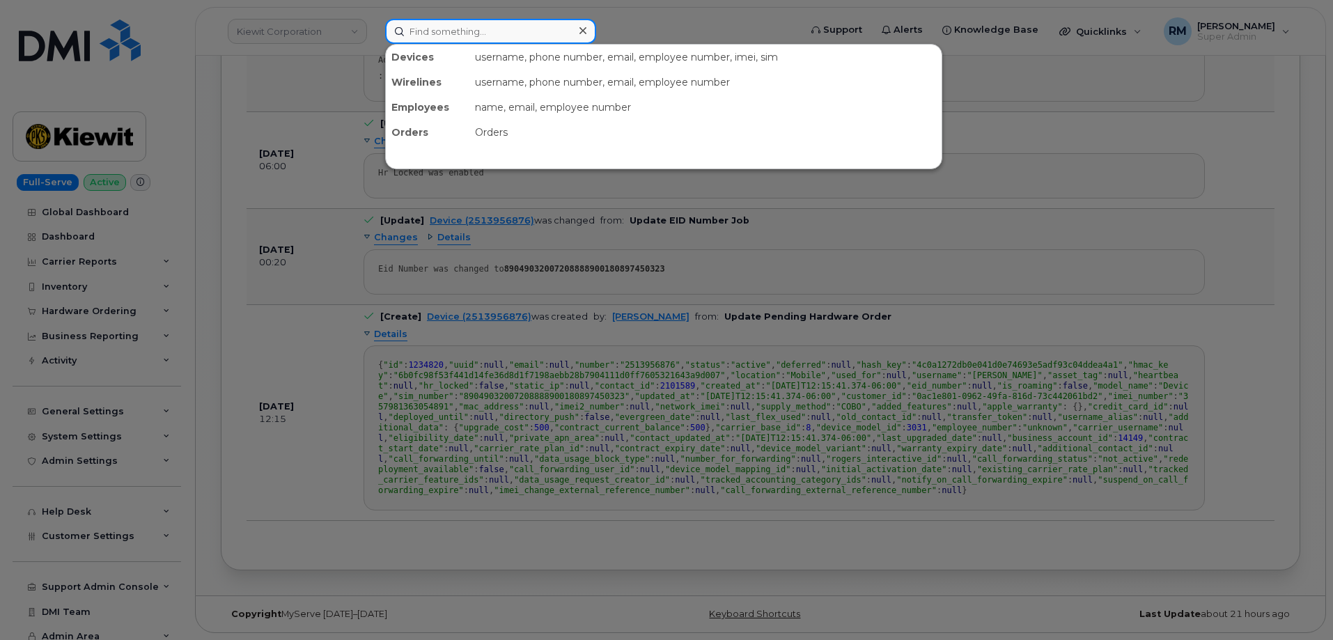
paste input "[PHONE_NUMBER]"
type input "[PHONE_NUMBER]"
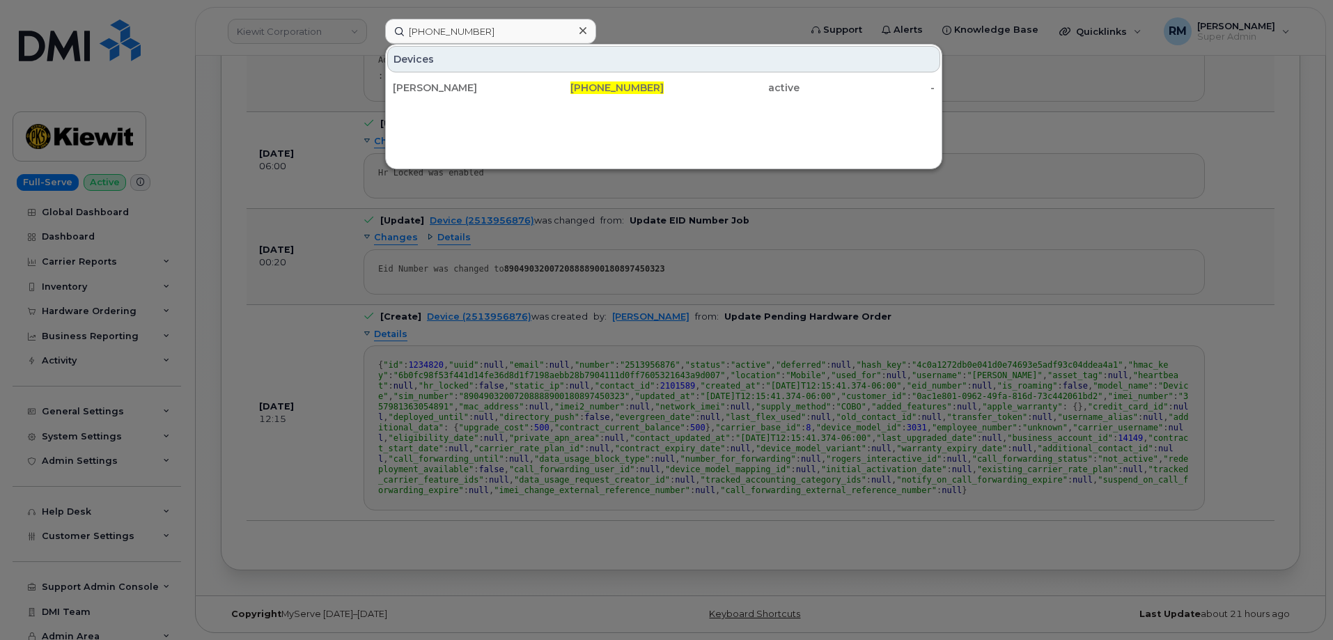
click at [328, 210] on div at bounding box center [666, 320] width 1333 height 640
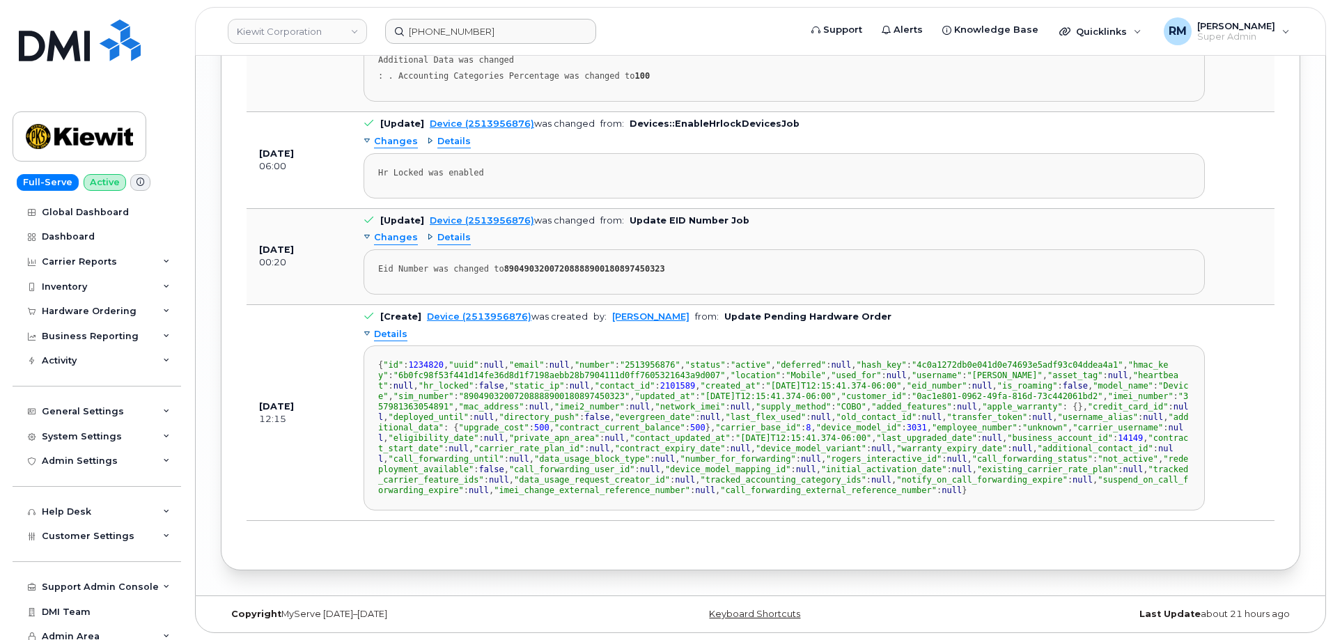
click at [325, 305] on td "[DATE] 12:15" at bounding box center [299, 413] width 104 height 216
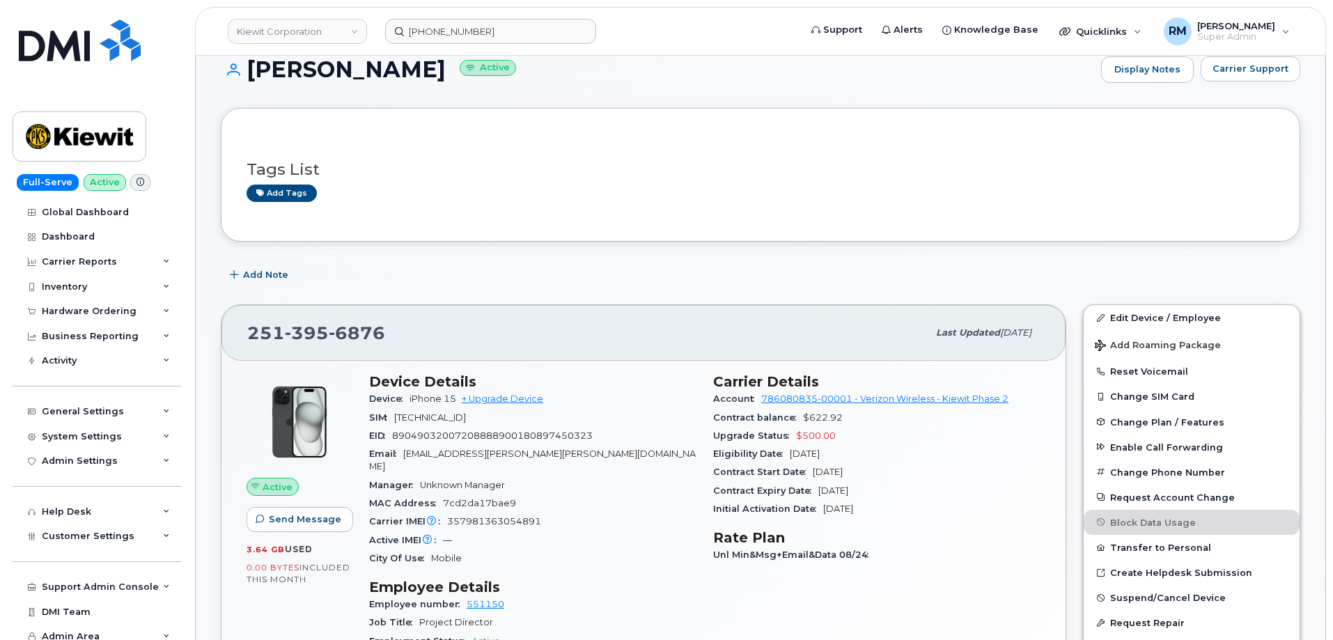
scroll to position [0, 0]
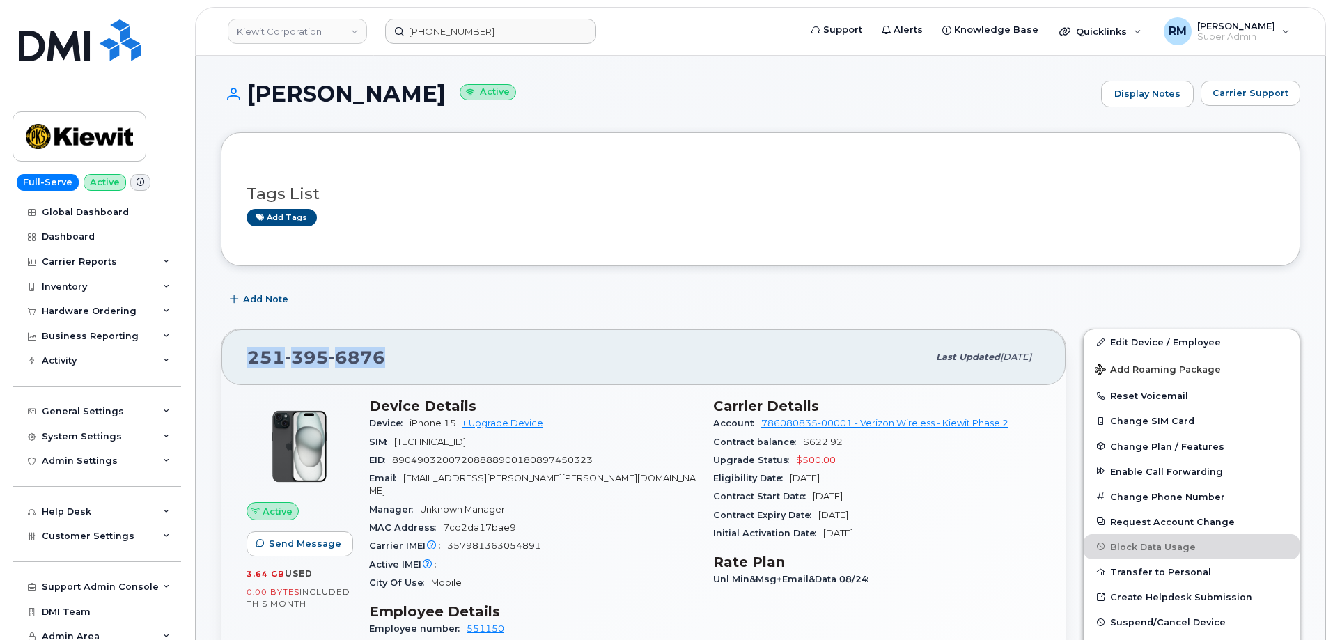
drag, startPoint x: 389, startPoint y: 353, endPoint x: 228, endPoint y: 352, distance: 160.2
click at [228, 352] on div "[PHONE_NUMBER] Last updated [DATE]" at bounding box center [644, 358] width 844 height 56
copy span "[PHONE_NUMBER]"
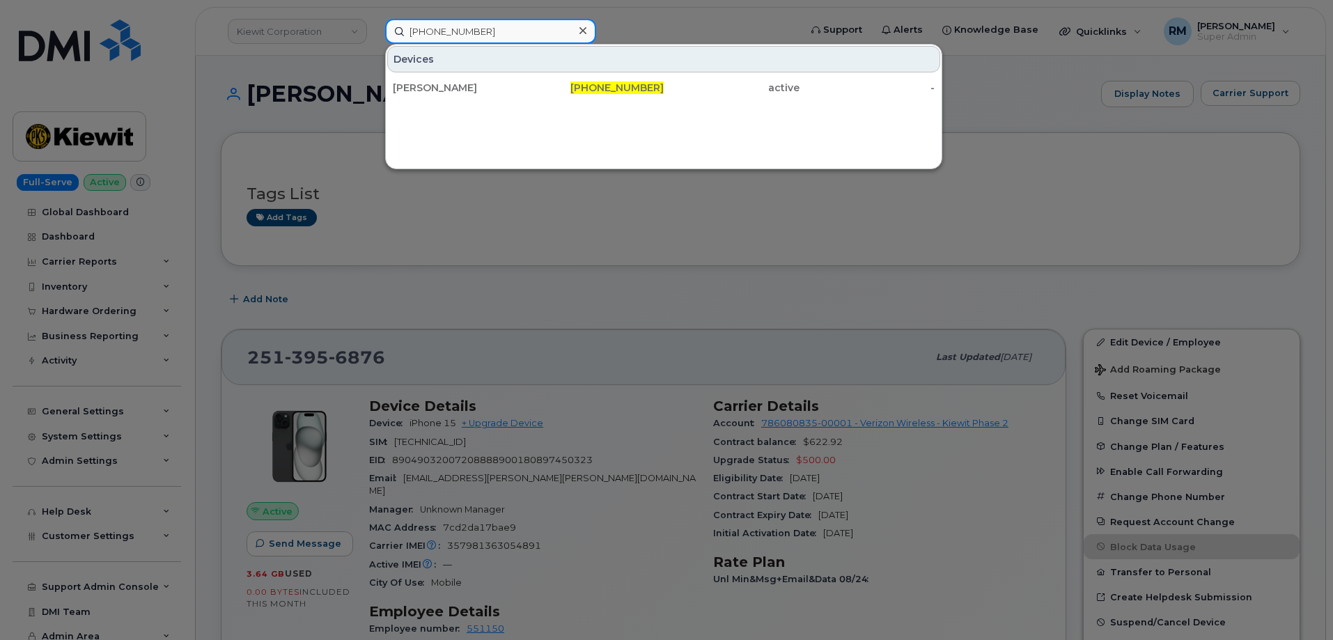
click at [504, 22] on input "[PHONE_NUMBER]" at bounding box center [490, 31] width 211 height 25
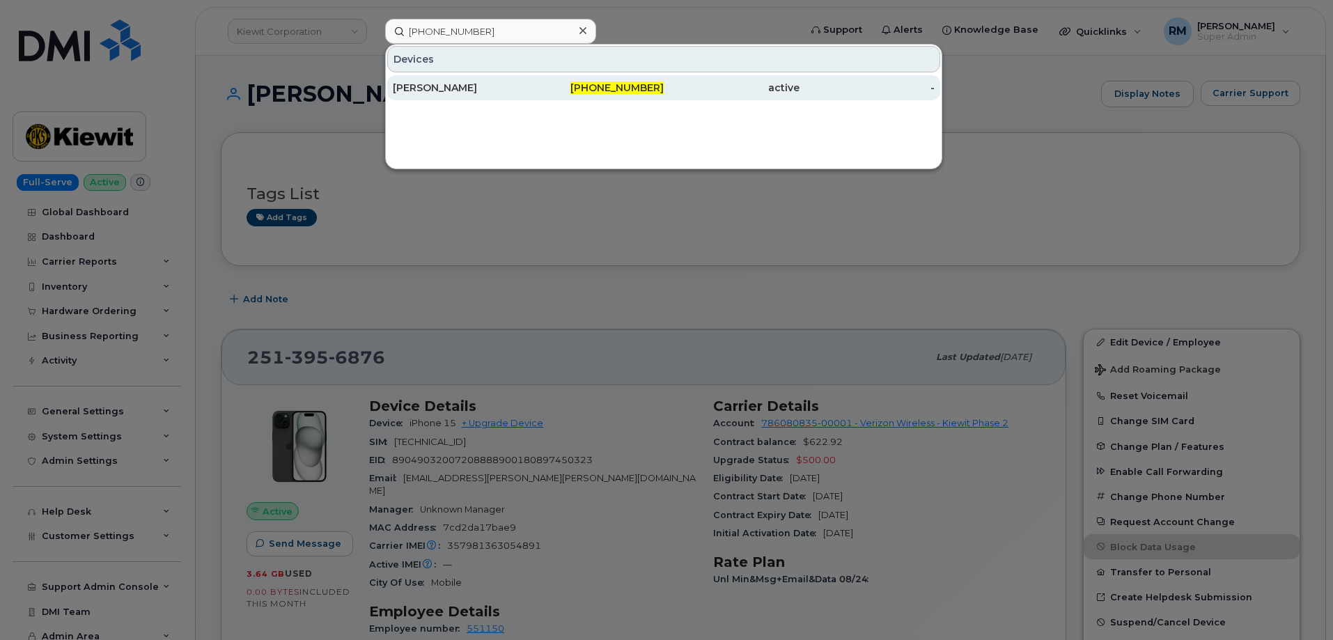
click at [454, 92] on div "[PERSON_NAME]" at bounding box center [461, 88] width 136 height 14
